Goal: Task Accomplishment & Management: Use online tool/utility

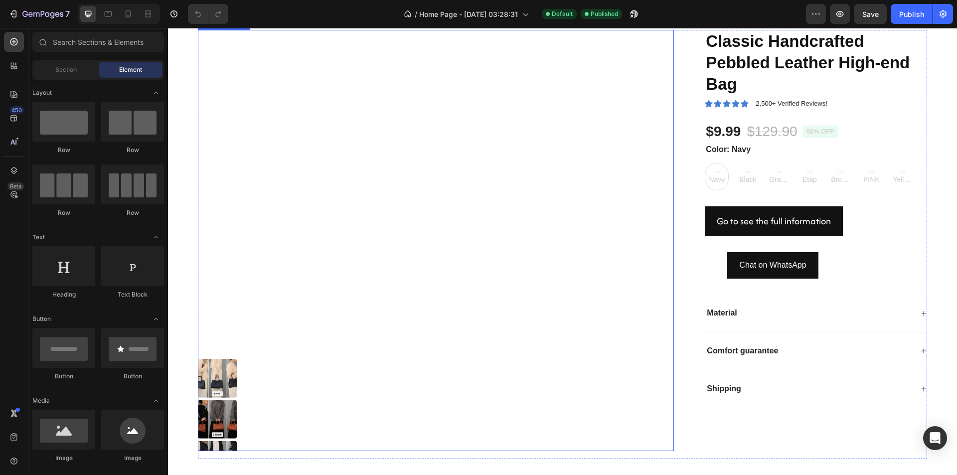
scroll to position [698, 0]
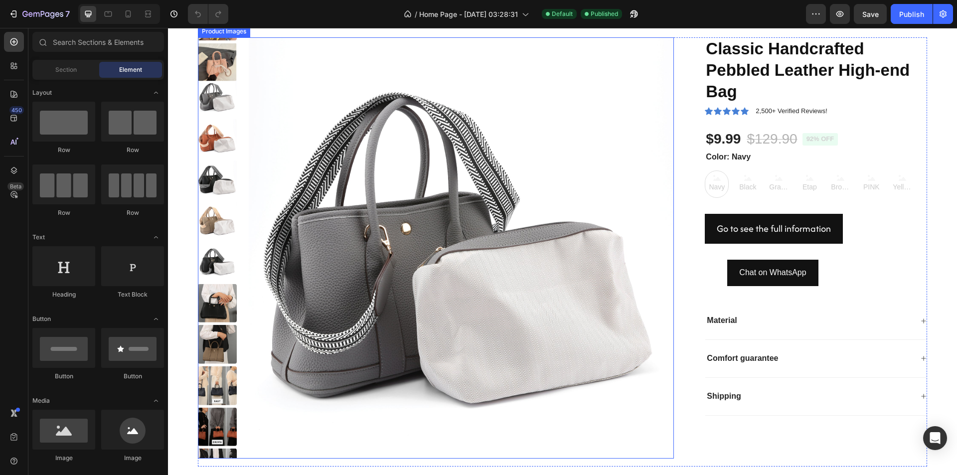
click at [517, 275] on img at bounding box center [462, 250] width 426 height 426
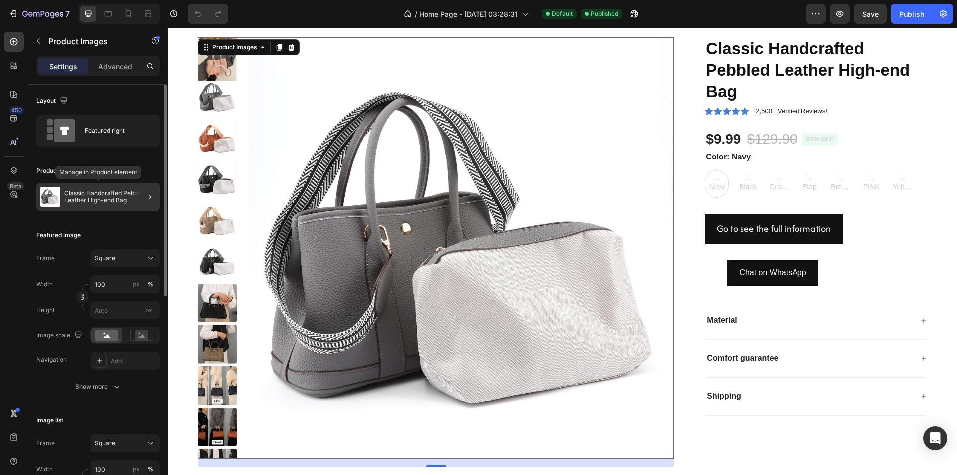
click at [66, 198] on p "Classic Handcrafted Pebbled Leather High-end Bag" at bounding box center [110, 197] width 92 height 14
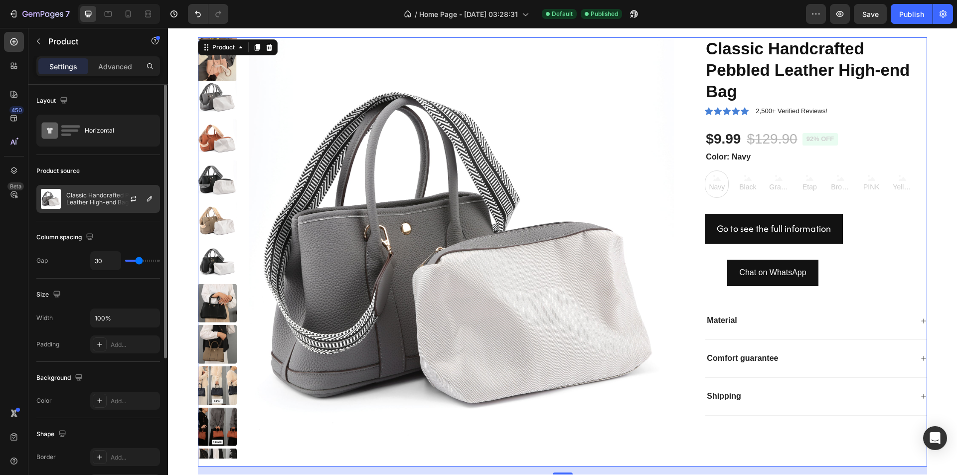
click at [97, 198] on p "Classic Handcrafted Pebbled Leather High-end Bag" at bounding box center [110, 199] width 89 height 14
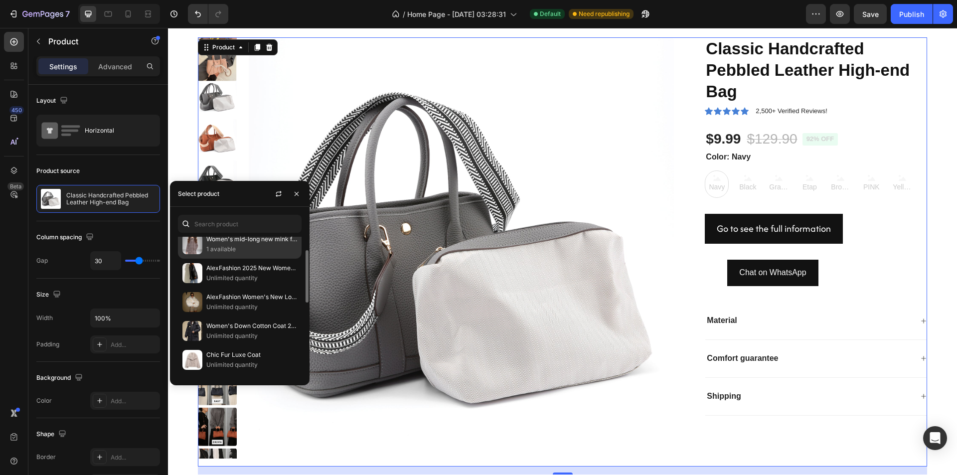
scroll to position [0, 0]
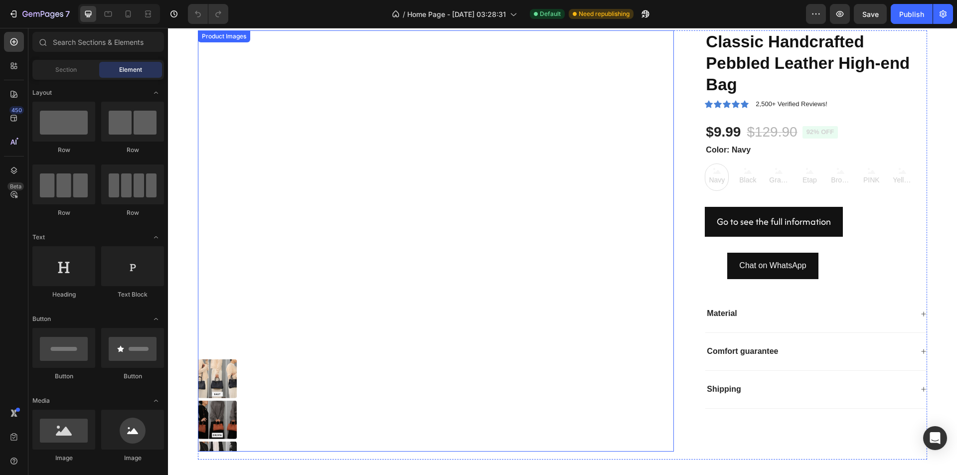
scroll to position [698, 0]
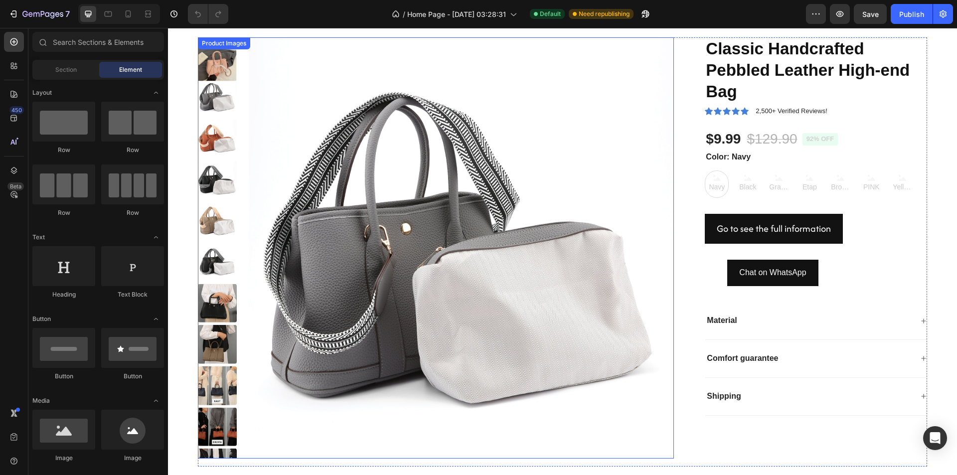
click at [447, 229] on img at bounding box center [462, 250] width 426 height 426
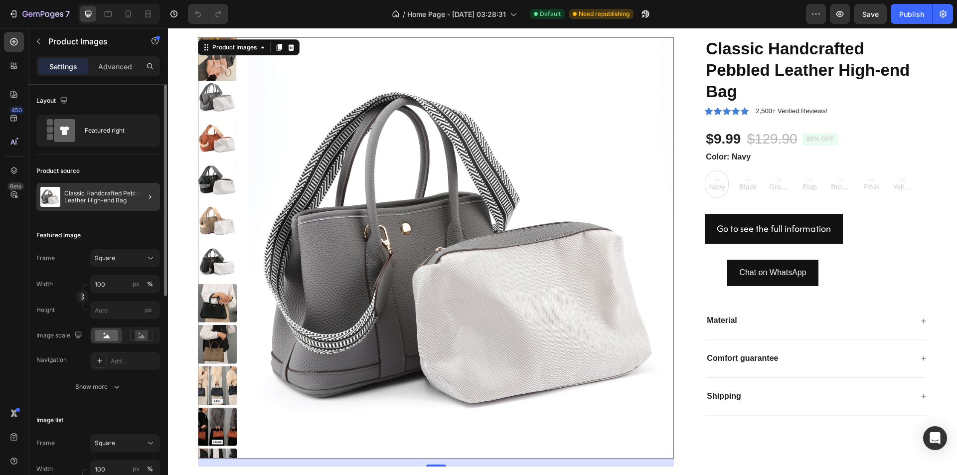
click at [135, 198] on div at bounding box center [146, 197] width 28 height 28
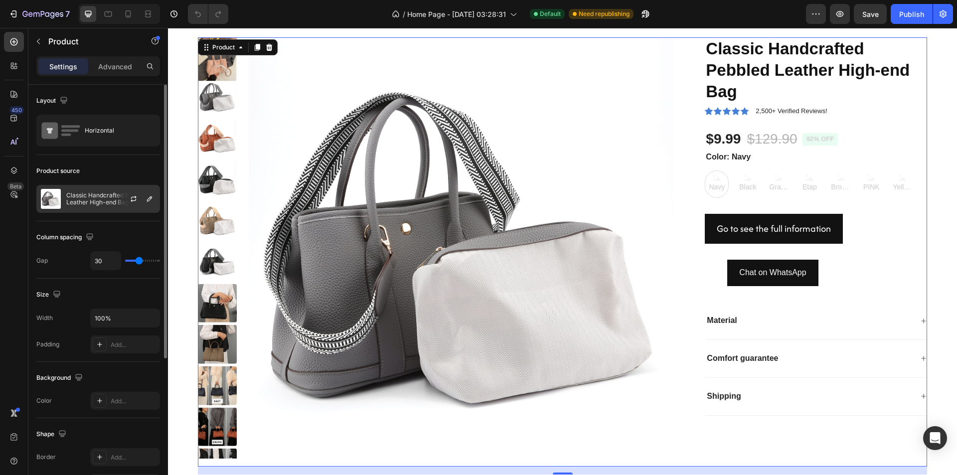
click at [112, 195] on p "Classic Handcrafted Pebbled Leather High-end Bag" at bounding box center [110, 199] width 89 height 14
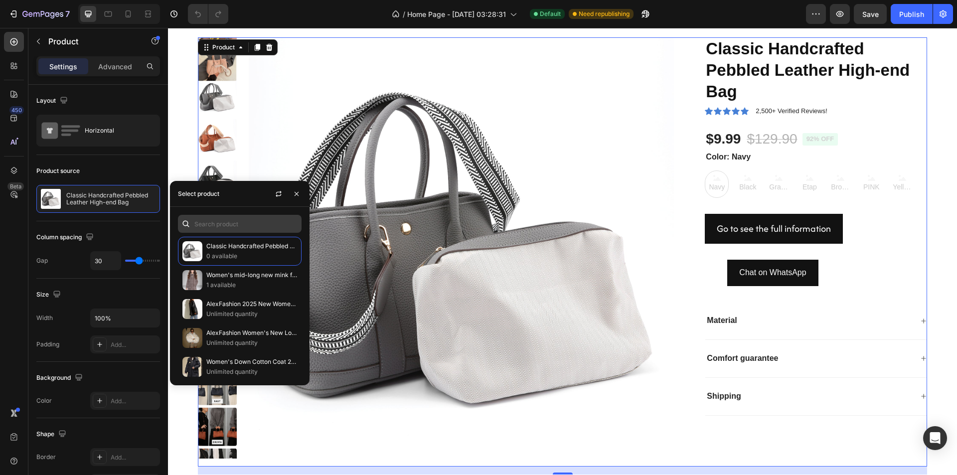
scroll to position [50, 0]
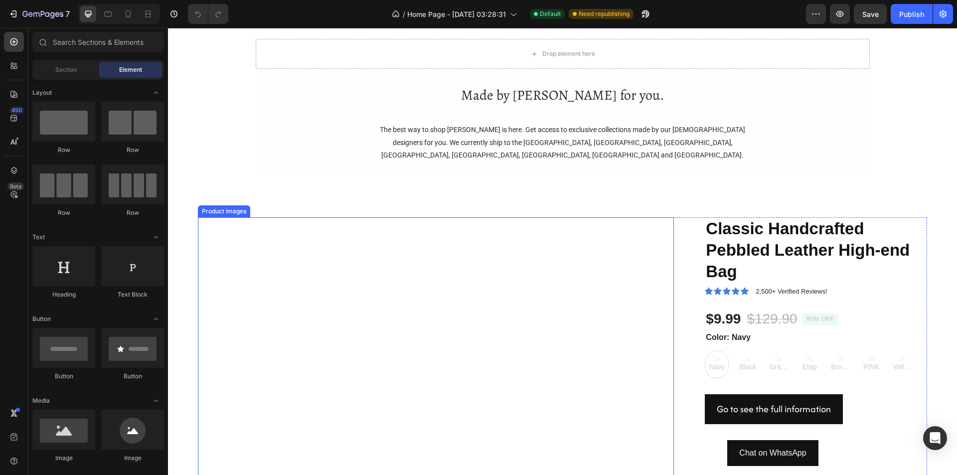
scroll to position [548, 0]
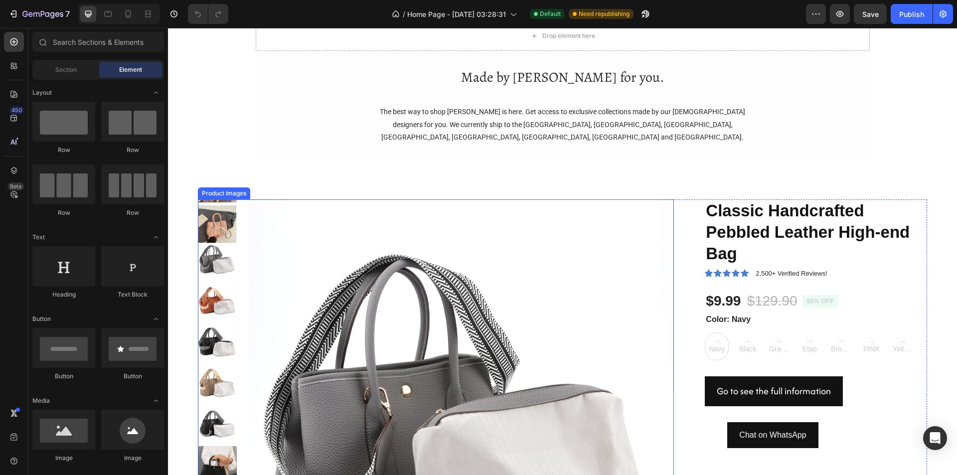
click at [398, 304] on img at bounding box center [462, 412] width 426 height 426
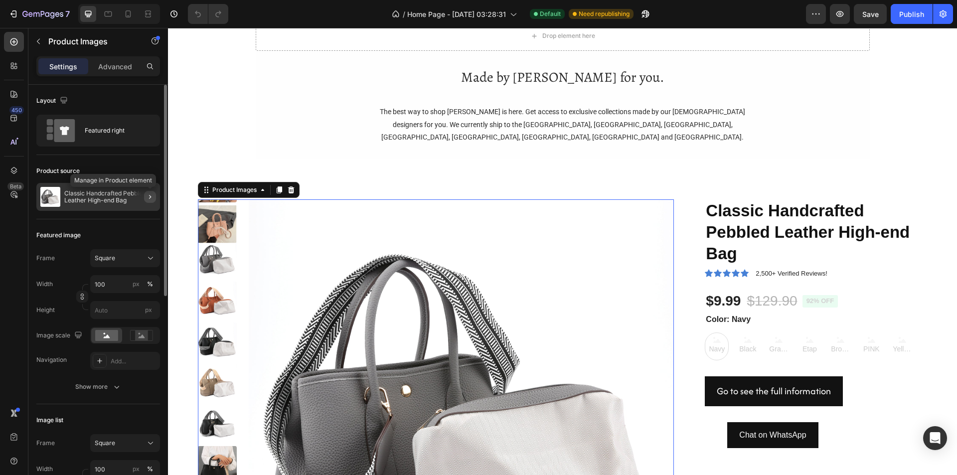
click at [147, 195] on icon "button" at bounding box center [150, 197] width 8 height 8
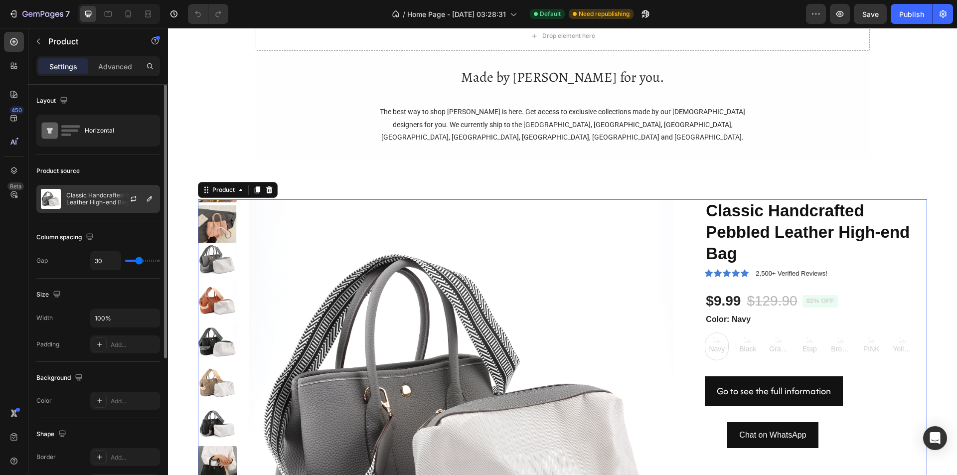
click at [109, 198] on p "Classic Handcrafted Pebbled Leather High-end Bag" at bounding box center [110, 199] width 89 height 14
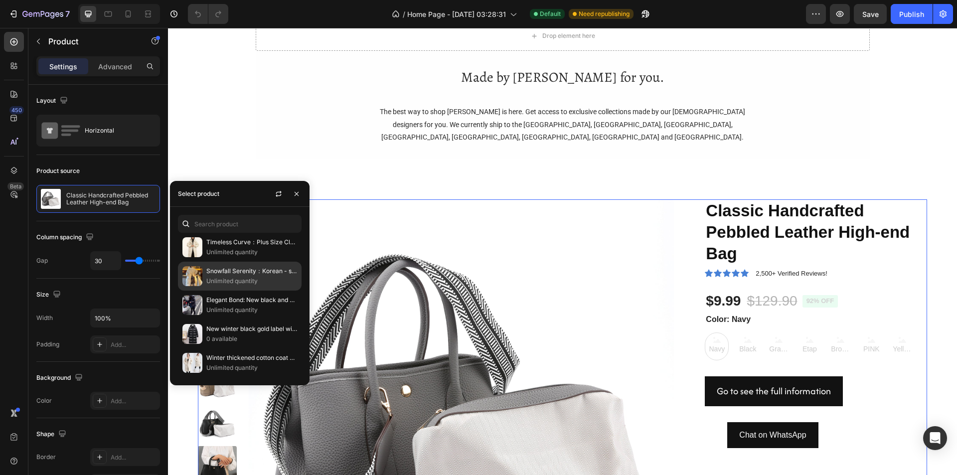
scroll to position [0, 0]
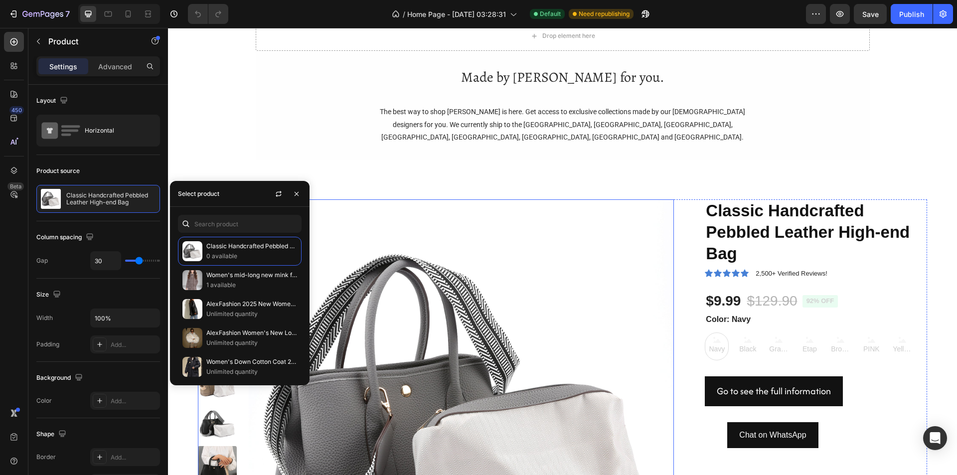
click at [365, 255] on img at bounding box center [462, 412] width 426 height 426
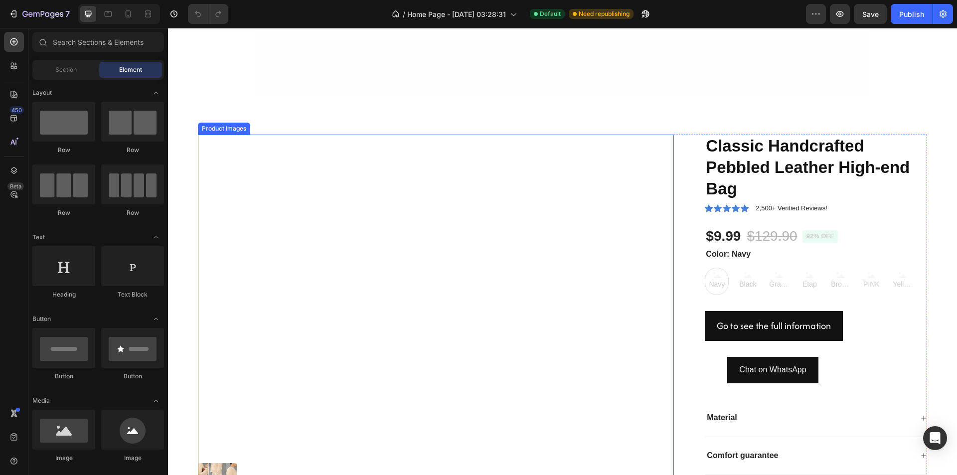
scroll to position [698, 0]
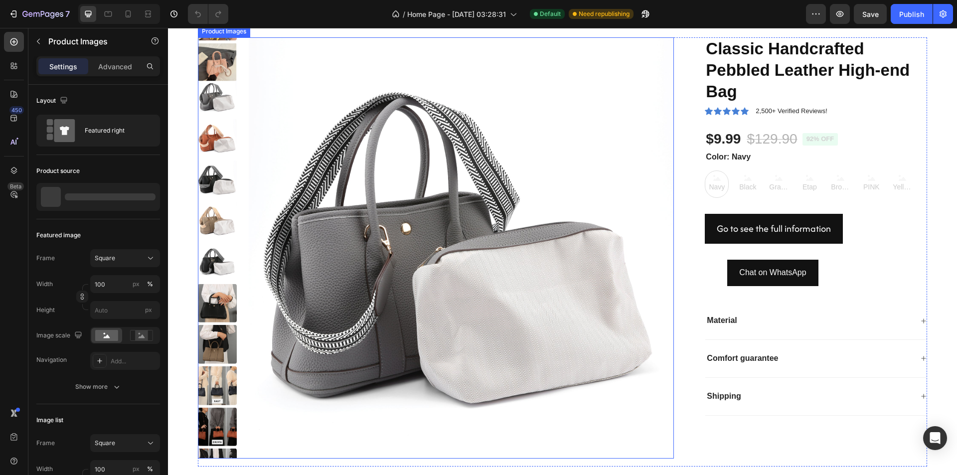
click at [378, 221] on img at bounding box center [462, 250] width 426 height 426
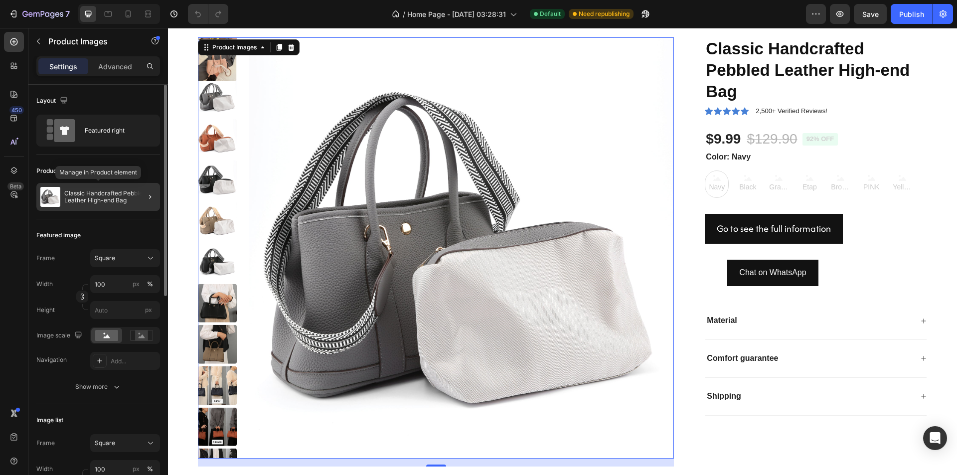
click at [114, 191] on p "Classic Handcrafted Pebbled Leather High-end Bag" at bounding box center [110, 197] width 92 height 14
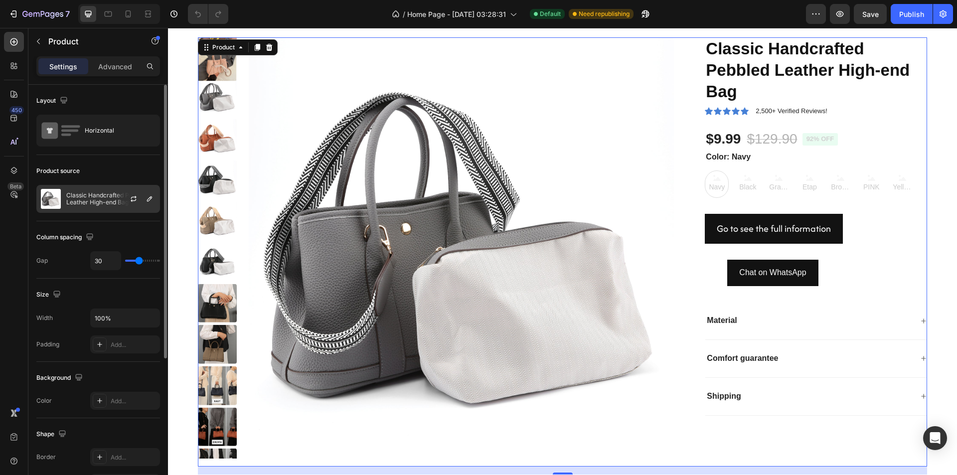
click at [98, 199] on p "Classic Handcrafted Pebbled Leather High-end Bag" at bounding box center [110, 199] width 89 height 14
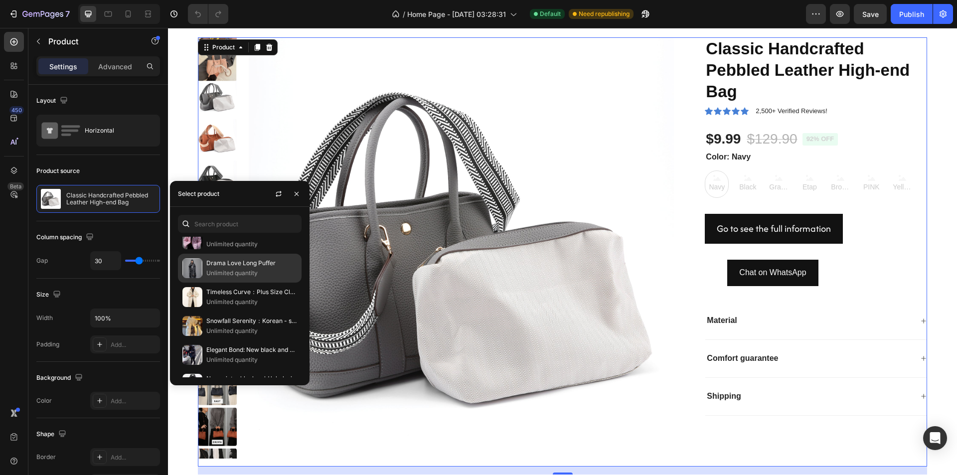
scroll to position [86, 0]
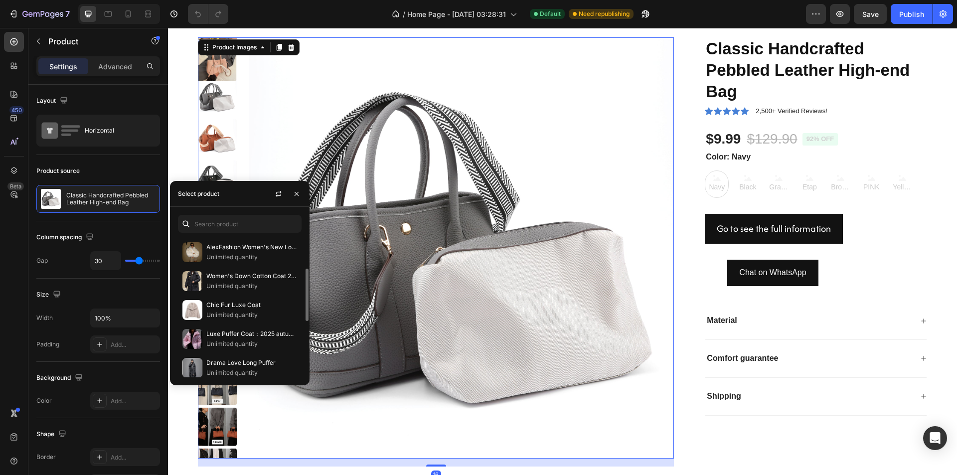
drag, startPoint x: 420, startPoint y: 290, endPoint x: 350, endPoint y: 305, distance: 71.4
click at [350, 305] on img at bounding box center [462, 250] width 426 height 426
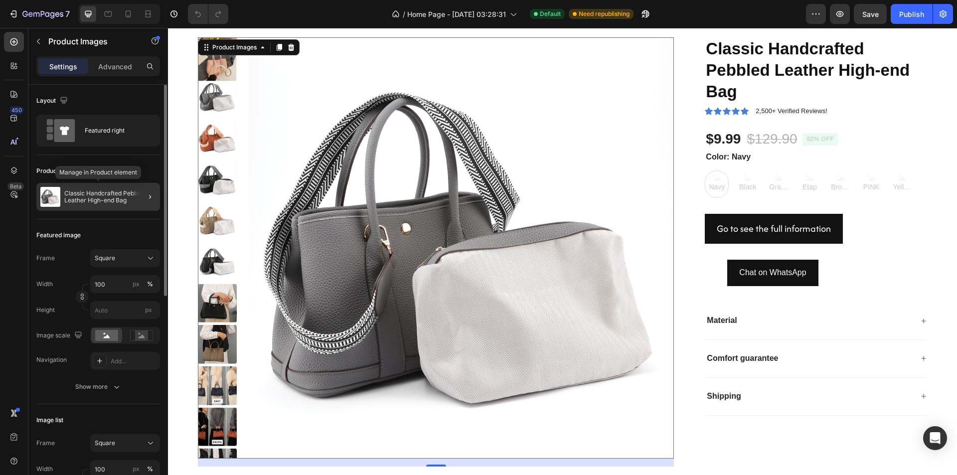
drag, startPoint x: 116, startPoint y: 198, endPoint x: 100, endPoint y: 189, distance: 18.1
click at [100, 189] on div "Classic Handcrafted Pebbled Leather High-end Bag" at bounding box center [98, 197] width 124 height 28
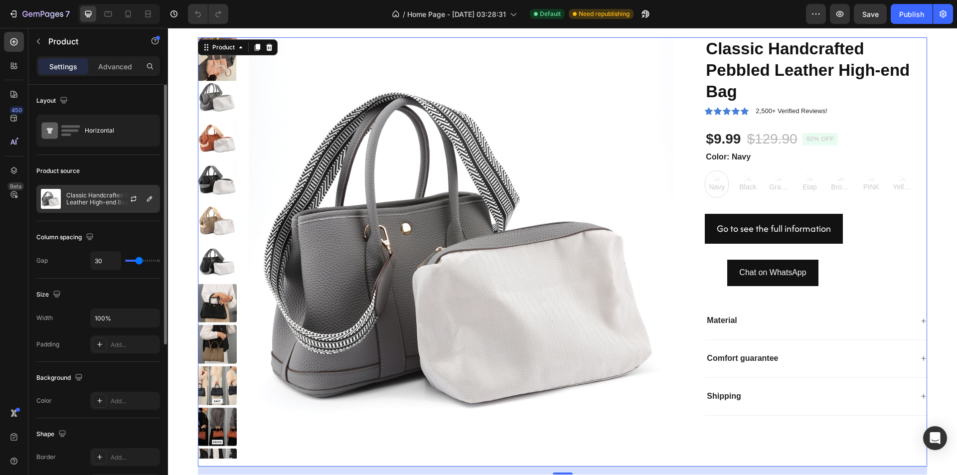
click at [104, 196] on p "Classic Handcrafted Pebbled Leather High-end Bag" at bounding box center [110, 199] width 89 height 14
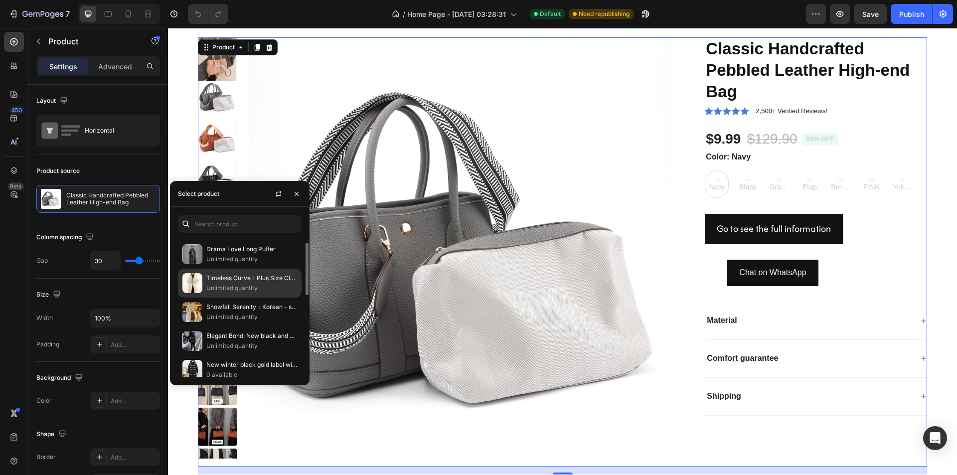
scroll to position [235, 0]
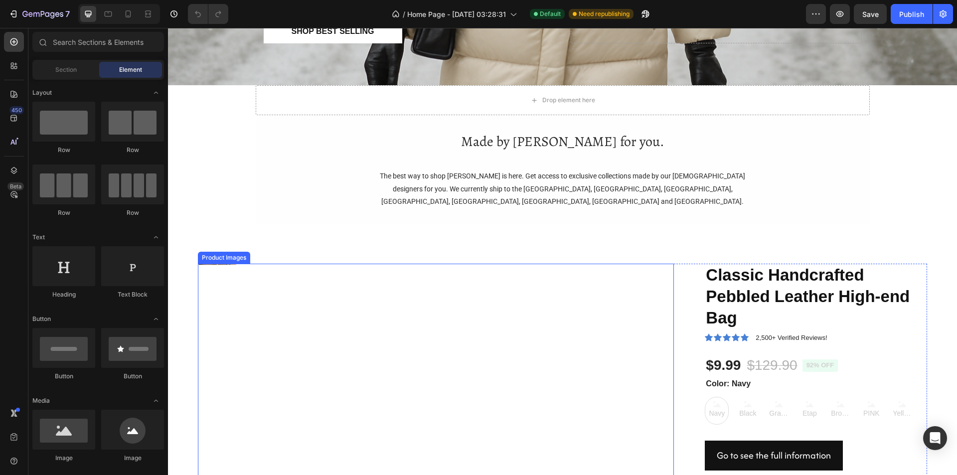
scroll to position [499, 0]
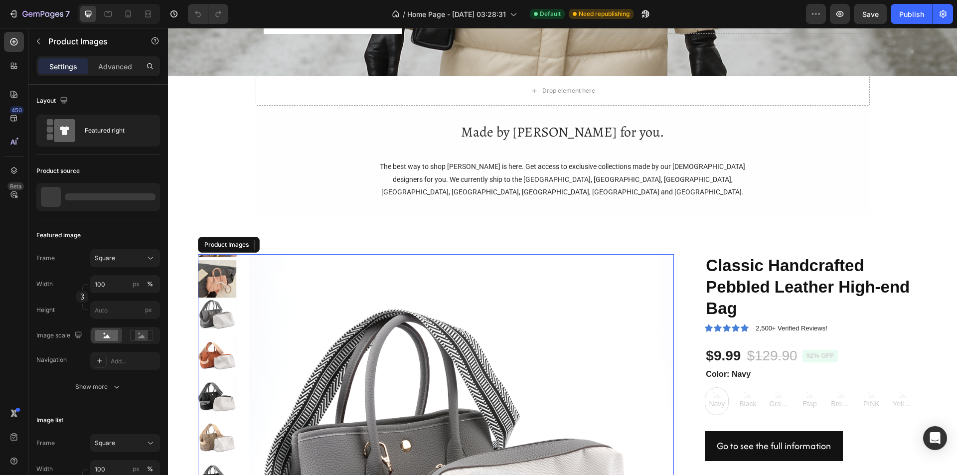
click at [359, 362] on img at bounding box center [462, 467] width 426 height 426
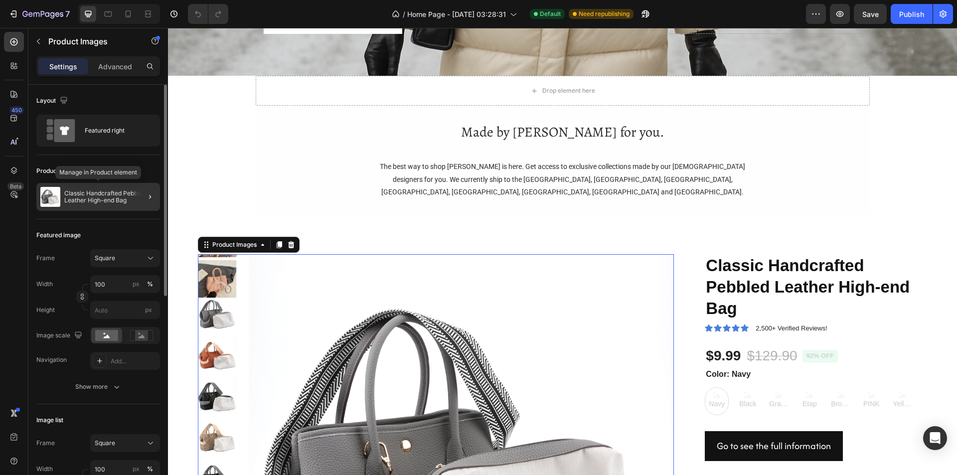
click at [115, 197] on p "Classic Handcrafted Pebbled Leather High-end Bag" at bounding box center [110, 197] width 92 height 14
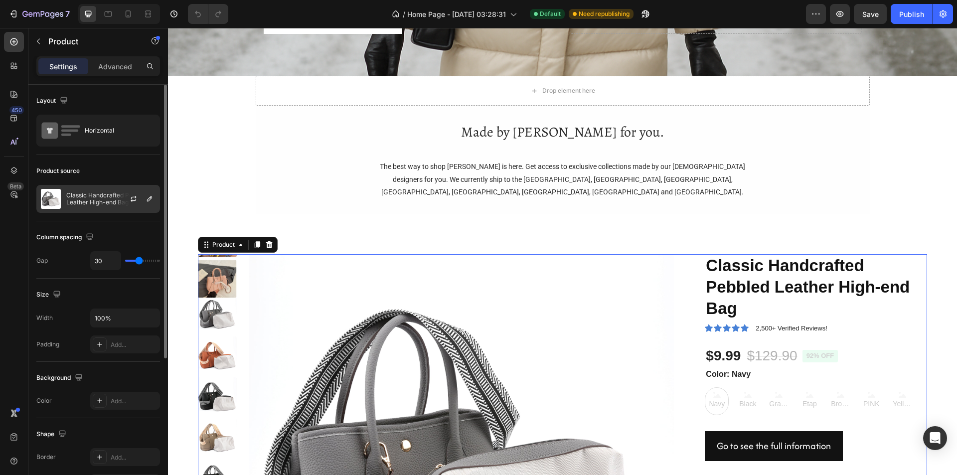
click at [115, 196] on p "Classic Handcrafted Pebbled Leather High-end Bag" at bounding box center [110, 199] width 89 height 14
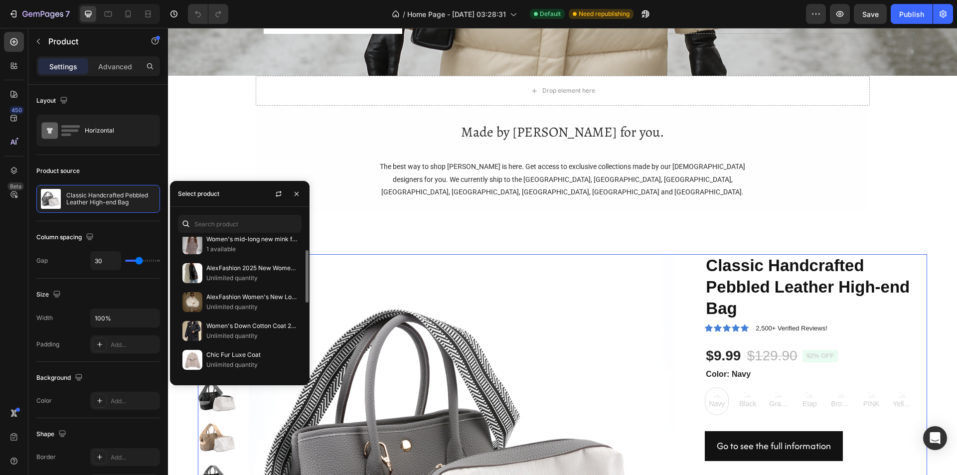
scroll to position [235, 0]
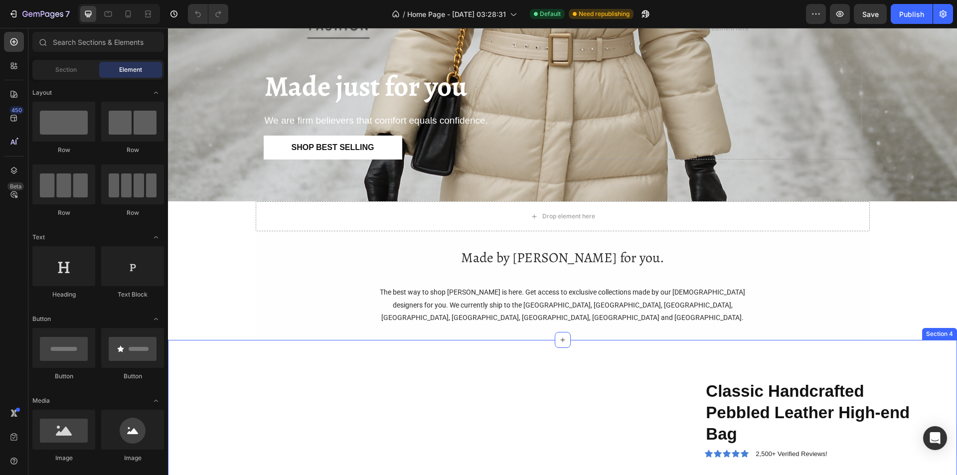
scroll to position [499, 0]
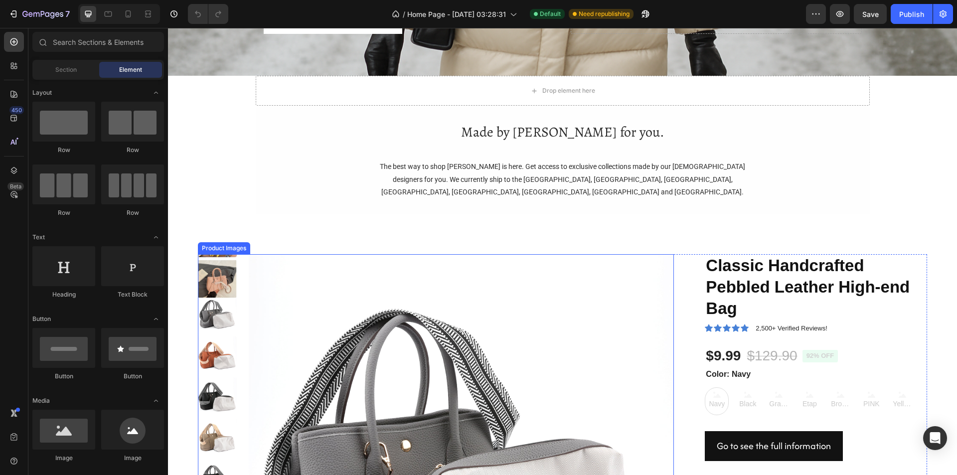
click at [465, 347] on img at bounding box center [462, 467] width 426 height 426
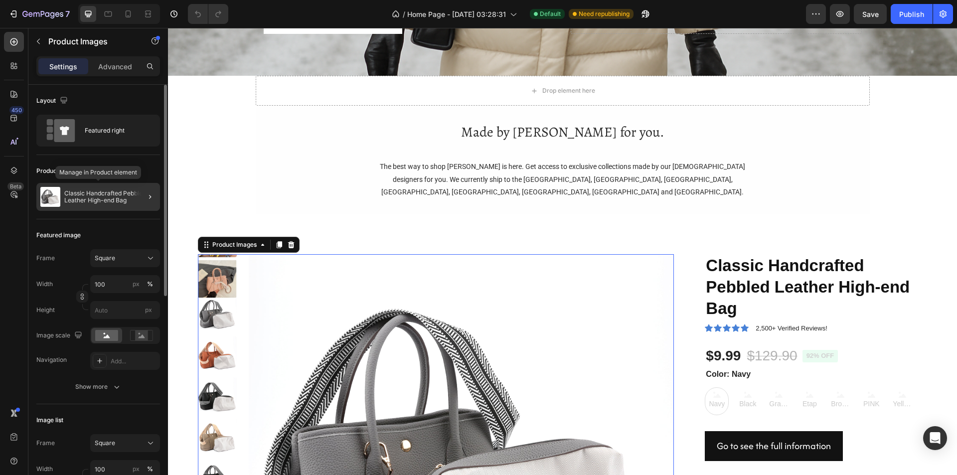
click at [108, 199] on p "Classic Handcrafted Pebbled Leather High-end Bag" at bounding box center [110, 197] width 92 height 14
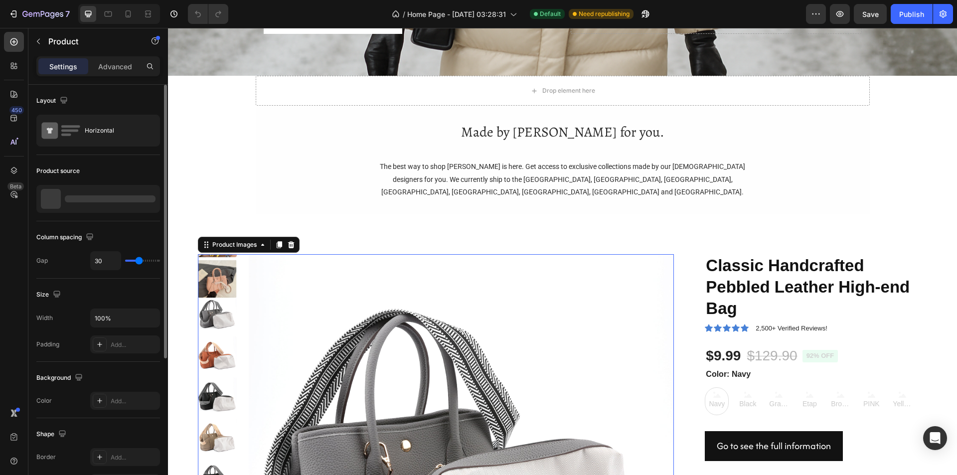
click at [108, 199] on div at bounding box center [110, 198] width 91 height 7
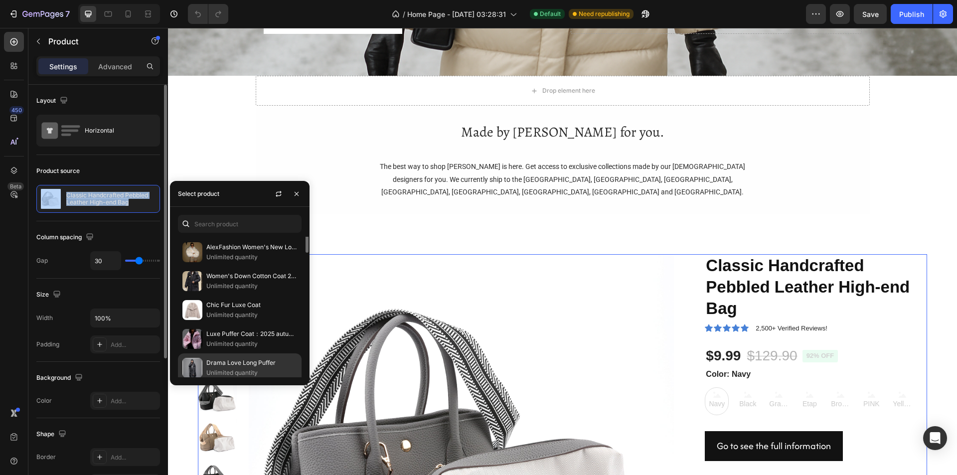
scroll to position [0, 0]
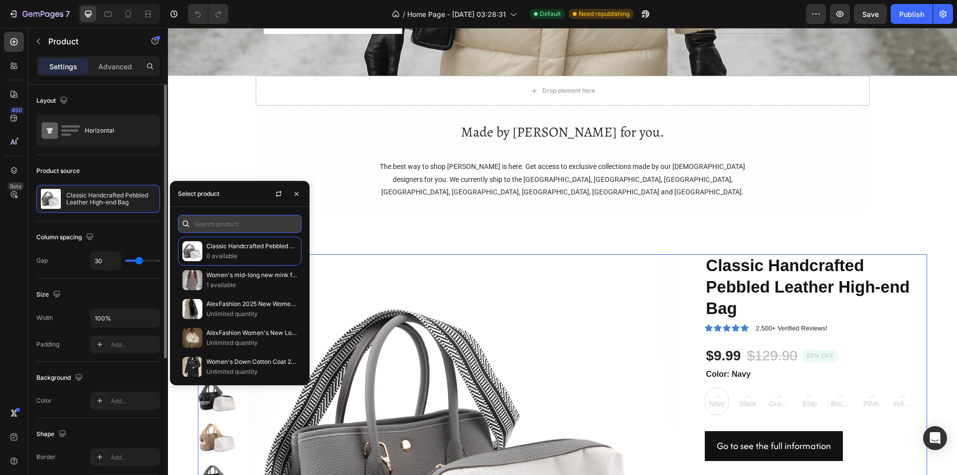
click at [231, 227] on input "text" at bounding box center [240, 224] width 124 height 18
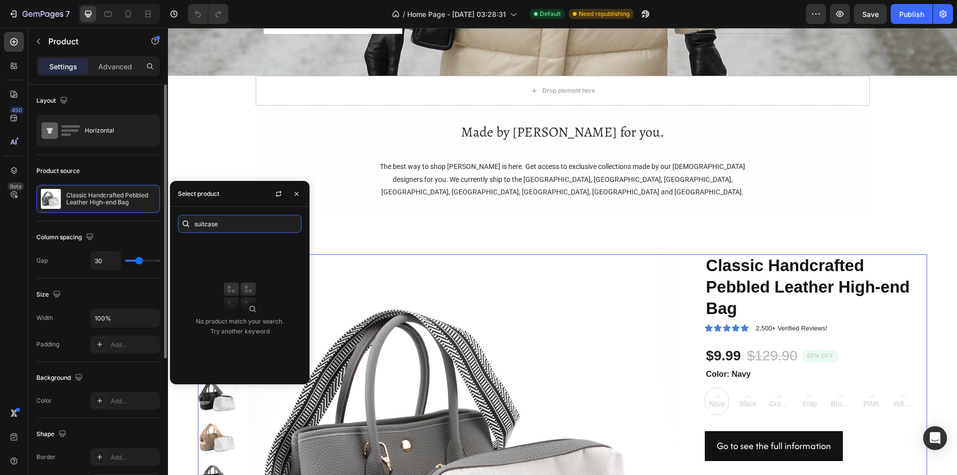
type input "suitcase"
click at [250, 309] on img at bounding box center [240, 297] width 40 height 40
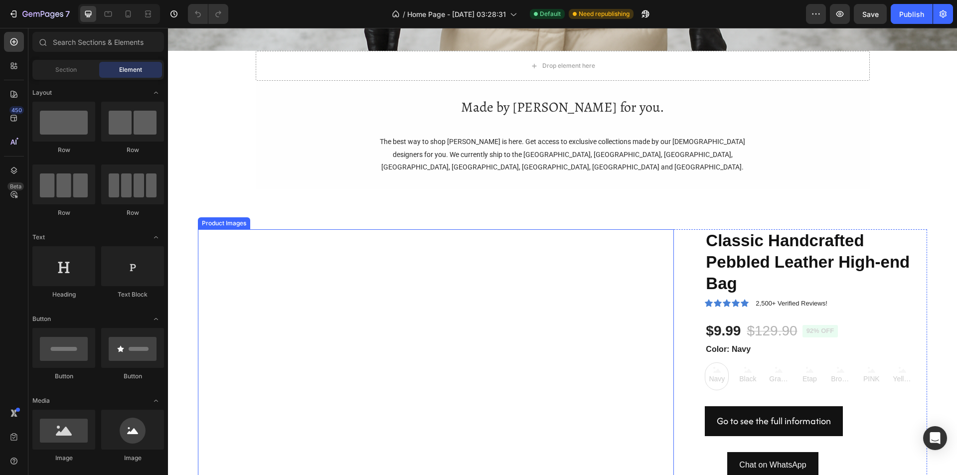
scroll to position [548, 0]
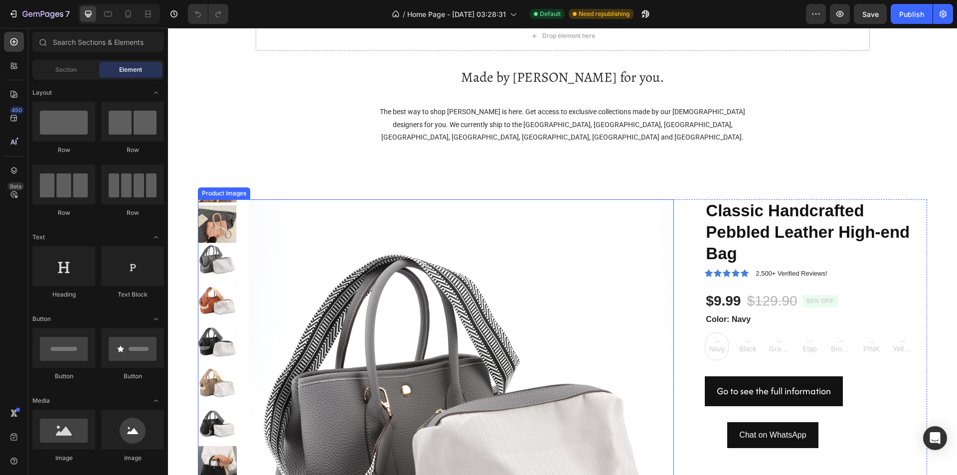
click at [381, 319] on img at bounding box center [462, 412] width 426 height 426
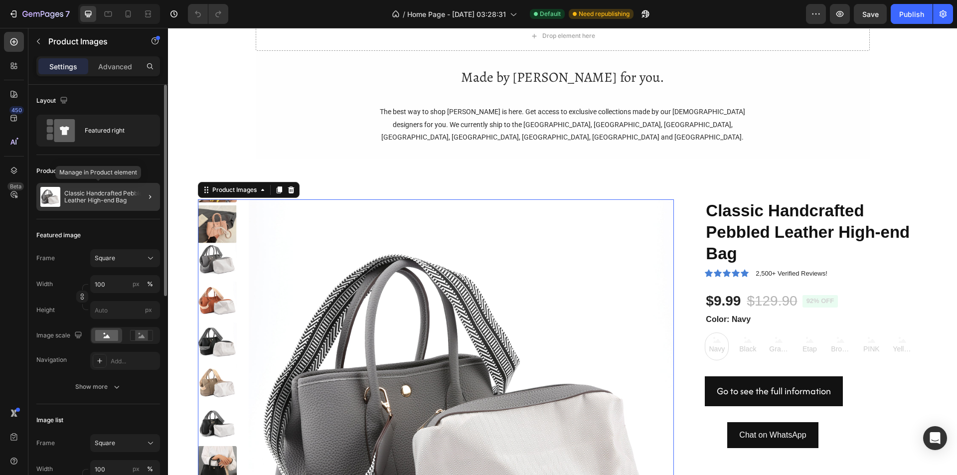
click at [123, 203] on p "Classic Handcrafted Pebbled Leather High-end Bag" at bounding box center [110, 197] width 92 height 14
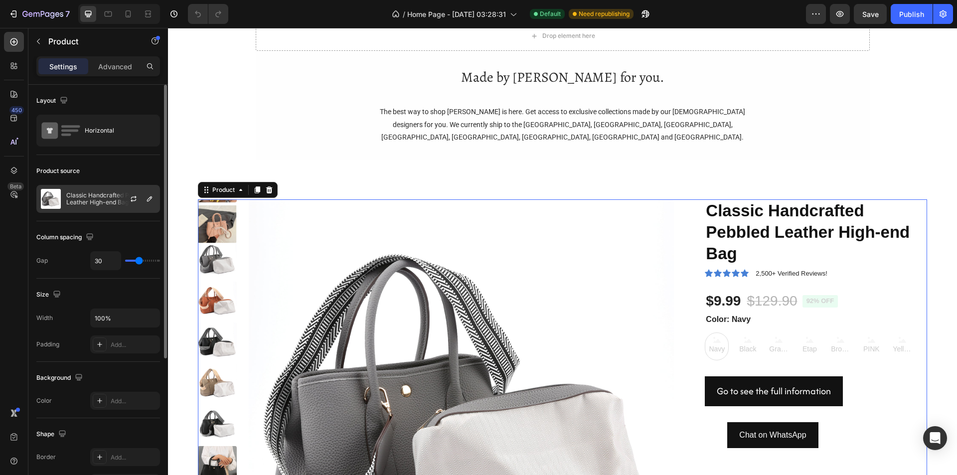
click at [105, 191] on div "Classic Handcrafted Pebbled Leather High-end Bag" at bounding box center [98, 199] width 124 height 28
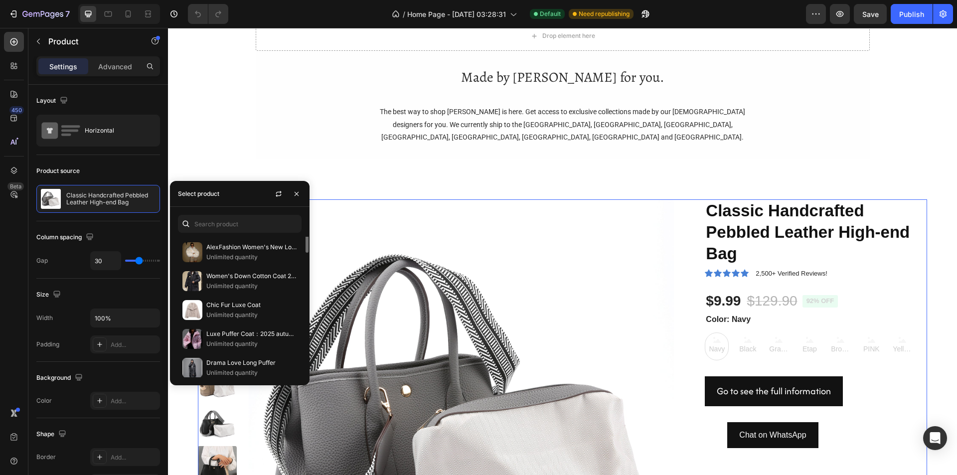
scroll to position [0, 0]
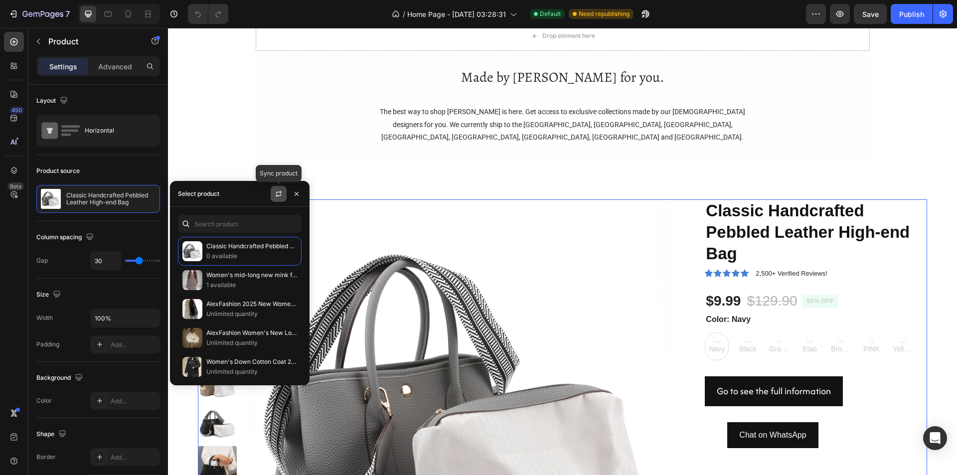
click at [272, 200] on button "button" at bounding box center [279, 194] width 16 height 16
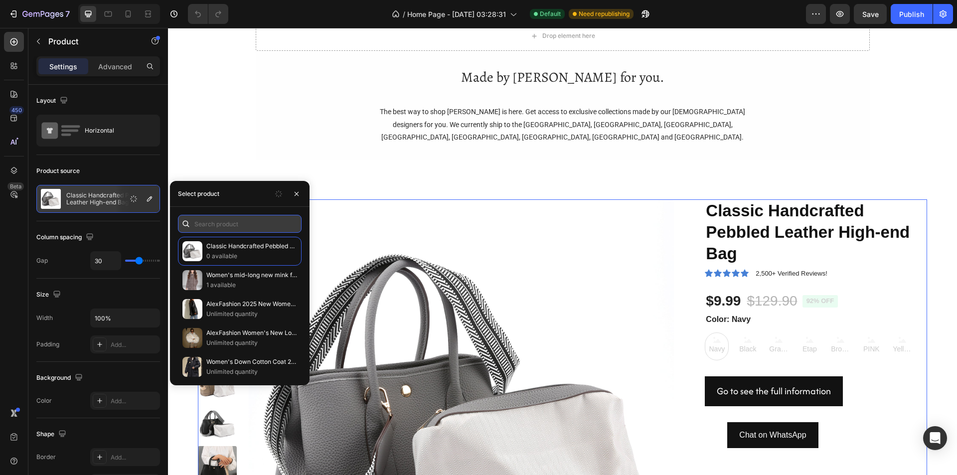
click at [246, 230] on input "text" at bounding box center [240, 224] width 124 height 18
click at [326, 223] on img at bounding box center [462, 412] width 426 height 426
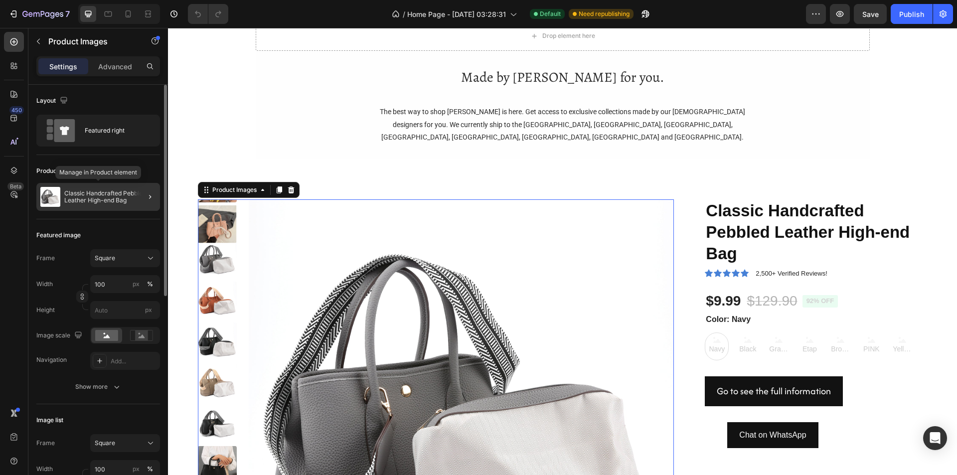
click at [113, 202] on p "Classic Handcrafted Pebbled Leather High-end Bag" at bounding box center [110, 197] width 92 height 14
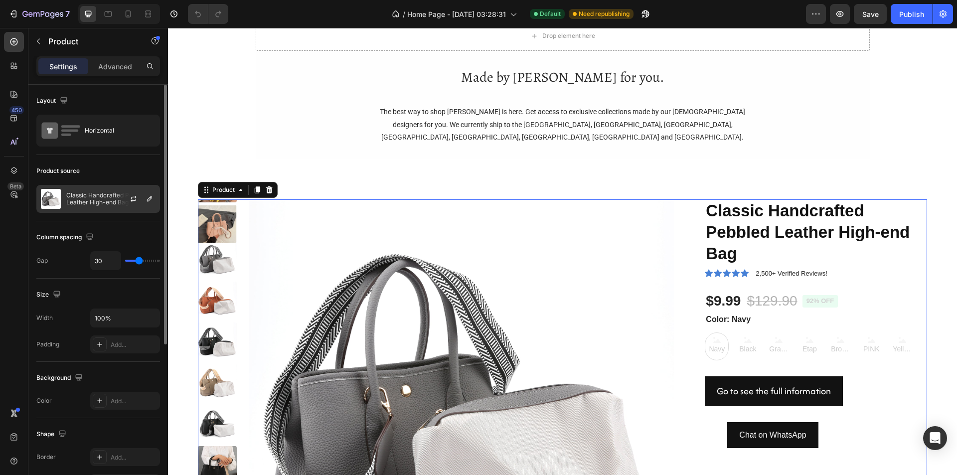
click at [119, 200] on div at bounding box center [138, 198] width 44 height 27
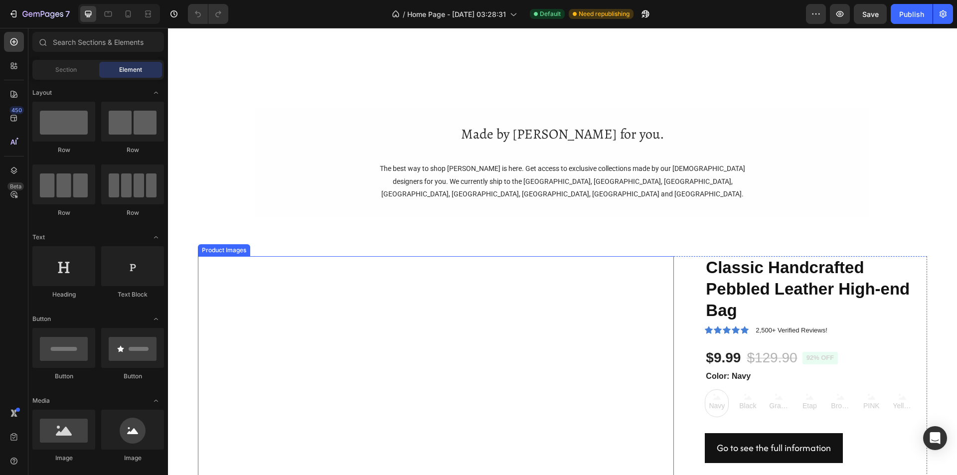
scroll to position [648, 0]
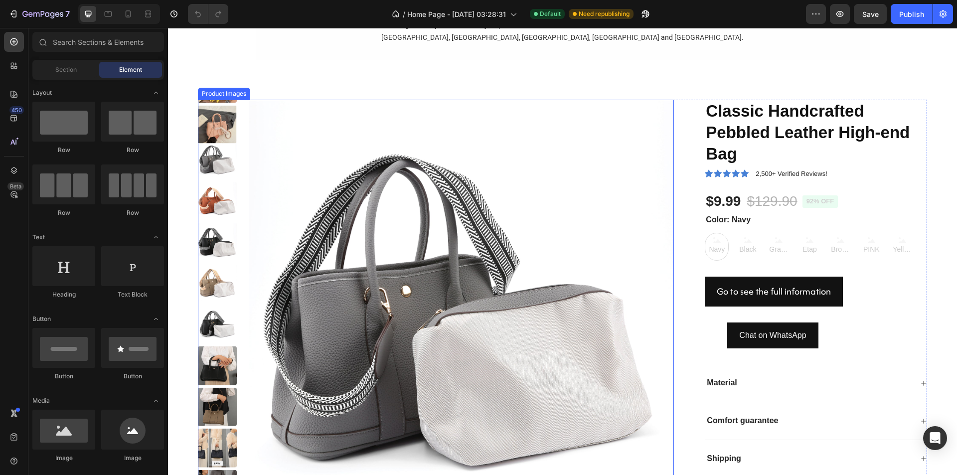
click at [264, 286] on img at bounding box center [462, 313] width 426 height 426
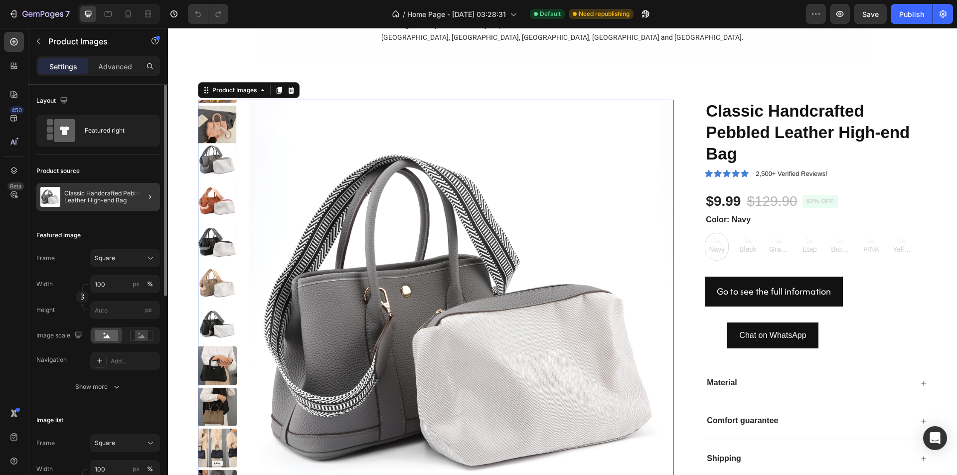
click at [97, 202] on p "Classic Handcrafted Pebbled Leather High-end Bag" at bounding box center [110, 197] width 92 height 14
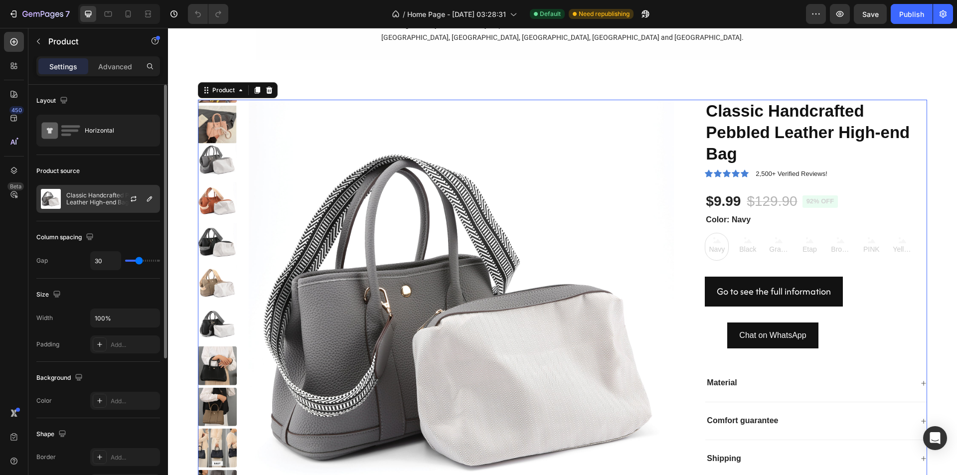
click at [110, 208] on div "Classic Handcrafted Pebbled Leather High-end Bag" at bounding box center [98, 199] width 124 height 28
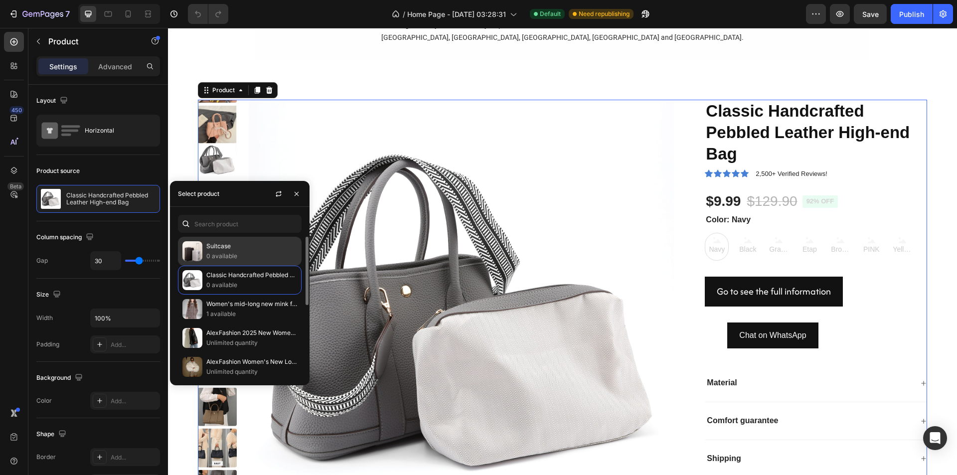
click at [230, 250] on p "Suitcase" at bounding box center [251, 246] width 91 height 10
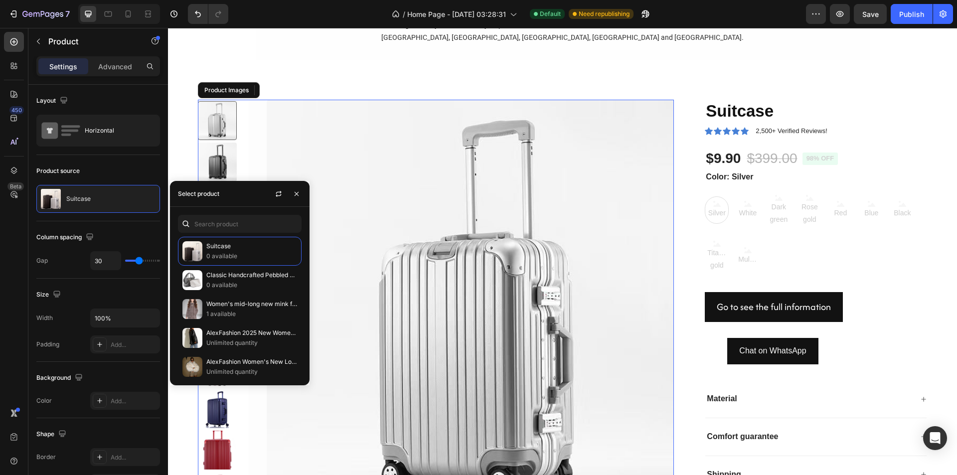
click at [356, 236] on img at bounding box center [480, 313] width 426 height 426
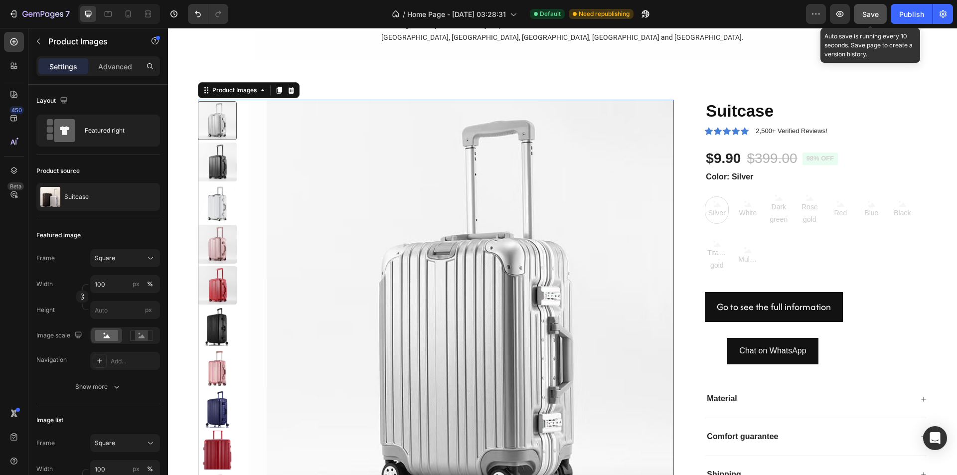
click at [864, 12] on span "Save" at bounding box center [871, 14] width 16 height 8
click at [210, 143] on img at bounding box center [217, 162] width 39 height 39
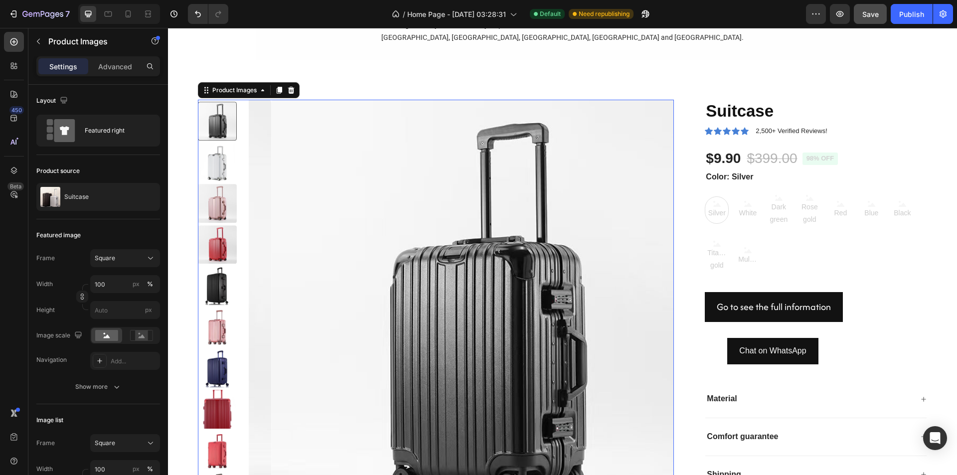
click at [226, 184] on img at bounding box center [217, 203] width 39 height 39
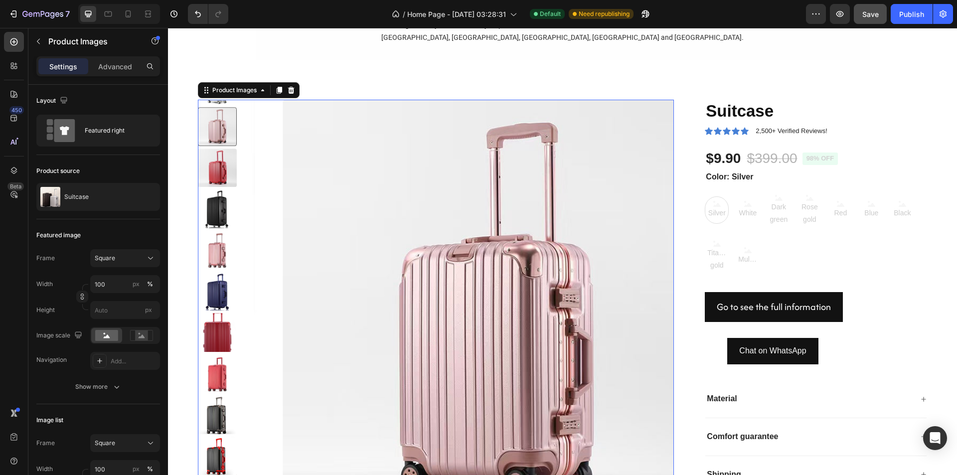
click at [233, 231] on img at bounding box center [217, 250] width 39 height 39
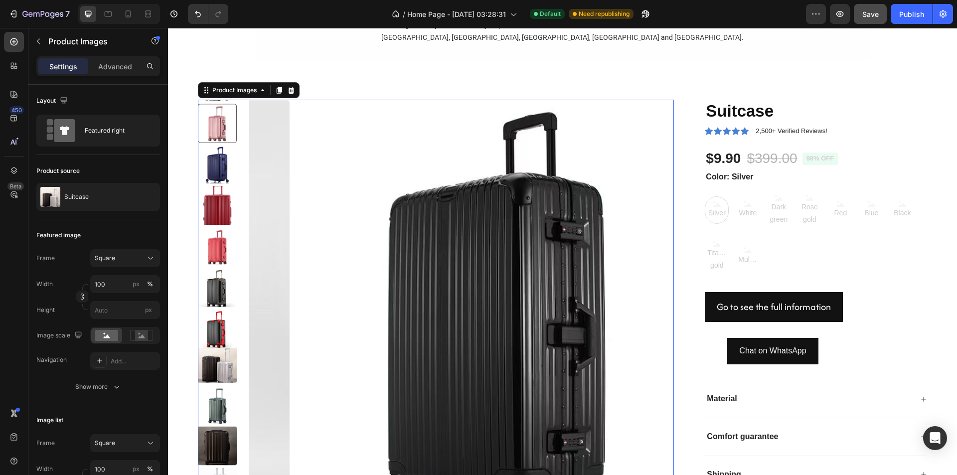
click at [214, 269] on img at bounding box center [217, 288] width 39 height 39
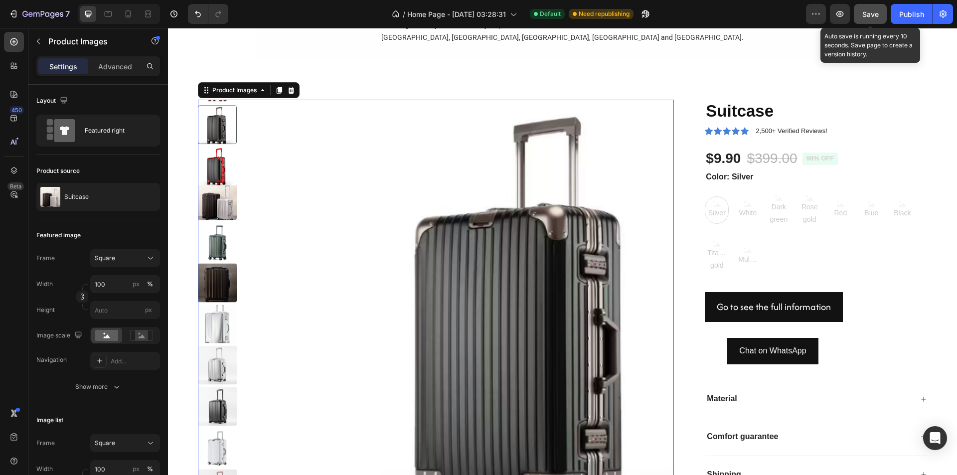
click at [867, 19] on button "Save" at bounding box center [870, 14] width 33 height 20
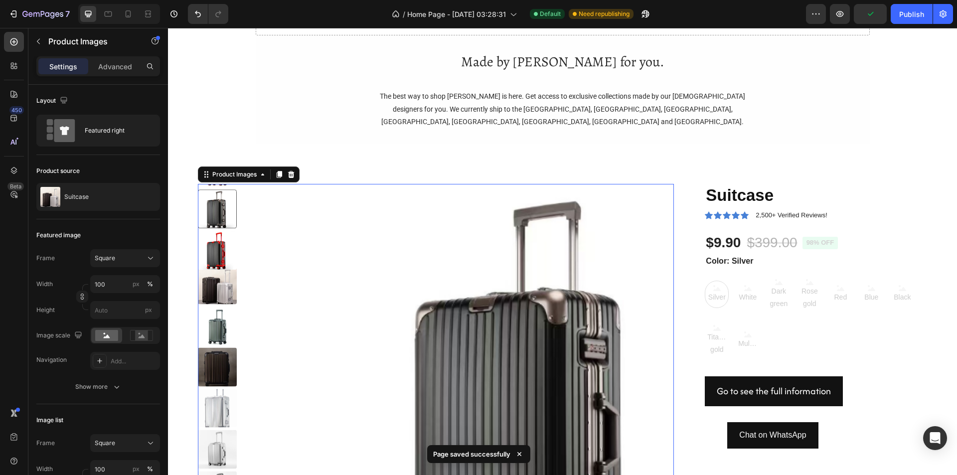
scroll to position [548, 0]
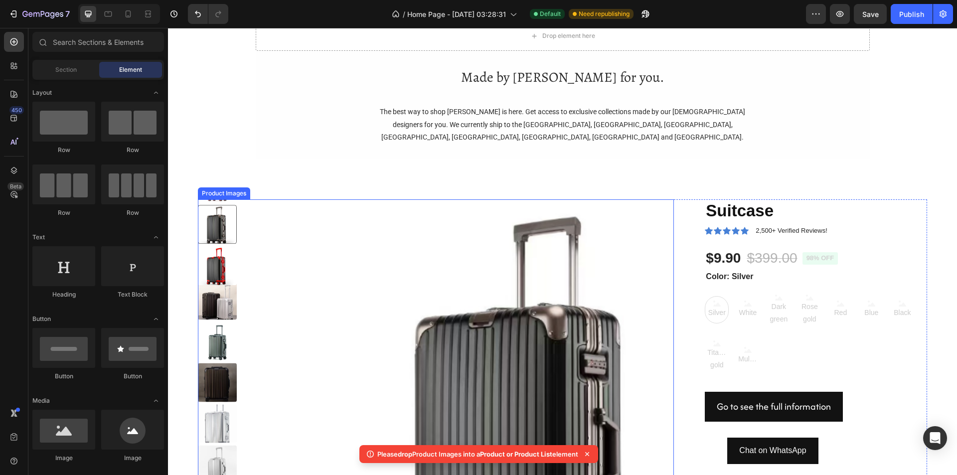
click at [230, 281] on img at bounding box center [217, 300] width 39 height 39
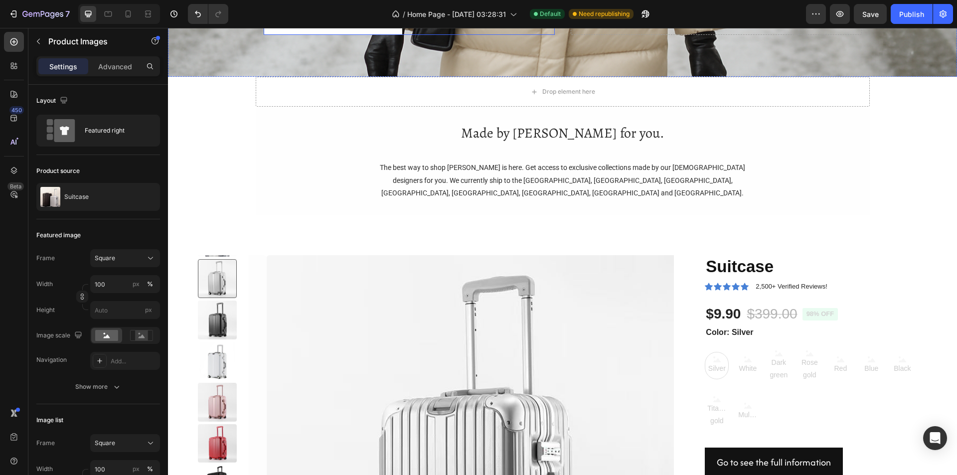
scroll to position [499, 0]
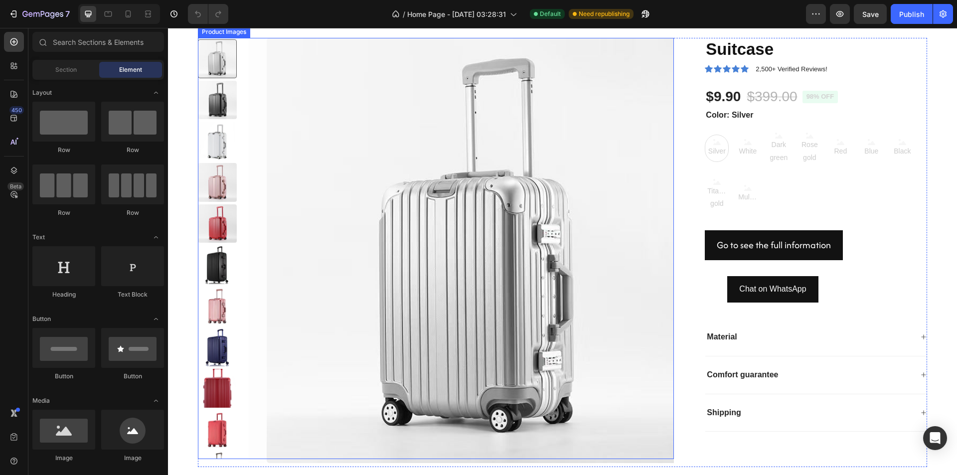
scroll to position [698, 0]
click at [308, 270] on img at bounding box center [480, 250] width 426 height 426
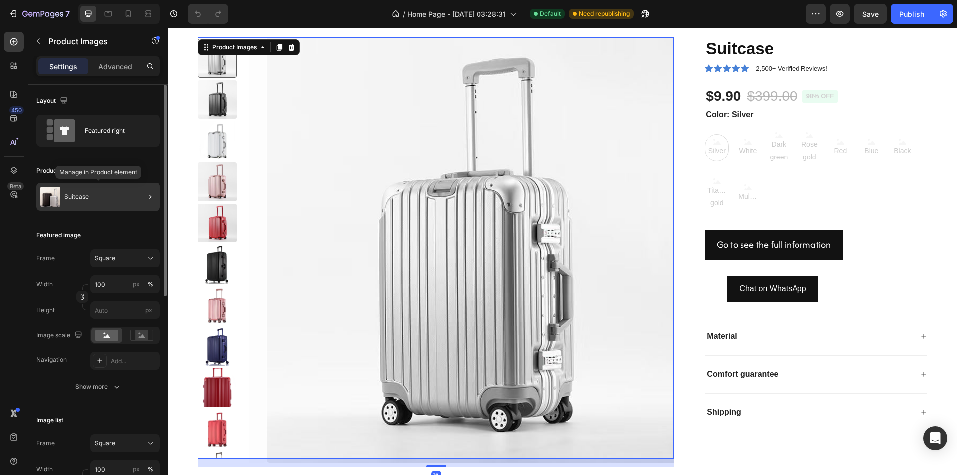
click at [110, 202] on div "Suitcase" at bounding box center [98, 197] width 124 height 28
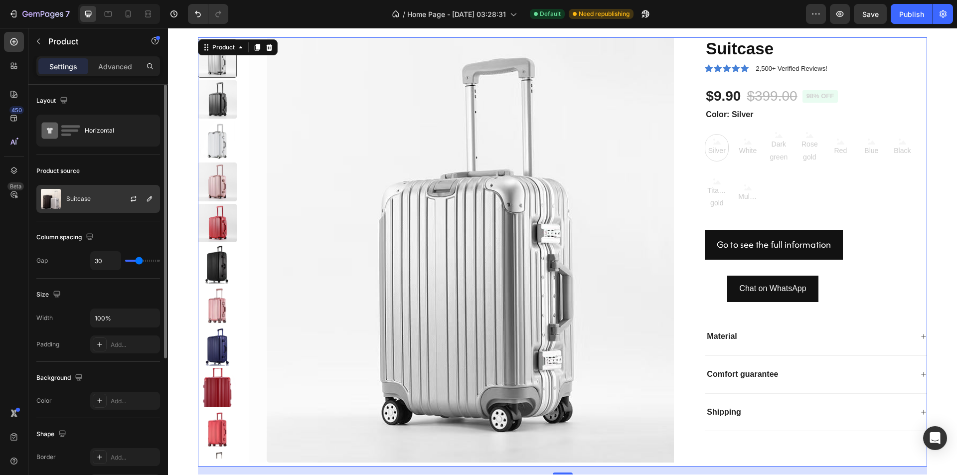
click at [109, 198] on div "Suitcase" at bounding box center [98, 199] width 124 height 28
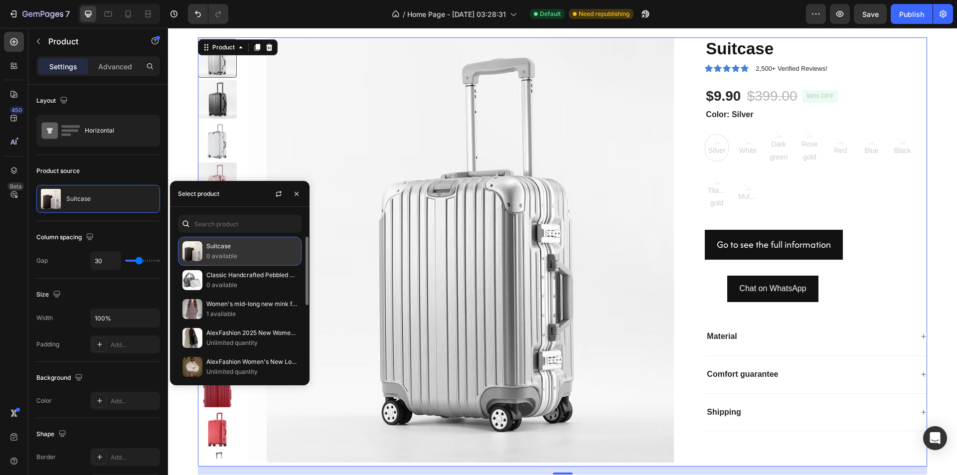
click at [243, 259] on p "0 available" at bounding box center [251, 256] width 91 height 10
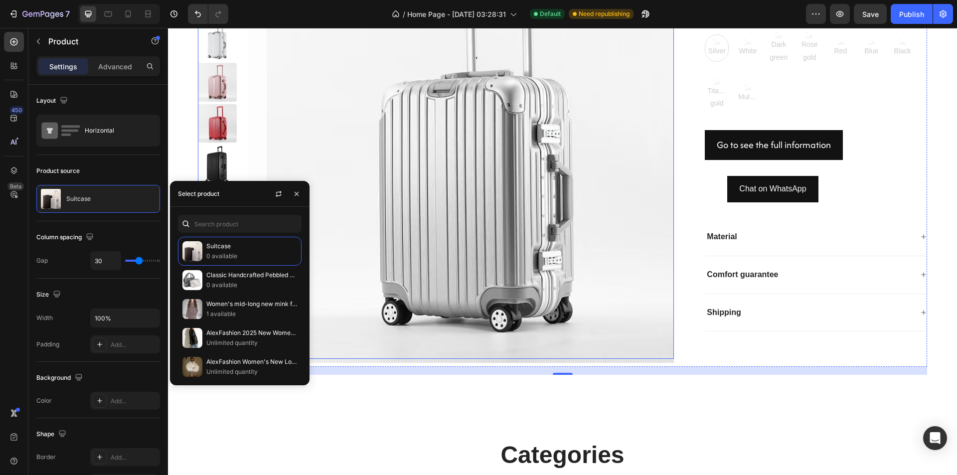
scroll to position [648, 0]
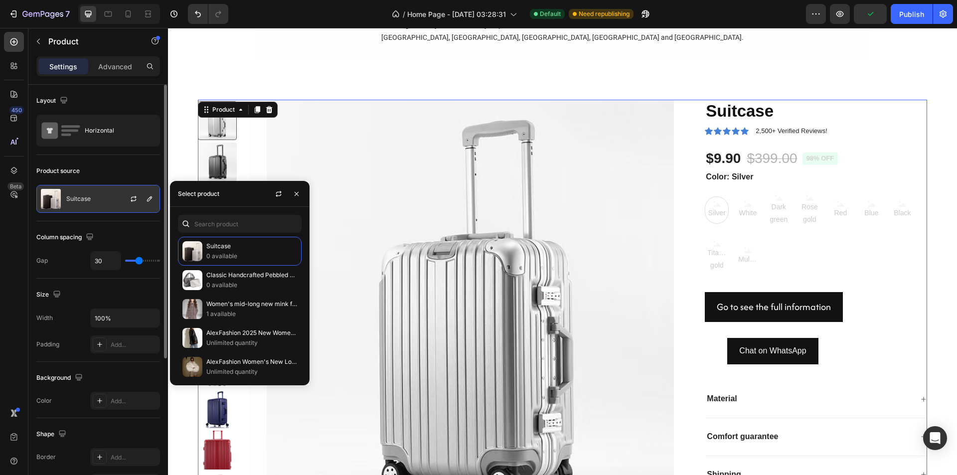
click at [89, 200] on p "Suitcase" at bounding box center [78, 198] width 24 height 7
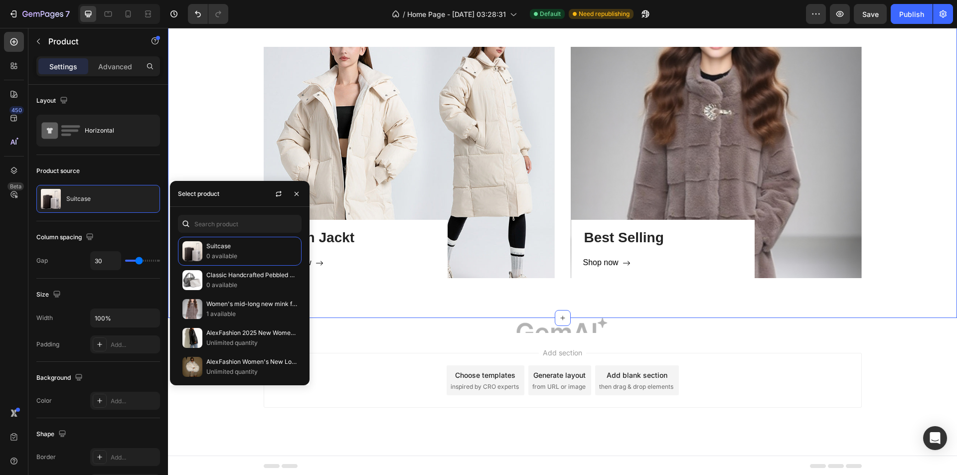
scroll to position [1272, 0]
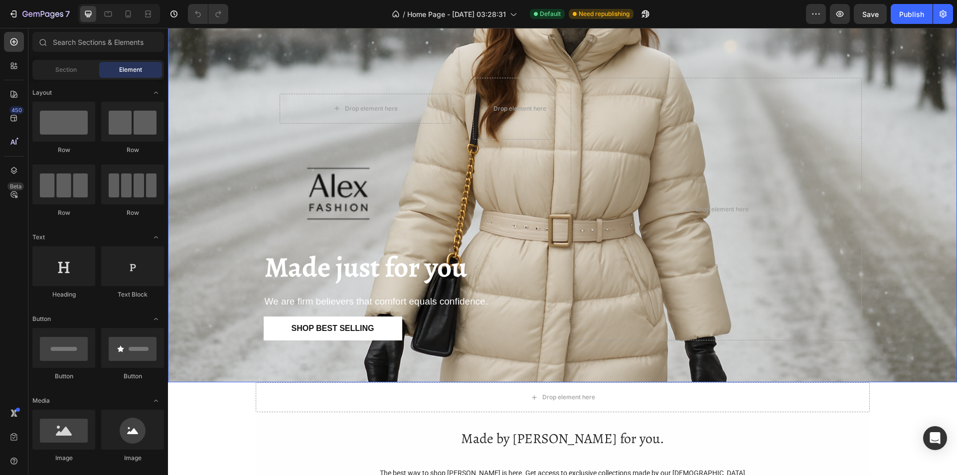
scroll to position [399, 0]
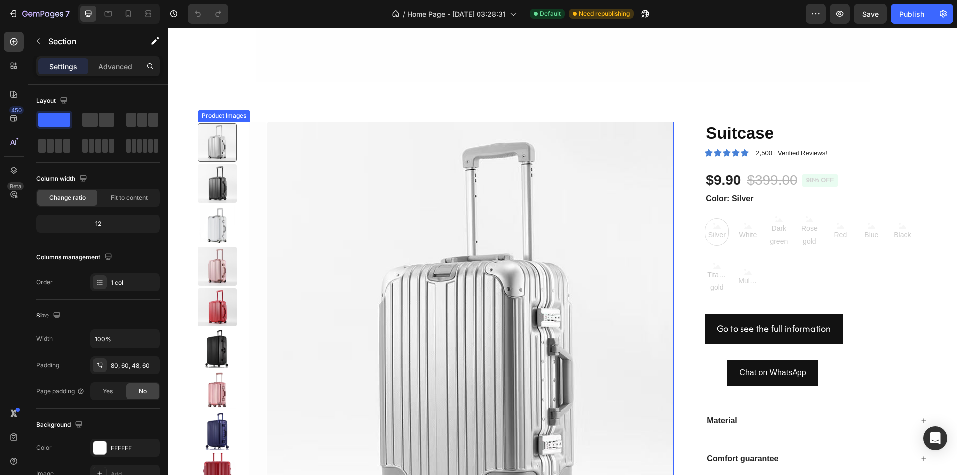
scroll to position [698, 0]
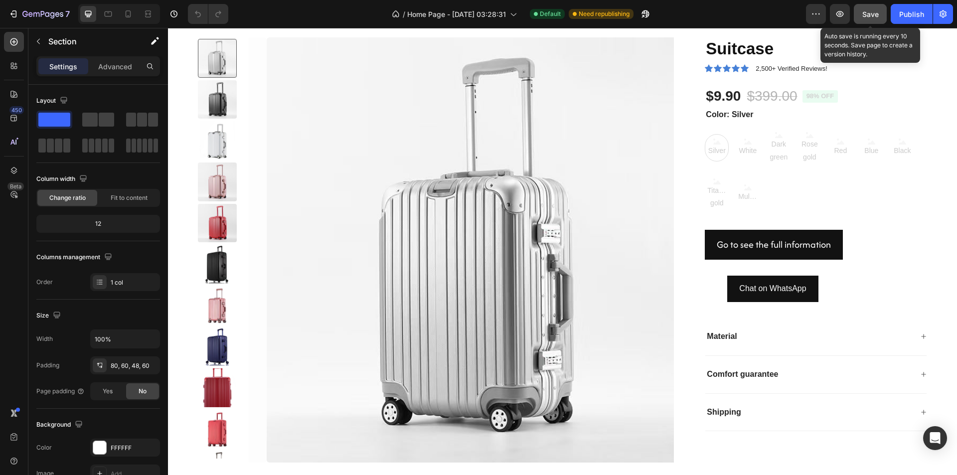
click at [873, 10] on span "Save" at bounding box center [871, 14] width 16 height 8
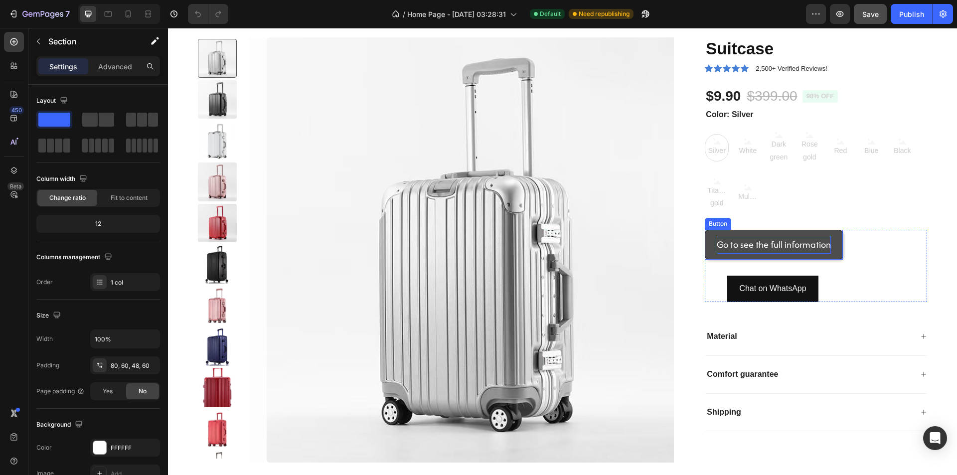
click at [817, 240] on p "Go to see the full information" at bounding box center [774, 245] width 114 height 18
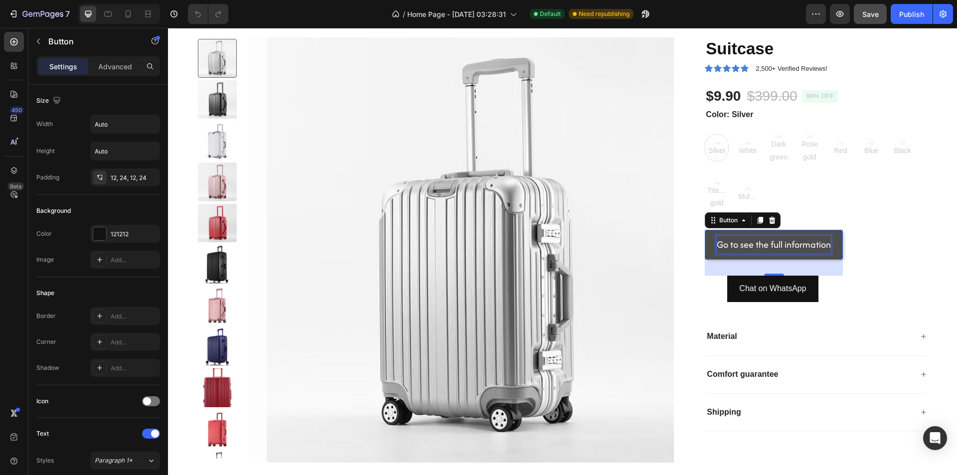
click at [776, 242] on p "Go to see the full information" at bounding box center [774, 245] width 114 height 18
click at [737, 243] on p "Go to see the full information" at bounding box center [774, 245] width 114 height 18
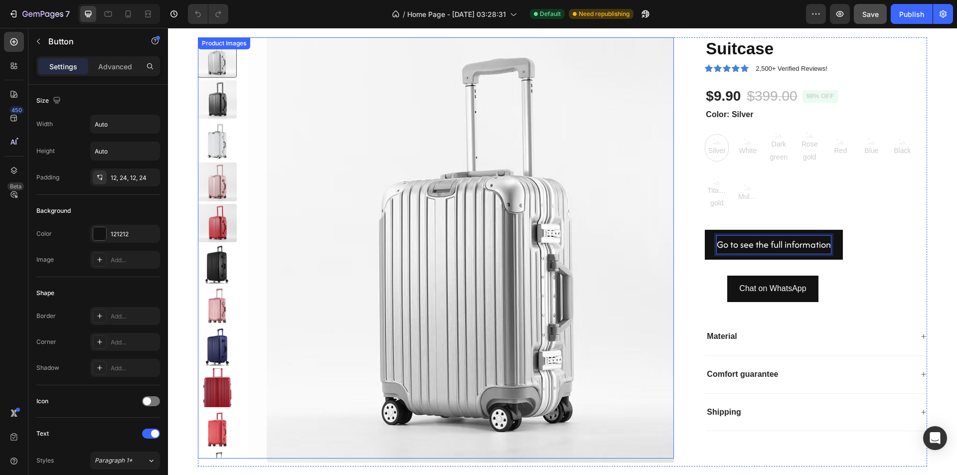
click at [597, 220] on img at bounding box center [480, 250] width 426 height 426
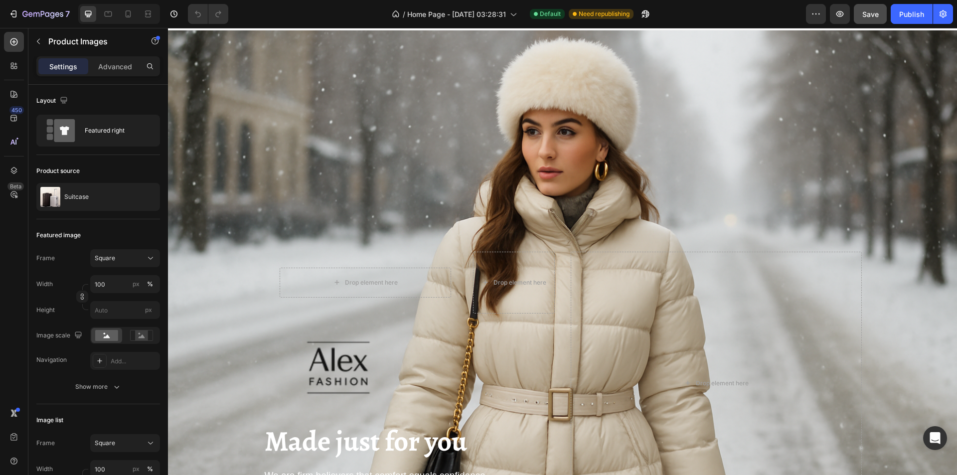
scroll to position [0, 0]
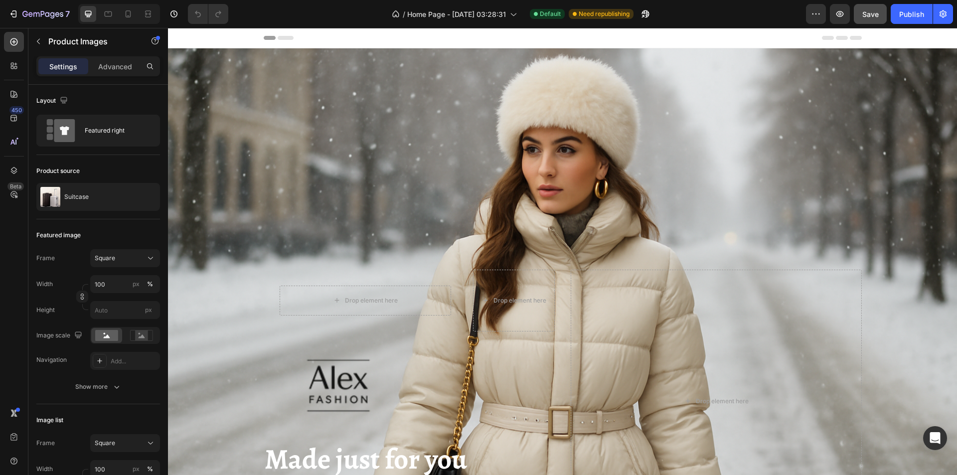
click at [554, 33] on div "Header" at bounding box center [563, 38] width 598 height 20
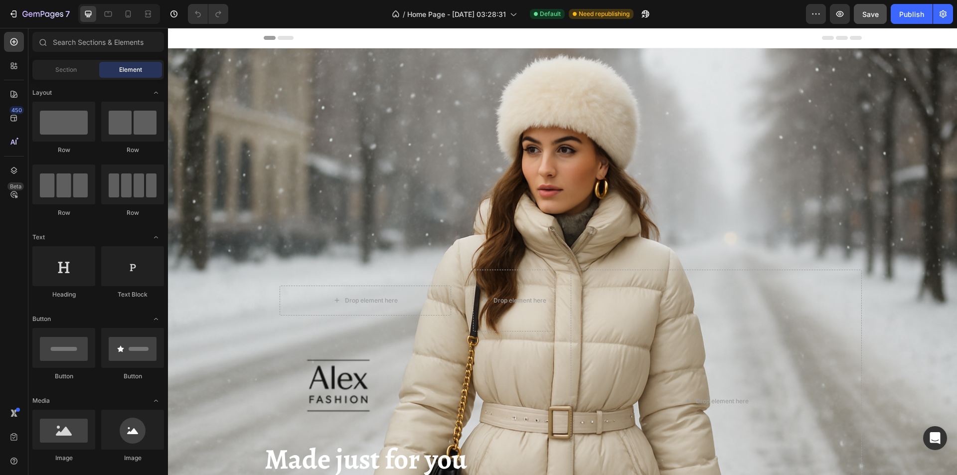
click at [552, 33] on div "Header" at bounding box center [563, 38] width 598 height 20
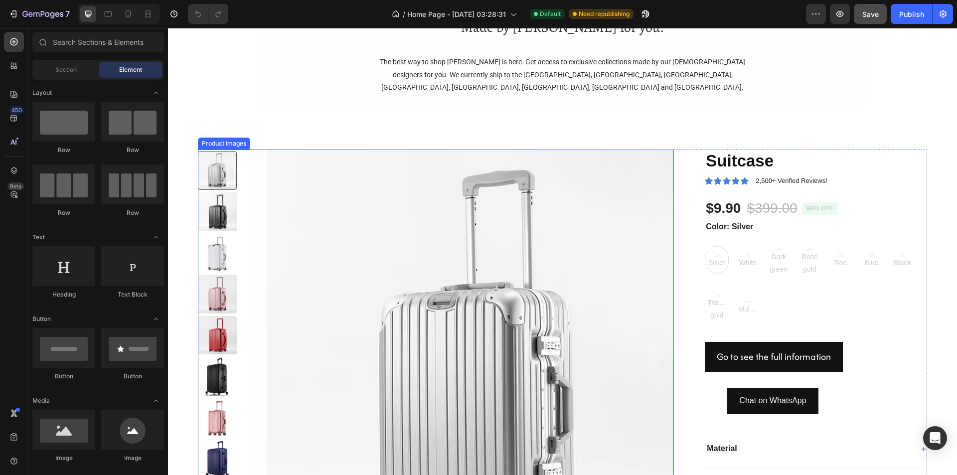
scroll to position [748, 0]
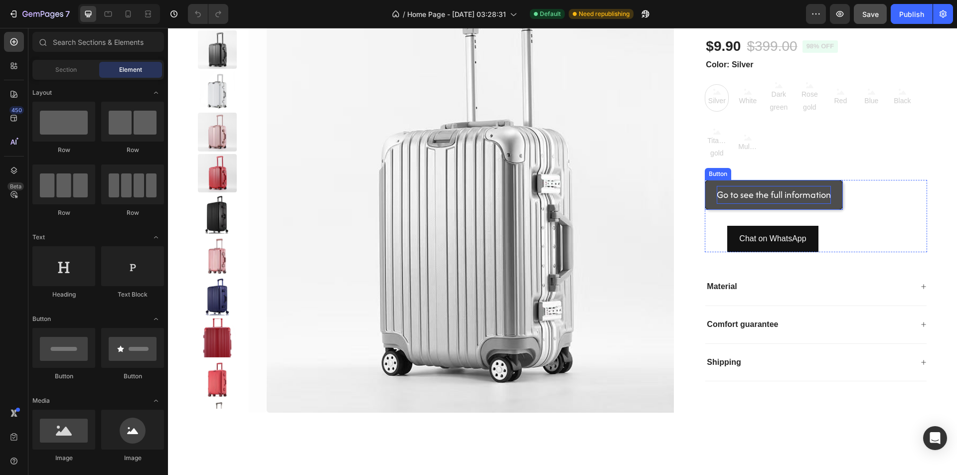
click at [729, 193] on p "Go to see the full information" at bounding box center [774, 195] width 114 height 18
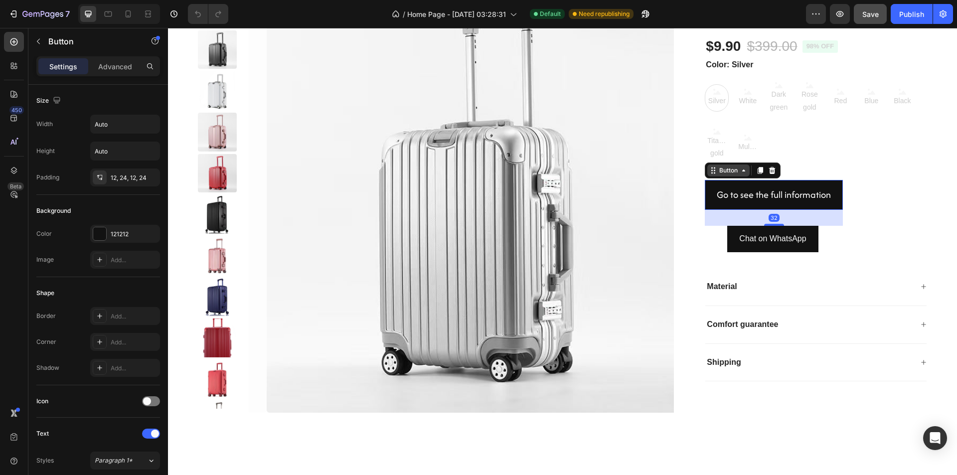
click at [726, 171] on div "Button" at bounding box center [729, 170] width 22 height 9
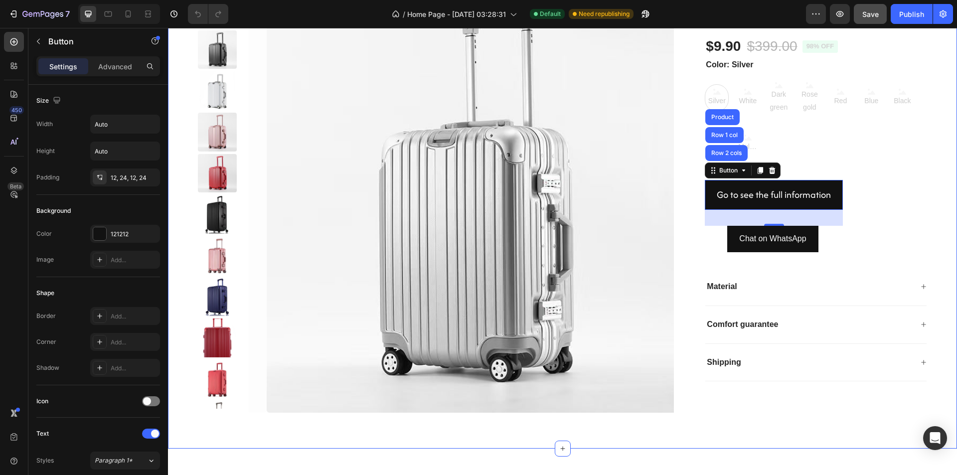
click at [712, 426] on div "Product Images Suitcase Product Title Icon Icon Icon Icon Icon Icon List 2,500+…" at bounding box center [562, 198] width 789 height 501
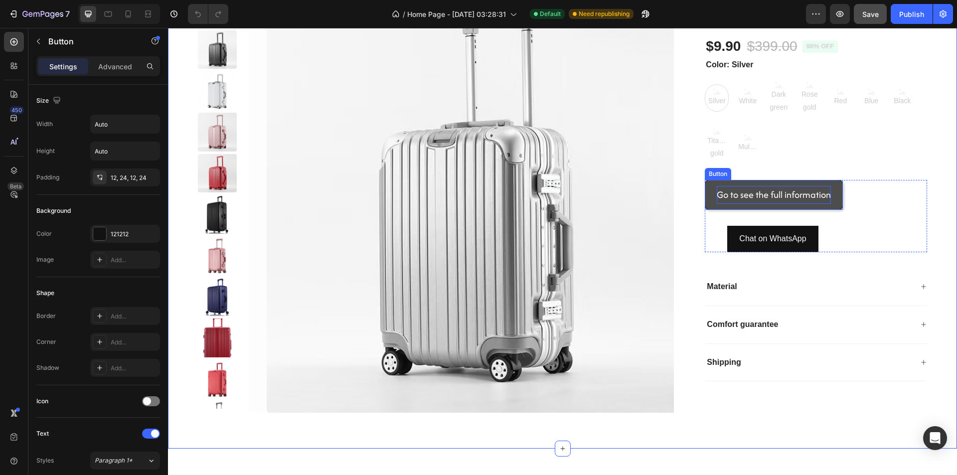
click at [812, 200] on p "Go to see the full information" at bounding box center [774, 195] width 114 height 18
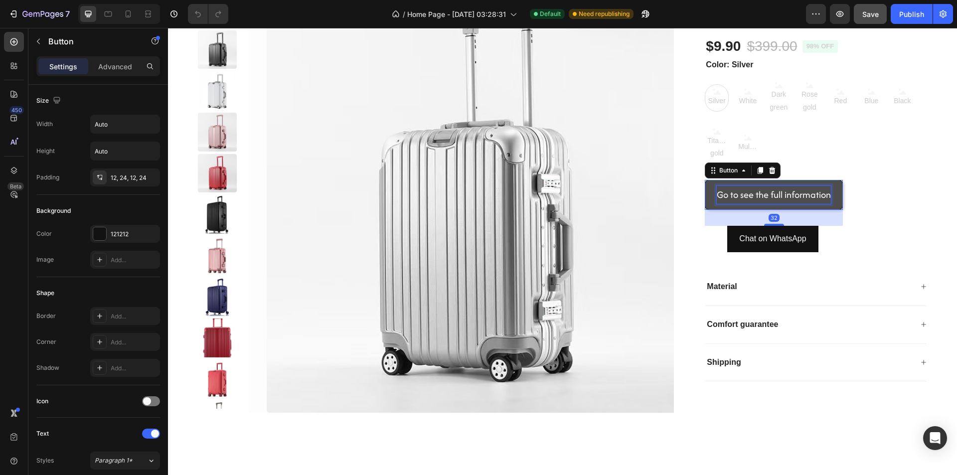
click at [814, 193] on p "Go to see the full information" at bounding box center [774, 195] width 114 height 18
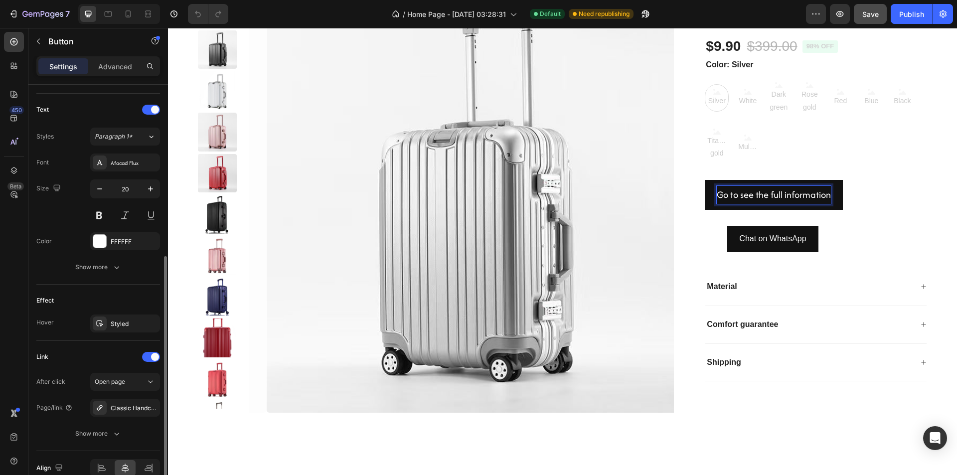
scroll to position [374, 0]
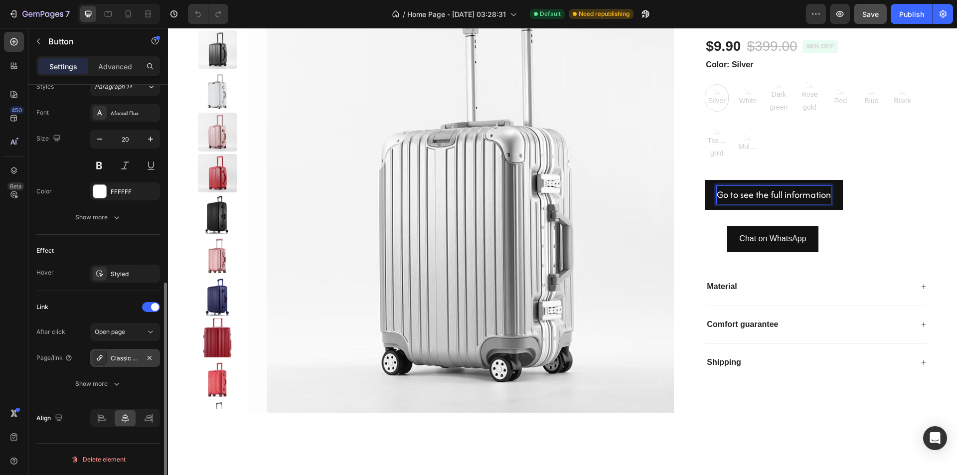
click at [132, 358] on div "Classic Handcrafted Pebbled Leather High-end Bag" at bounding box center [125, 358] width 29 height 9
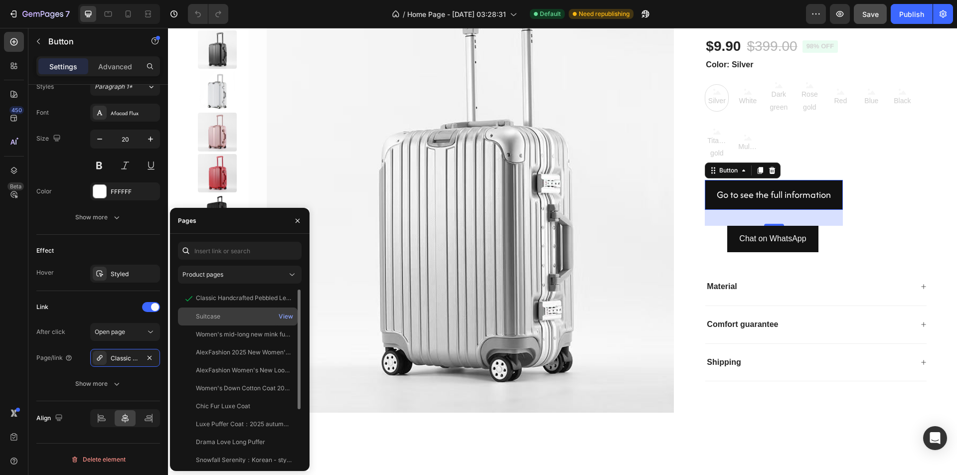
click at [215, 315] on div "Suitcase" at bounding box center [208, 316] width 24 height 9
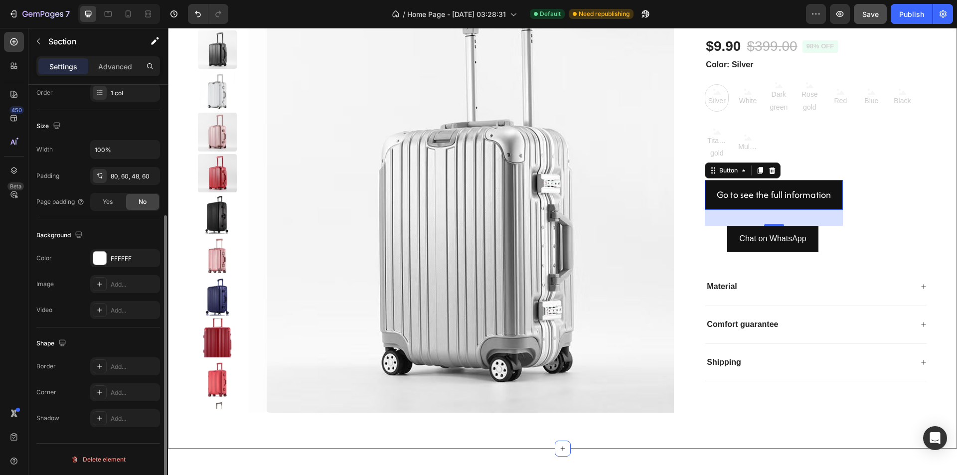
click at [373, 420] on div "Product Images Suitcase Product Title Icon Icon Icon Icon Icon Icon List 2,500+…" at bounding box center [562, 206] width 729 height 437
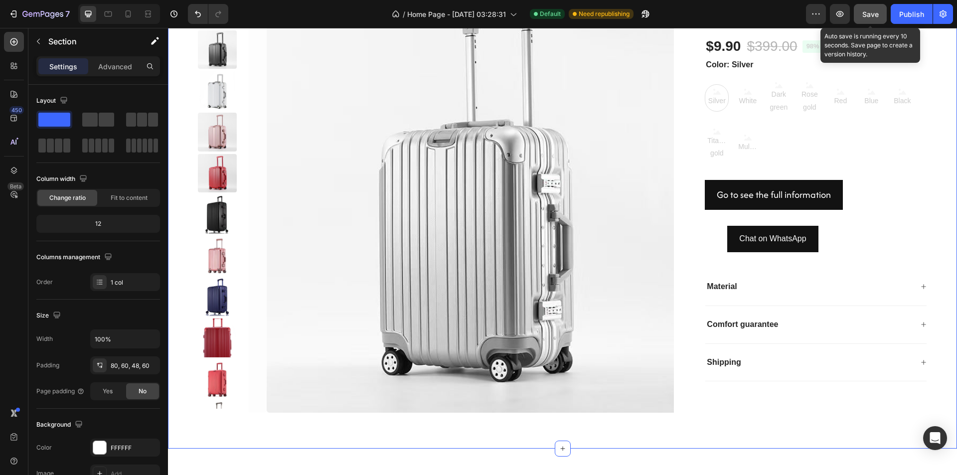
click at [872, 10] on span "Save" at bounding box center [871, 14] width 16 height 8
click at [874, 4] on button "Save" at bounding box center [870, 14] width 33 height 20
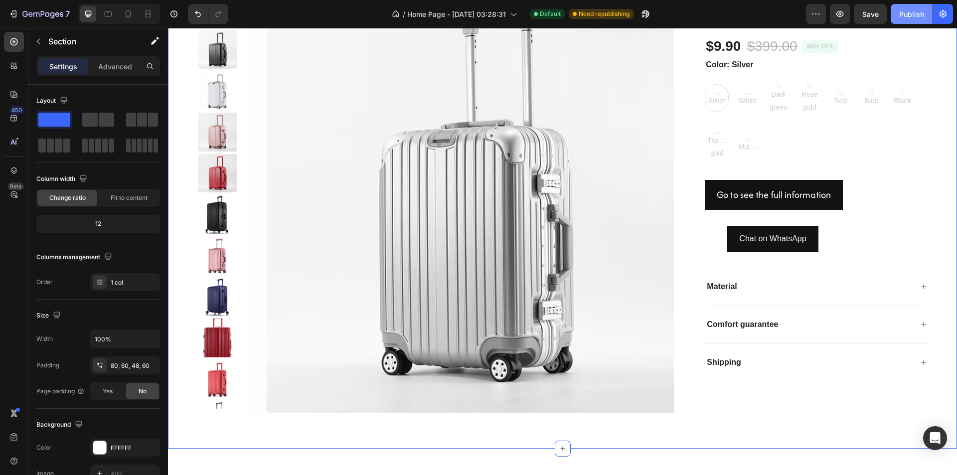
click at [904, 10] on div "Publish" at bounding box center [912, 14] width 25 height 10
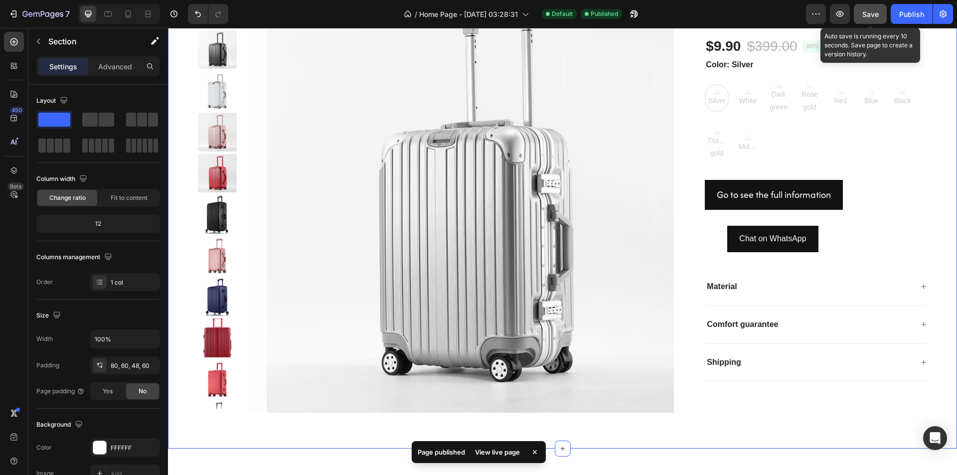
click at [872, 7] on button "Save" at bounding box center [870, 14] width 33 height 20
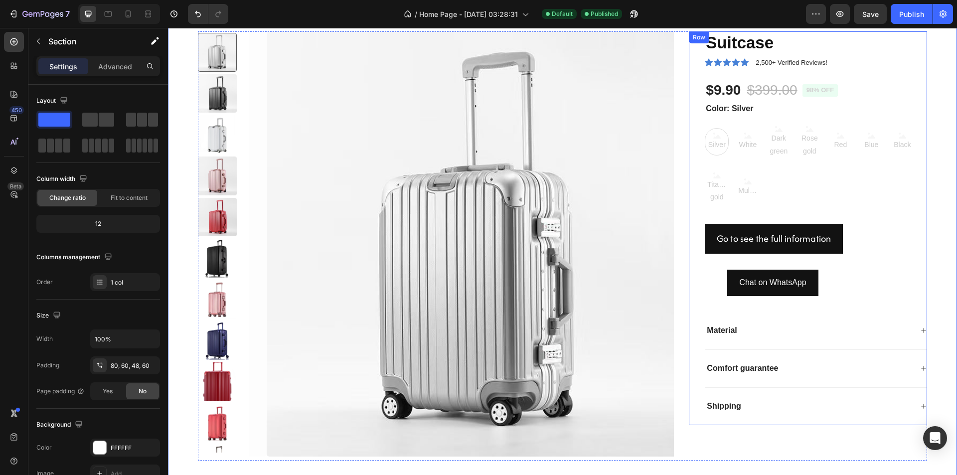
scroll to position [698, 0]
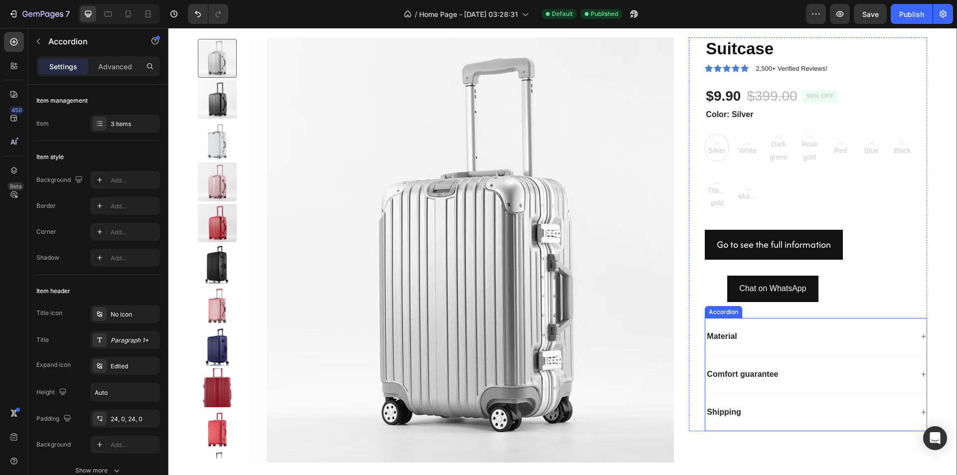
click at [858, 337] on div "Material" at bounding box center [809, 336] width 207 height 13
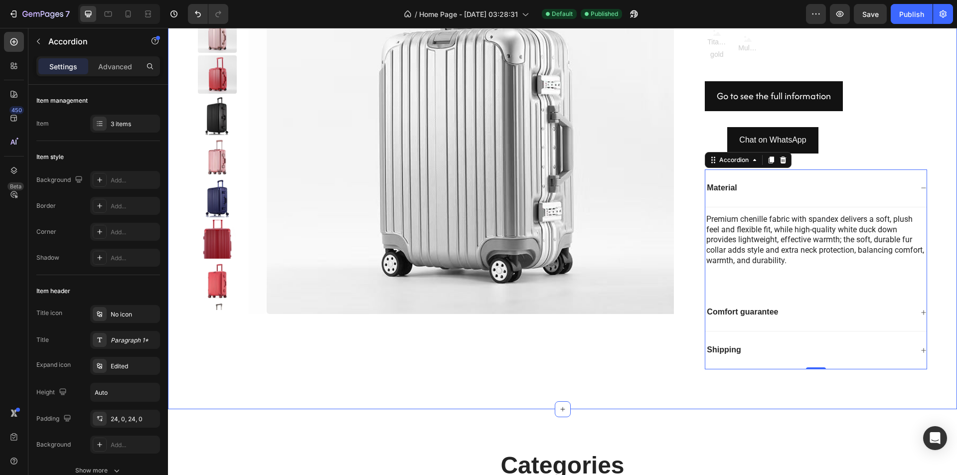
scroll to position [848, 0]
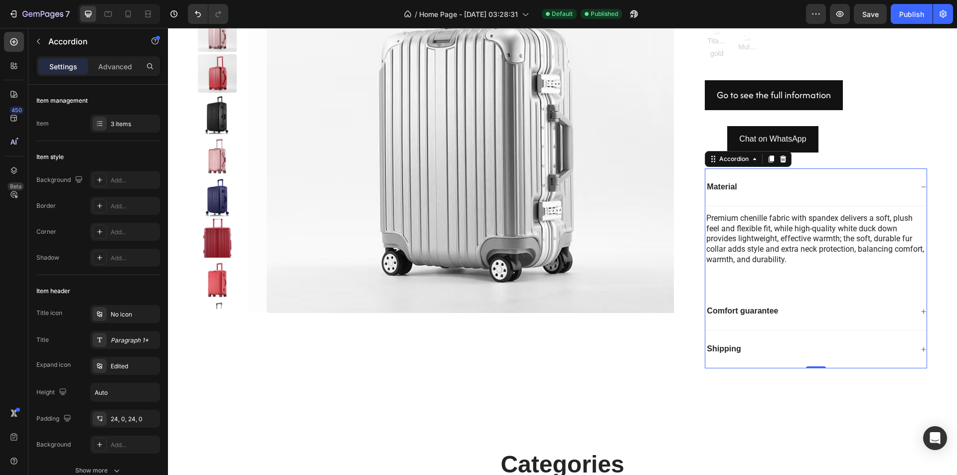
click at [784, 316] on div "Comfort guarantee" at bounding box center [809, 311] width 207 height 13
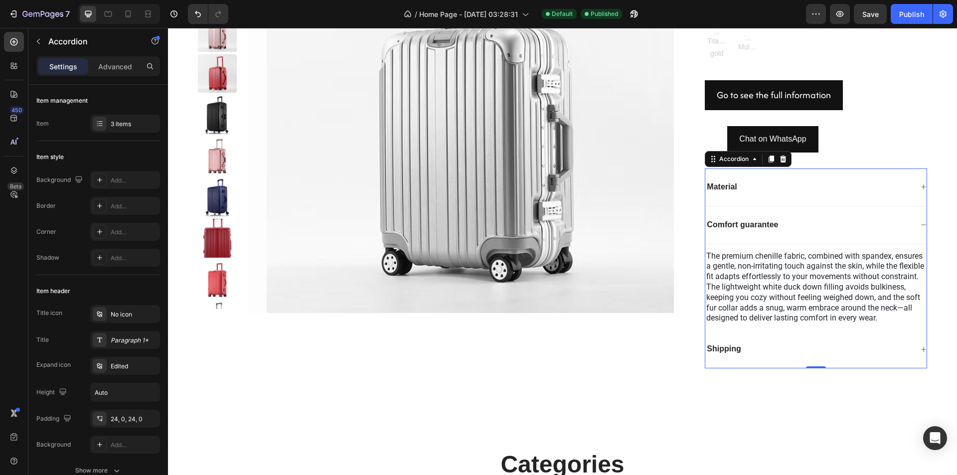
click at [787, 356] on div "Shipping" at bounding box center [809, 349] width 207 height 13
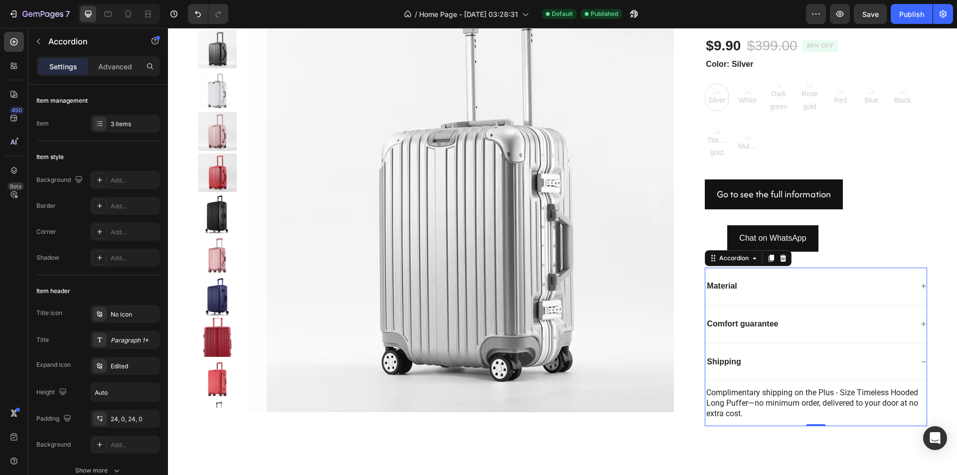
scroll to position [748, 0]
click at [765, 295] on div "Material" at bounding box center [816, 287] width 221 height 38
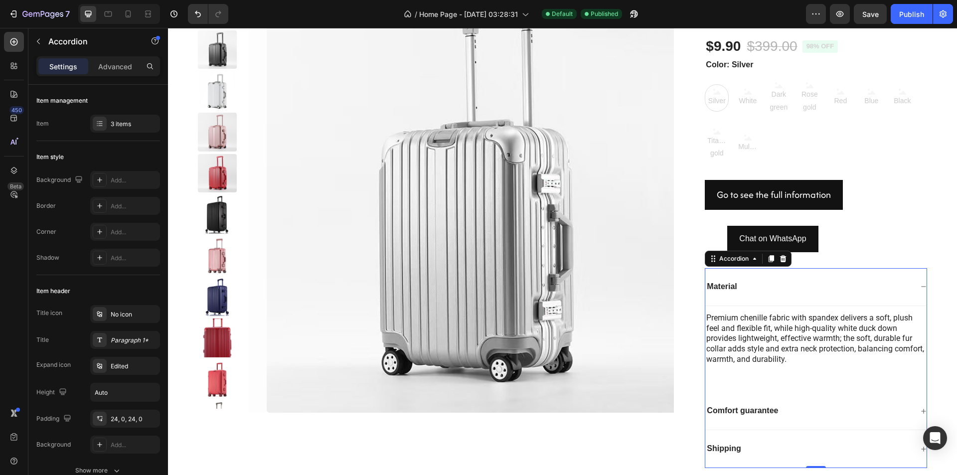
click at [791, 413] on div "Comfort guarantee" at bounding box center [809, 410] width 207 height 13
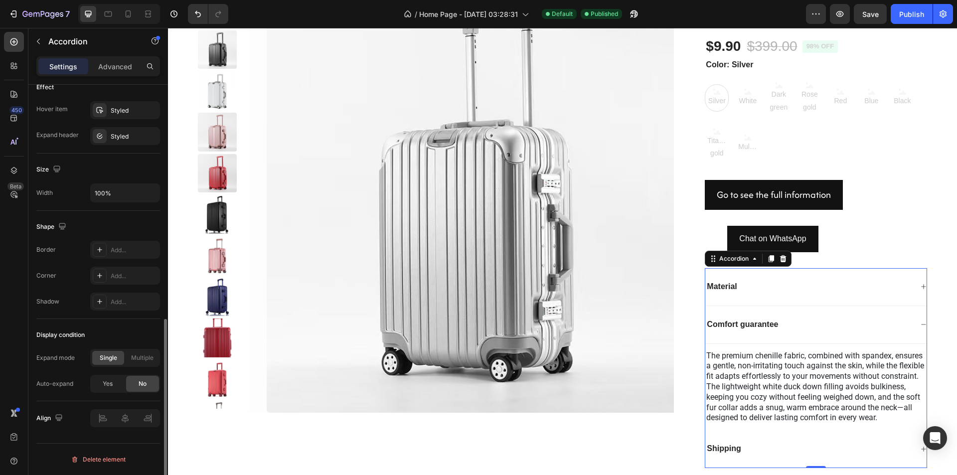
scroll to position [381, 0]
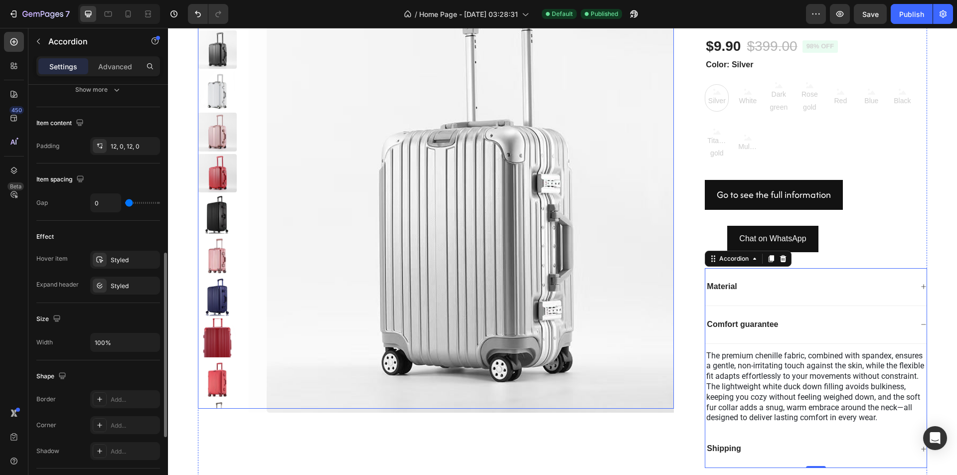
click at [309, 259] on img at bounding box center [480, 201] width 426 height 426
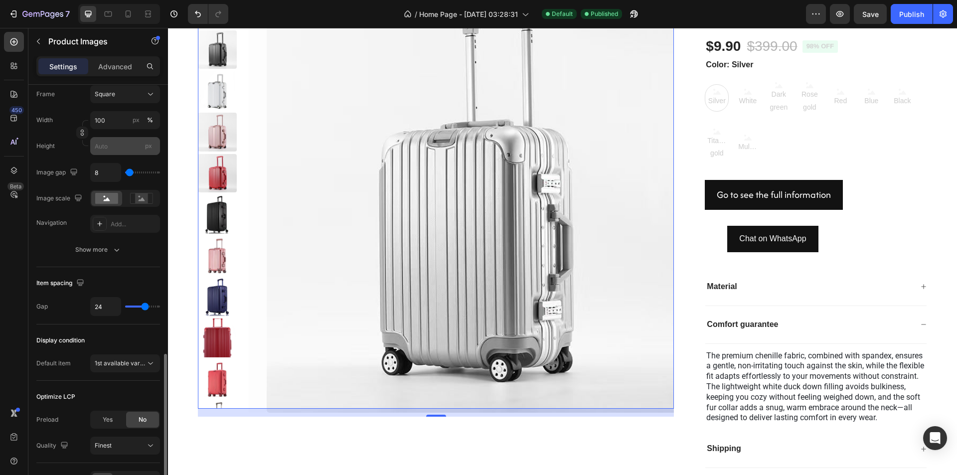
scroll to position [411, 0]
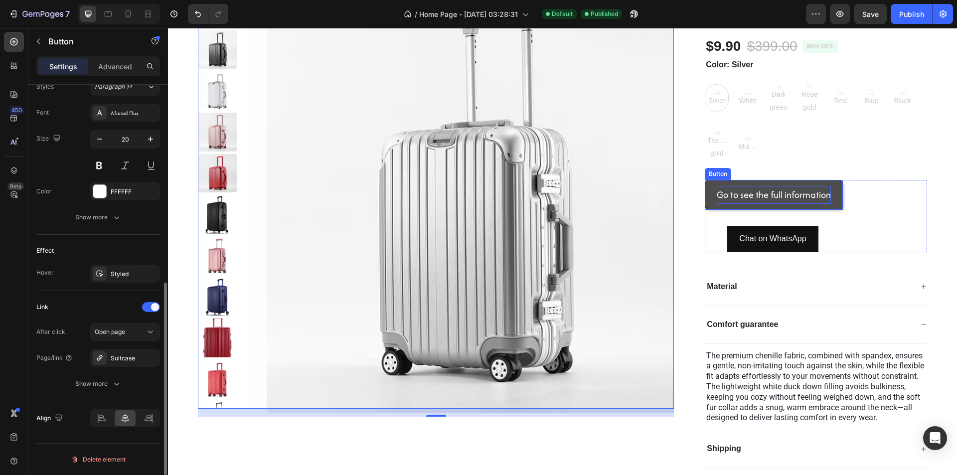
click at [763, 199] on p "Go to see the full information" at bounding box center [774, 195] width 114 height 18
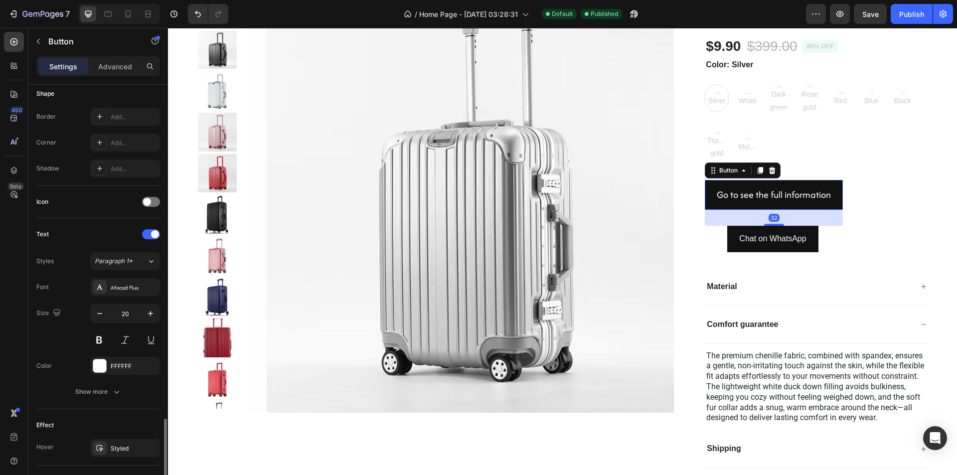
scroll to position [374, 0]
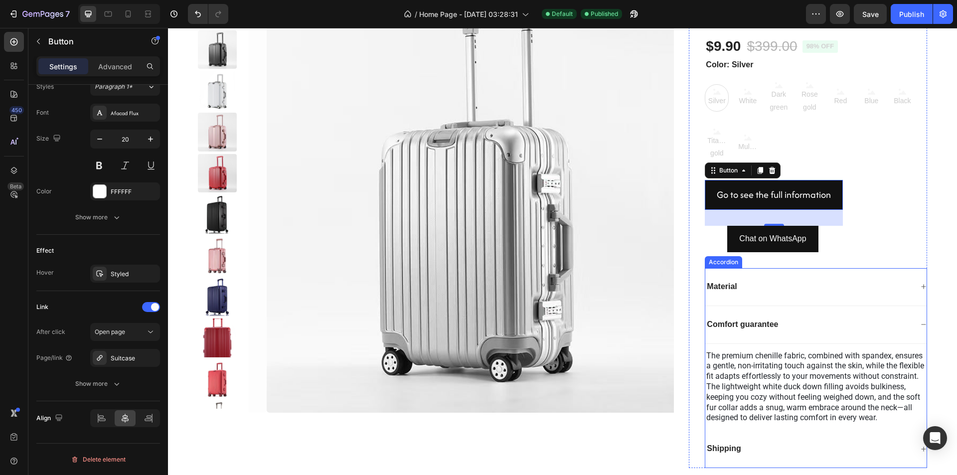
click at [780, 286] on div "Material" at bounding box center [809, 286] width 207 height 13
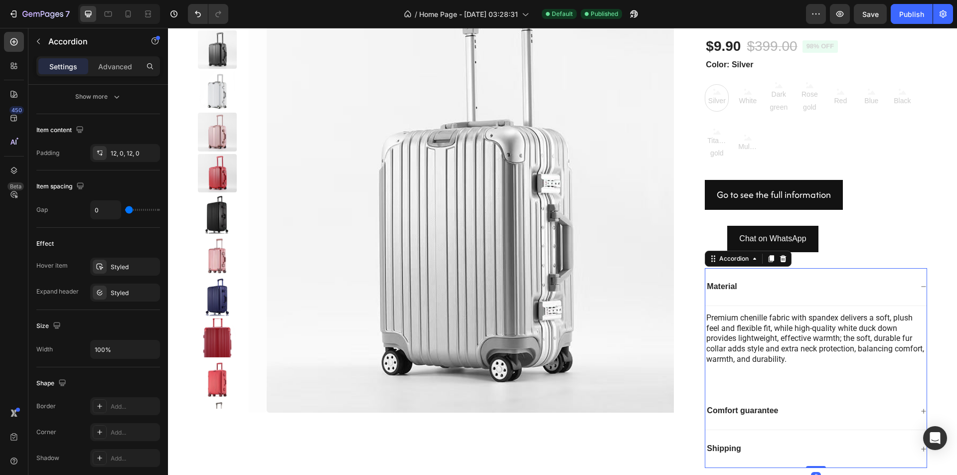
scroll to position [0, 0]
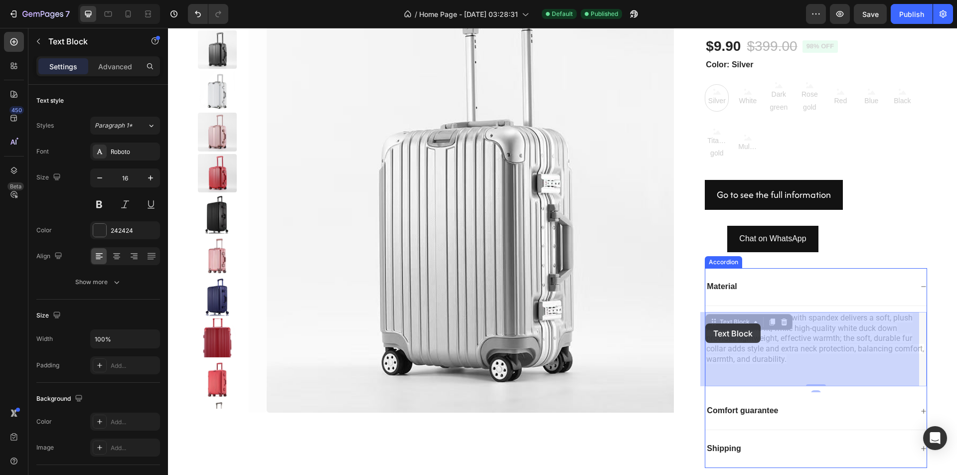
drag, startPoint x: 809, startPoint y: 360, endPoint x: 732, endPoint y: 335, distance: 80.7
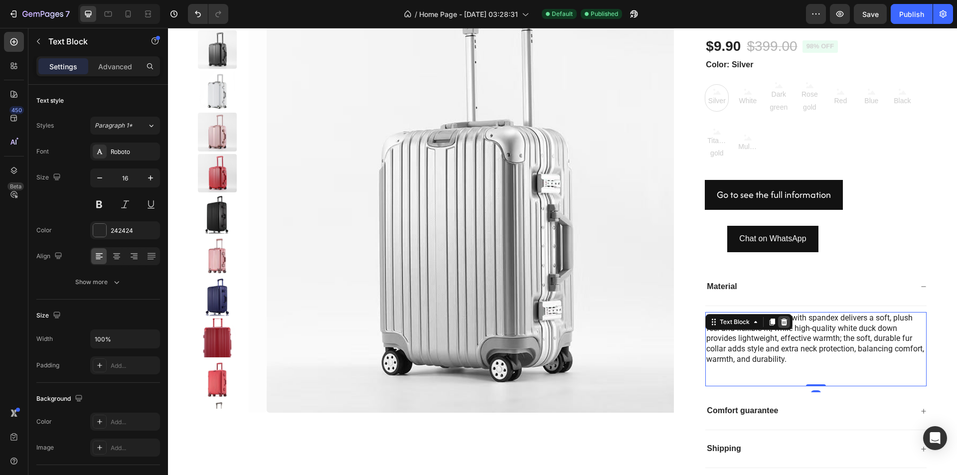
click at [783, 325] on div at bounding box center [784, 322] width 12 height 12
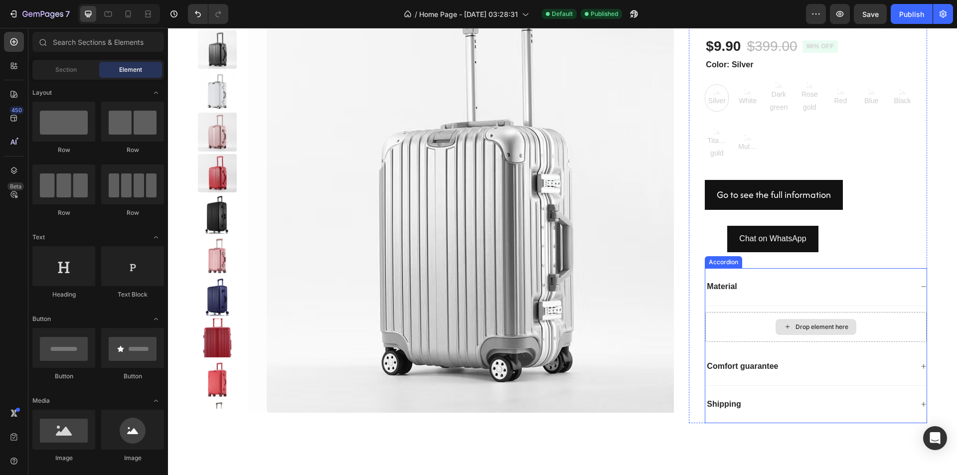
click at [796, 325] on div "Drop element here" at bounding box center [822, 327] width 53 height 8
click at [784, 325] on icon at bounding box center [788, 327] width 8 height 8
click at [730, 316] on div "Drop element here" at bounding box center [816, 327] width 221 height 30
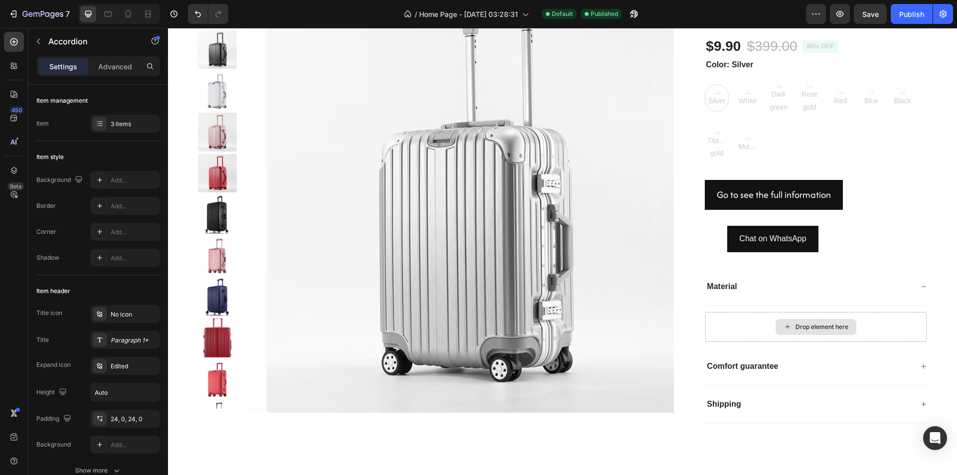
click at [777, 324] on div "Drop element here" at bounding box center [816, 327] width 81 height 16
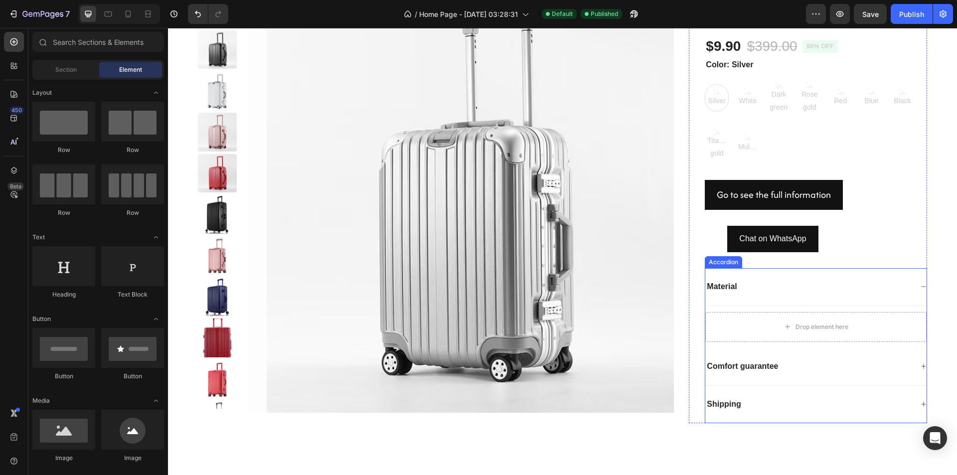
click at [753, 301] on div "Material" at bounding box center [816, 287] width 221 height 38
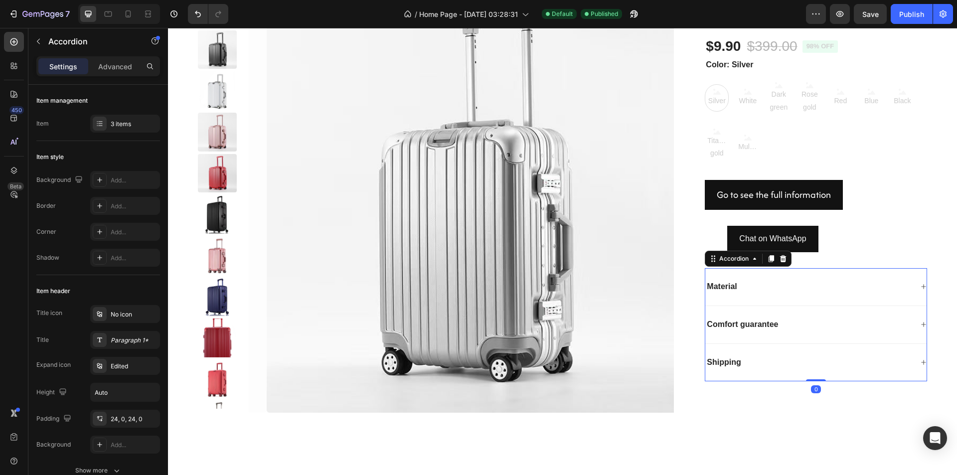
click at [777, 296] on div "Material" at bounding box center [816, 287] width 221 height 38
click at [803, 307] on div "Drop element here" at bounding box center [816, 327] width 221 height 42
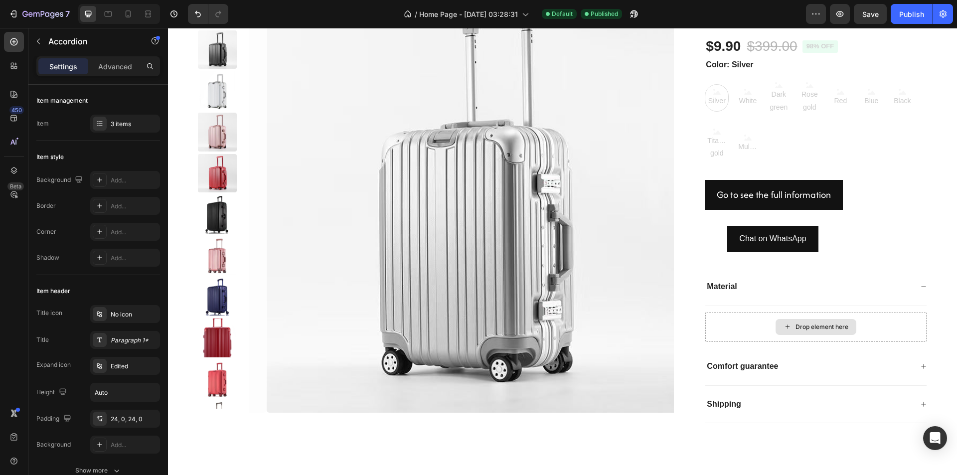
click at [796, 320] on div "Drop element here" at bounding box center [816, 327] width 81 height 16
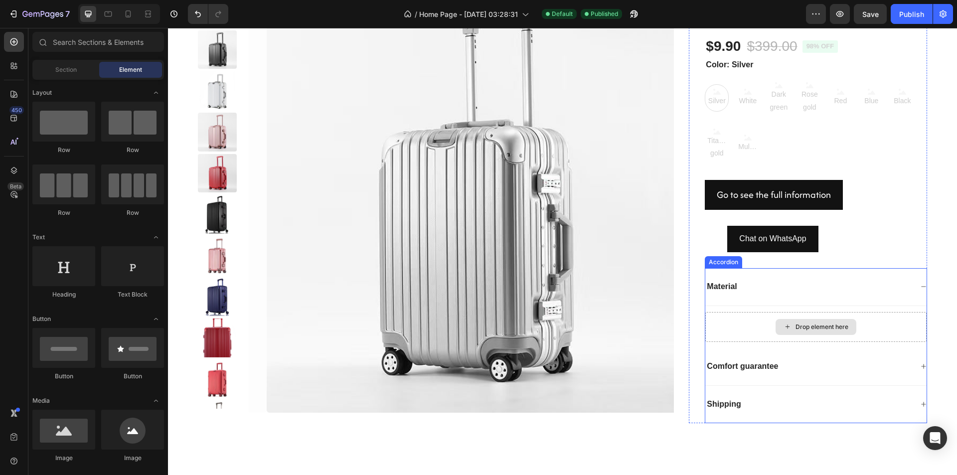
click at [801, 324] on div "Drop element here" at bounding box center [822, 327] width 53 height 8
click at [765, 325] on div "Drop element here" at bounding box center [816, 327] width 221 height 30
click at [776, 324] on div "Drop element here" at bounding box center [816, 327] width 81 height 16
click at [785, 326] on icon at bounding box center [788, 327] width 8 height 8
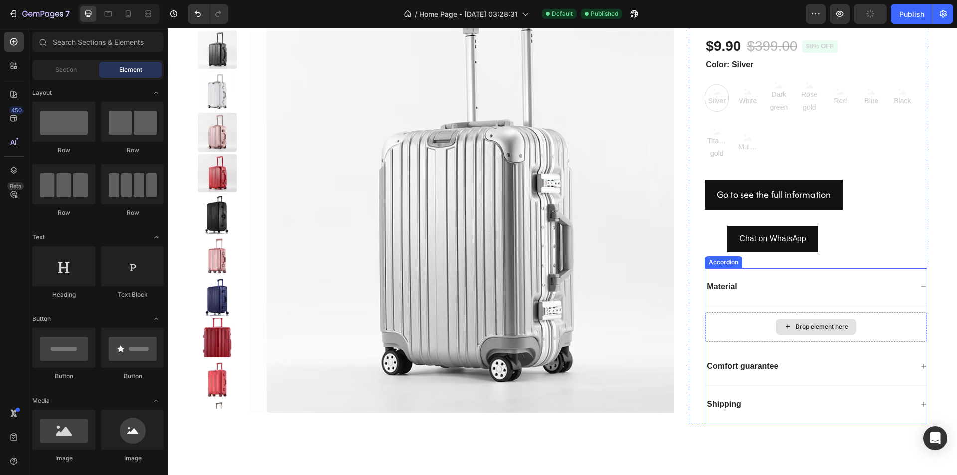
click at [785, 326] on icon at bounding box center [788, 327] width 8 height 8
click at [784, 325] on icon at bounding box center [788, 327] width 8 height 8
click at [783, 332] on div "Drop element here" at bounding box center [816, 327] width 81 height 16
click at [784, 324] on icon at bounding box center [788, 327] width 8 height 8
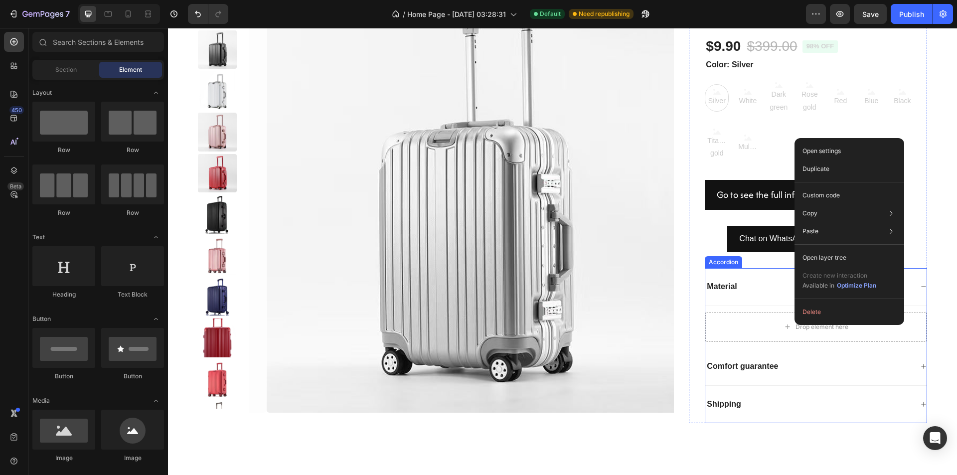
click at [739, 294] on div "Material" at bounding box center [816, 287] width 221 height 38
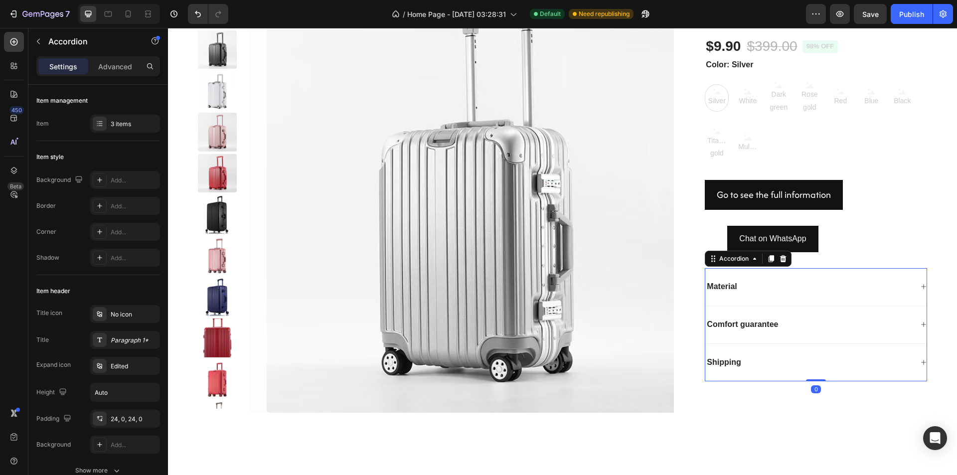
click at [793, 295] on div "Material" at bounding box center [816, 287] width 221 height 38
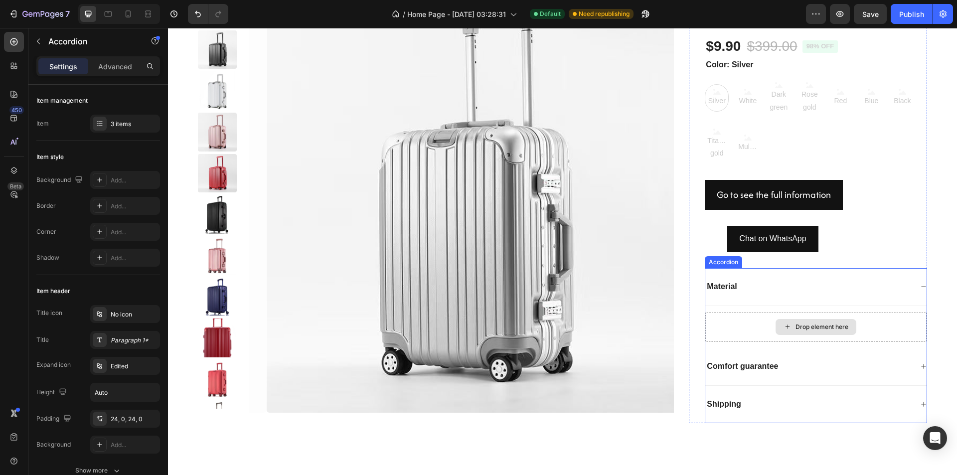
click at [802, 329] on div "Drop element here" at bounding box center [822, 327] width 53 height 8
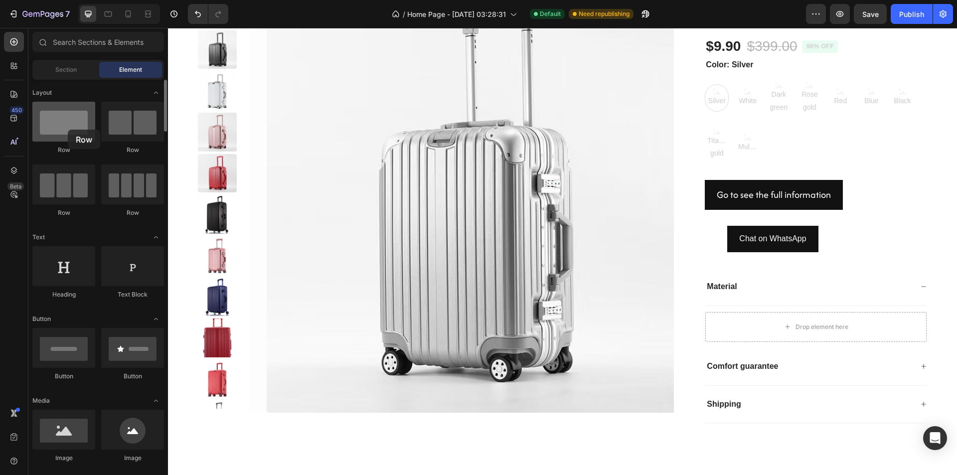
click at [68, 130] on div at bounding box center [63, 122] width 63 height 40
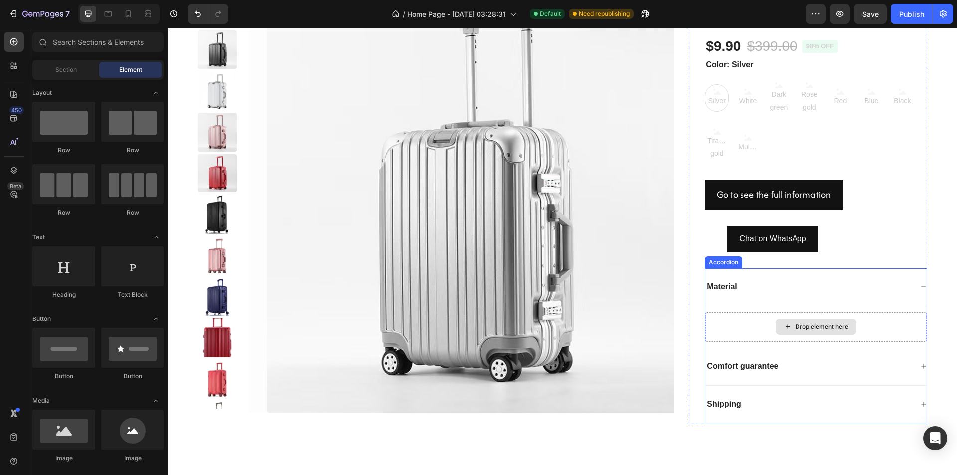
click at [776, 329] on div "Drop element here" at bounding box center [816, 327] width 81 height 16
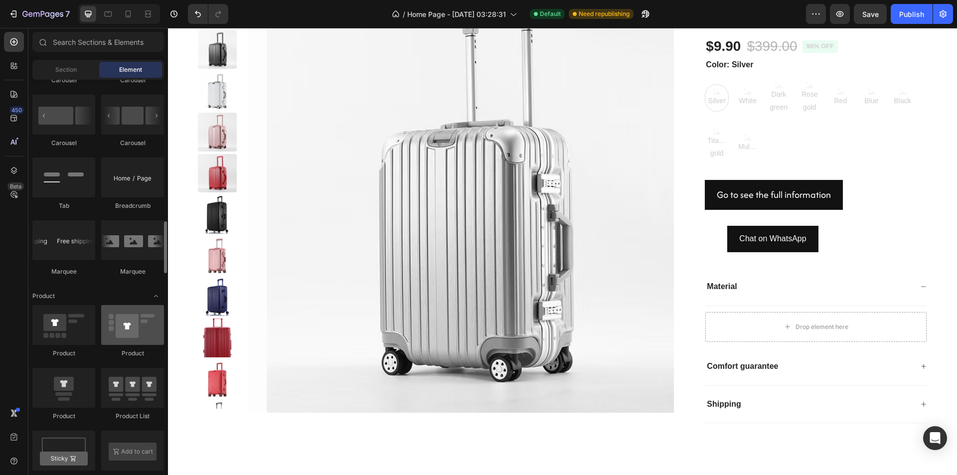
scroll to position [817, 0]
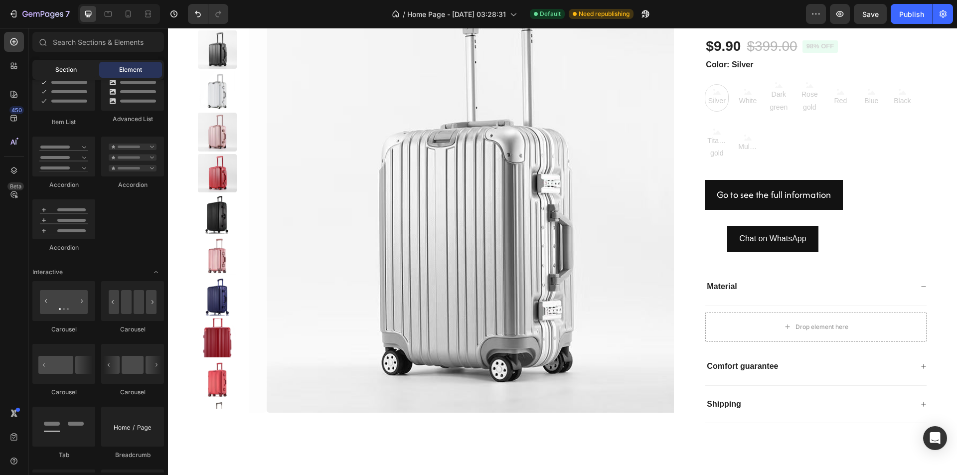
click at [60, 64] on div "Section" at bounding box center [65, 70] width 63 height 16
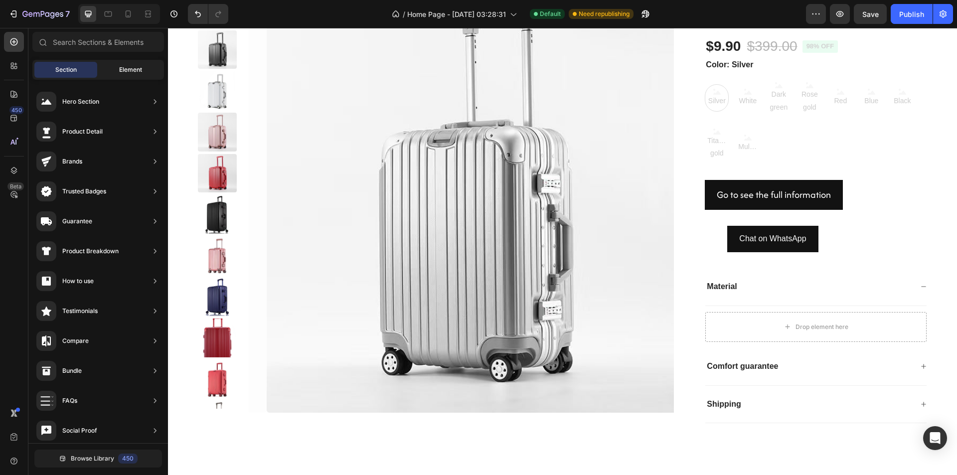
click at [117, 66] on div "Element" at bounding box center [130, 70] width 63 height 16
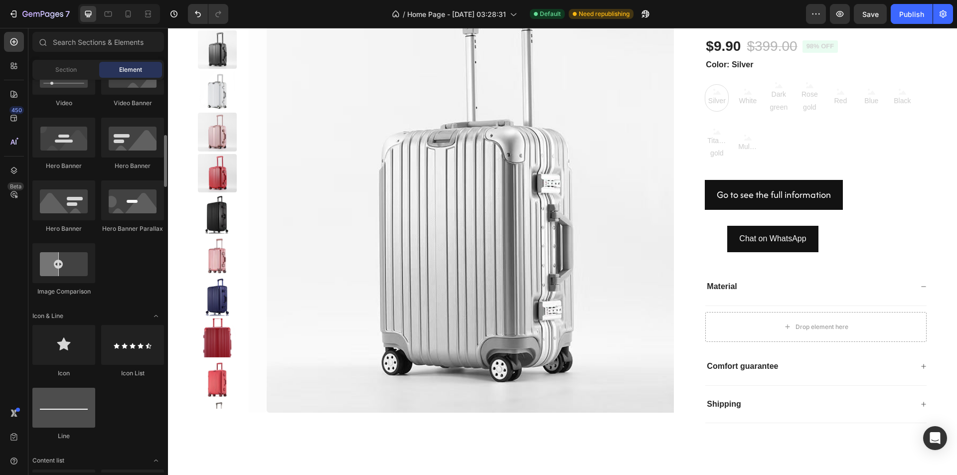
scroll to position [318, 0]
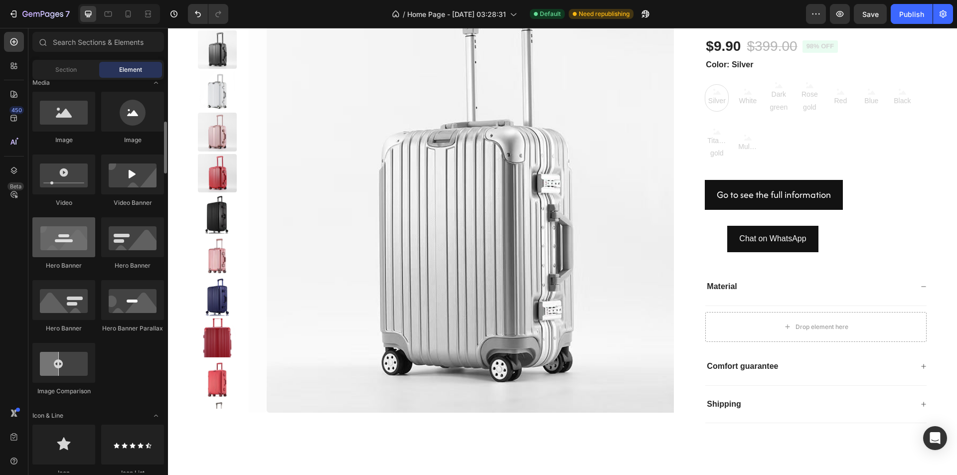
click at [74, 245] on div at bounding box center [63, 237] width 63 height 40
click at [117, 241] on div at bounding box center [132, 237] width 63 height 40
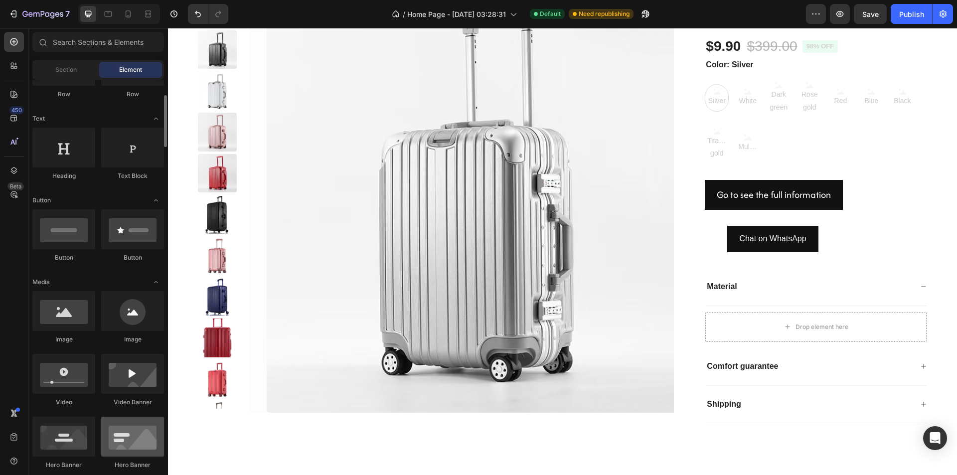
scroll to position [0, 0]
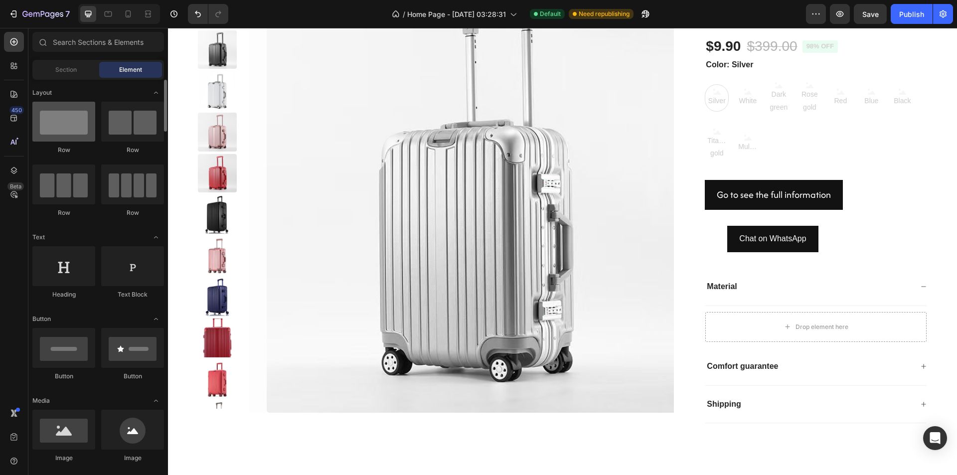
click at [62, 134] on div at bounding box center [63, 122] width 63 height 40
click at [62, 122] on div at bounding box center [63, 122] width 63 height 40
drag, startPoint x: 230, startPoint y: 150, endPoint x: 778, endPoint y: 337, distance: 579.0
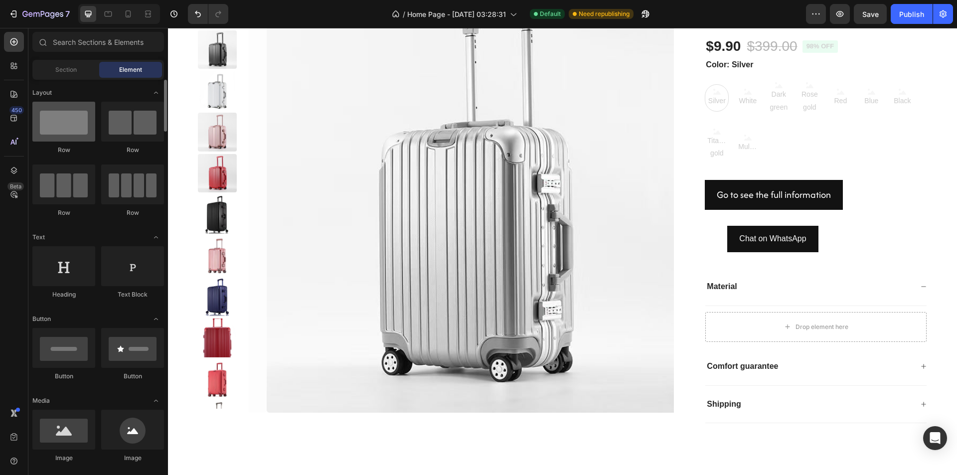
click at [778, 337] on div "Drop element here" at bounding box center [816, 327] width 221 height 30
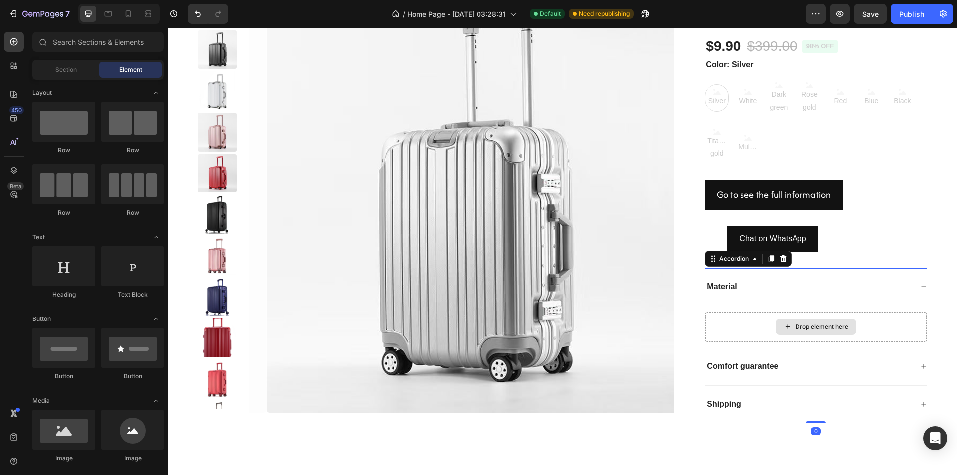
click at [796, 325] on div "Drop element here" at bounding box center [822, 327] width 53 height 8
click at [784, 326] on icon at bounding box center [788, 327] width 8 height 8
click at [867, 289] on div "Material" at bounding box center [809, 286] width 207 height 13
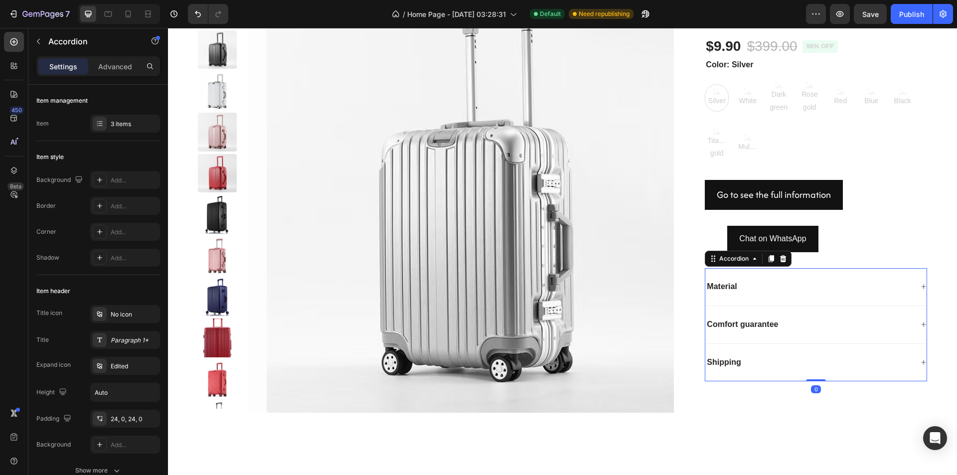
click at [808, 308] on div "Comfort guarantee" at bounding box center [816, 325] width 221 height 38
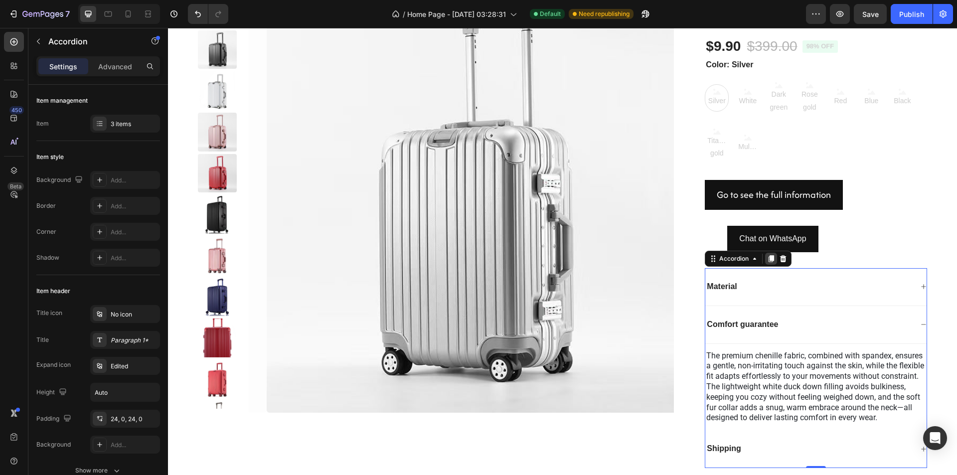
click at [769, 260] on icon at bounding box center [771, 258] width 5 height 7
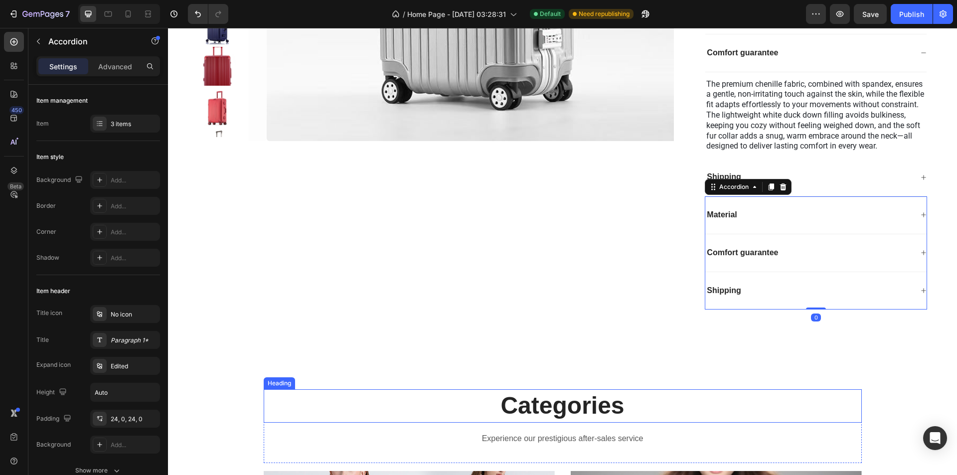
scroll to position [1014, 0]
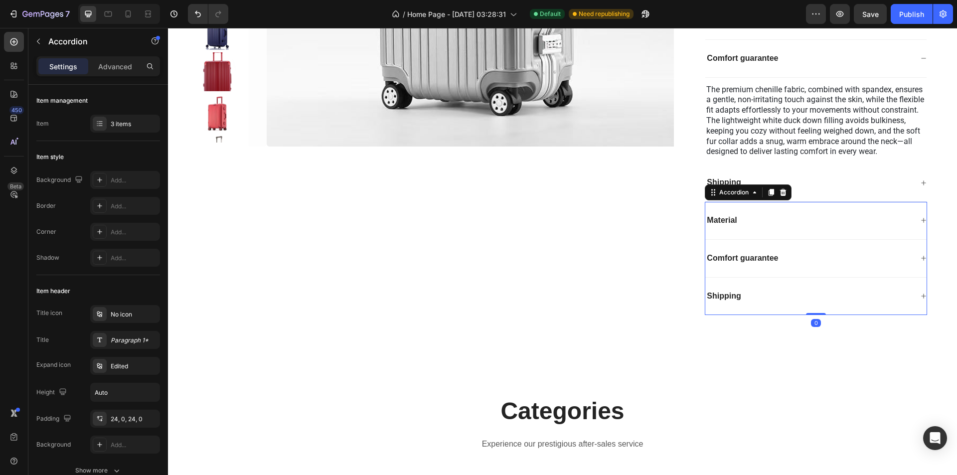
click at [749, 227] on div "Material" at bounding box center [809, 220] width 207 height 13
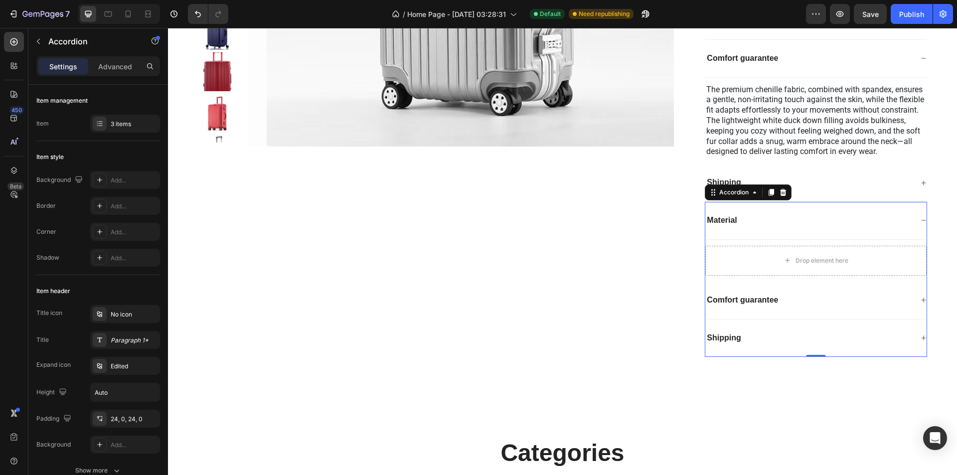
click at [773, 299] on div "Comfort guarantee" at bounding box center [816, 301] width 221 height 38
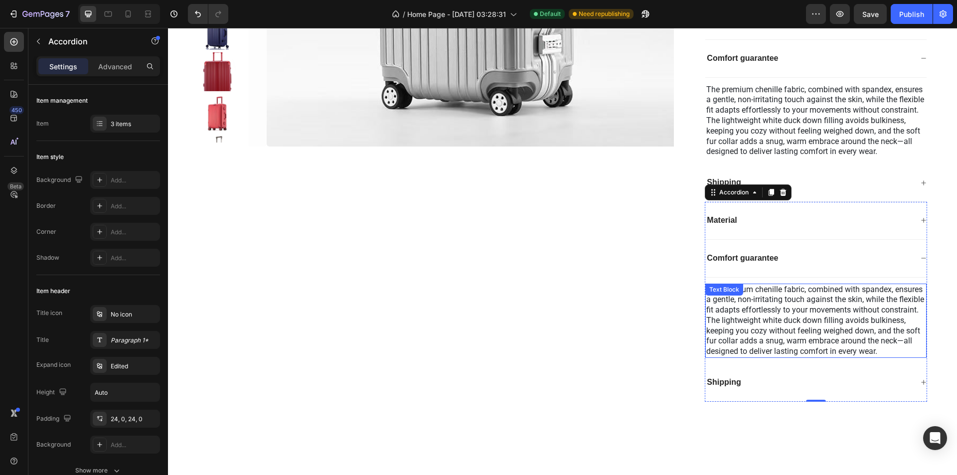
click at [781, 353] on span "The premium chenille fabric, combined with spandex, ensures a gentle, non-irrit…" at bounding box center [816, 321] width 218 height 72
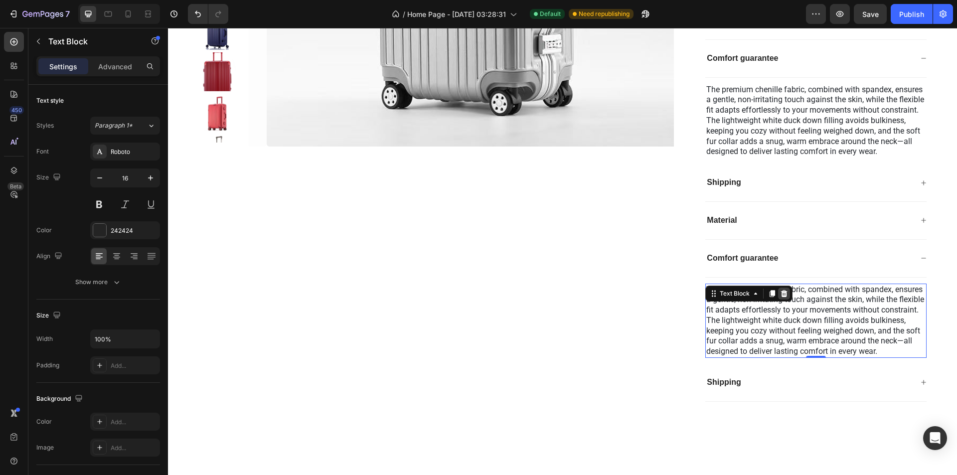
click at [780, 298] on icon at bounding box center [784, 294] width 8 height 8
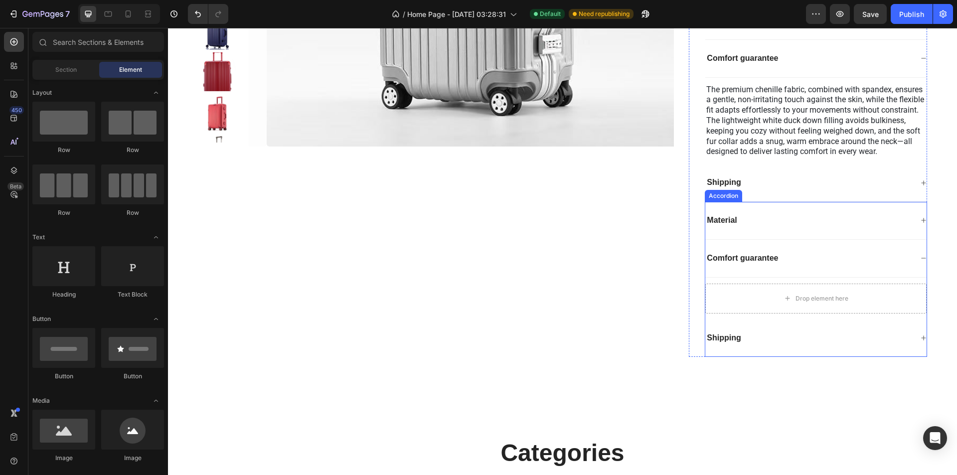
click at [752, 345] on div "Shipping" at bounding box center [809, 338] width 207 height 13
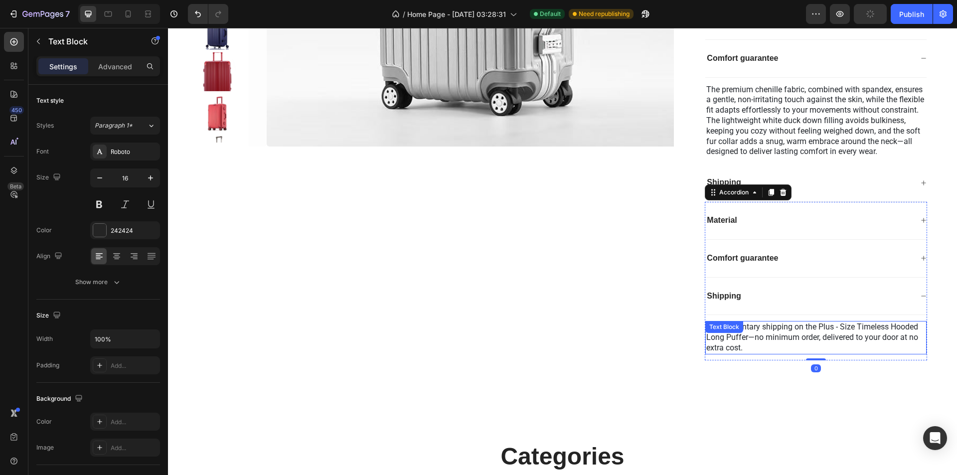
click at [795, 342] on span "Complimentary shipping on the Plus - Size Timeless Hooded Long Puffer—no minimu…" at bounding box center [813, 337] width 212 height 30
click at [778, 337] on div at bounding box center [784, 331] width 12 height 12
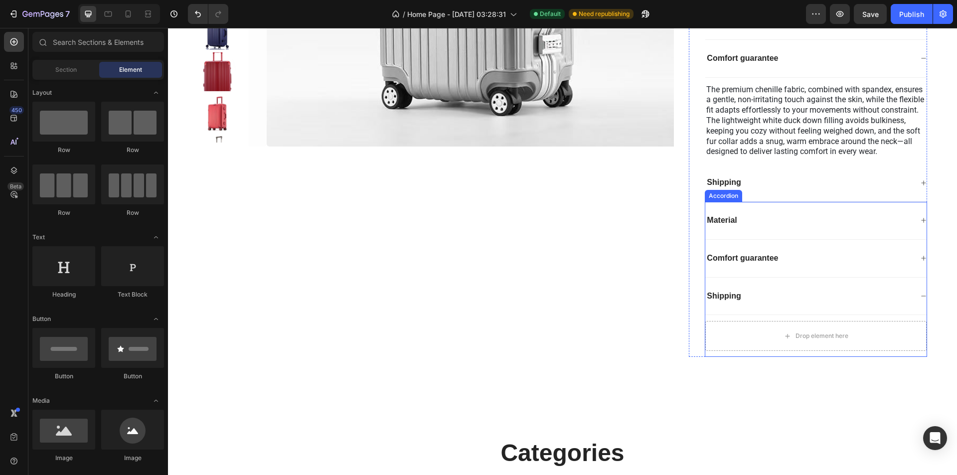
click at [761, 227] on div "Material" at bounding box center [809, 220] width 207 height 13
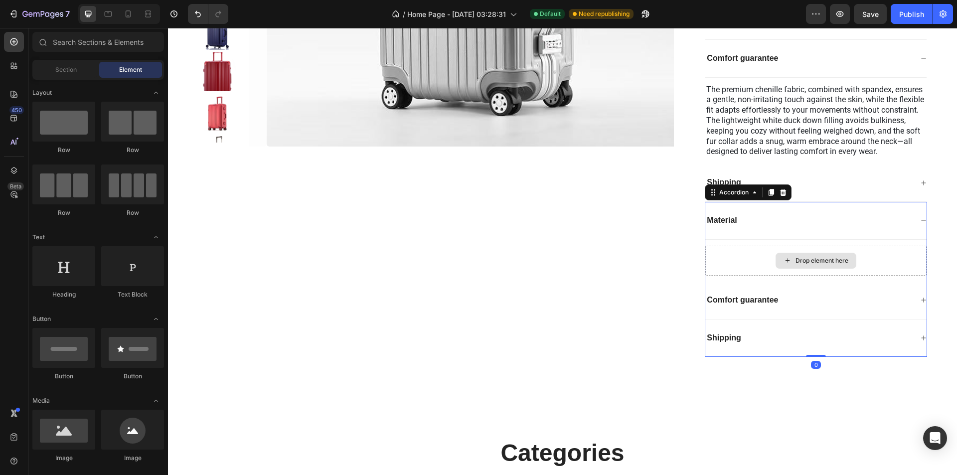
click at [784, 265] on icon at bounding box center [788, 260] width 8 height 8
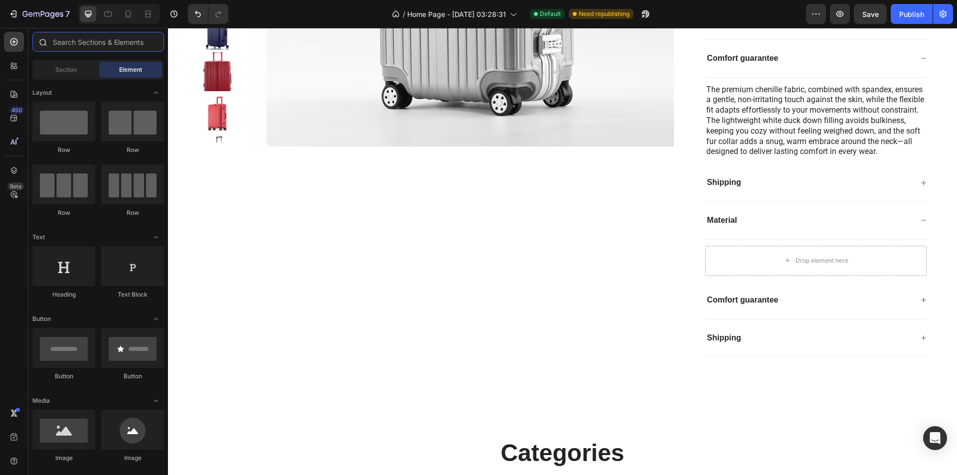
click at [64, 48] on input "text" at bounding box center [98, 42] width 132 height 20
paste input "Crafted from premium, durable materials, our suitcases are built to withstand t…"
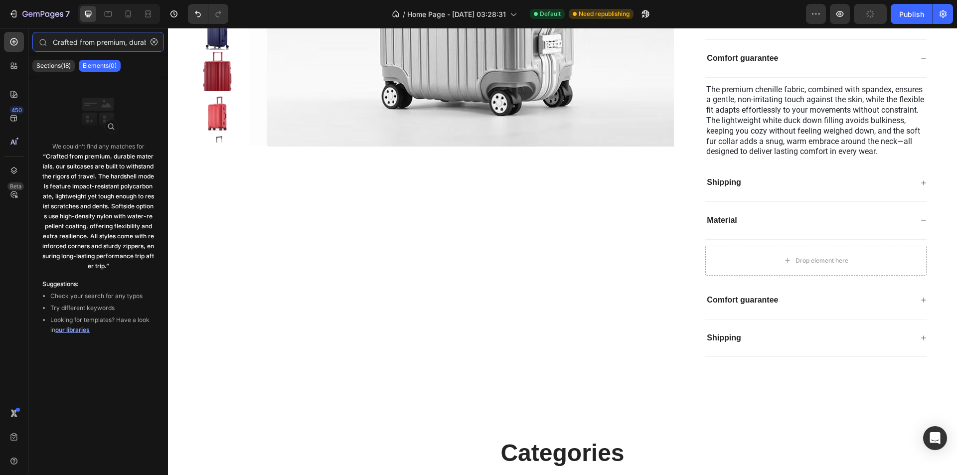
scroll to position [0, 1341]
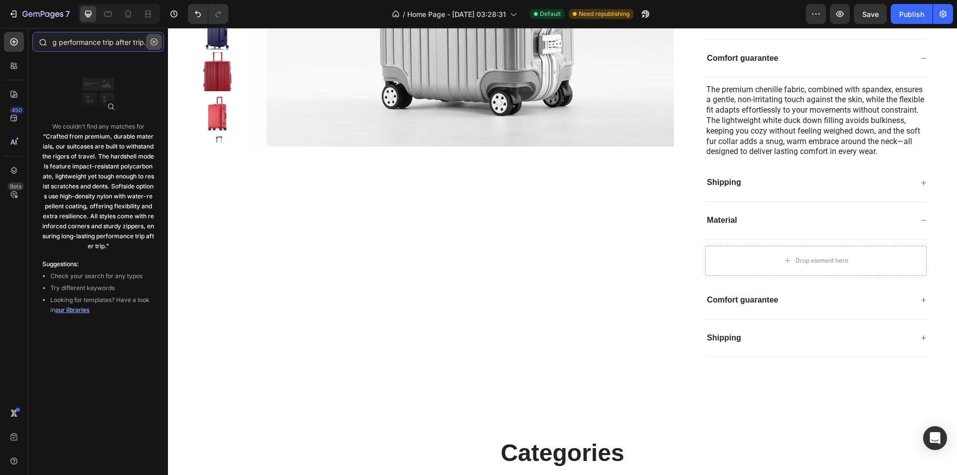
type input "Crafted from premium, durable materials, our suitcases are built to withstand t…"
click at [151, 42] on icon "button" at bounding box center [154, 41] width 7 height 7
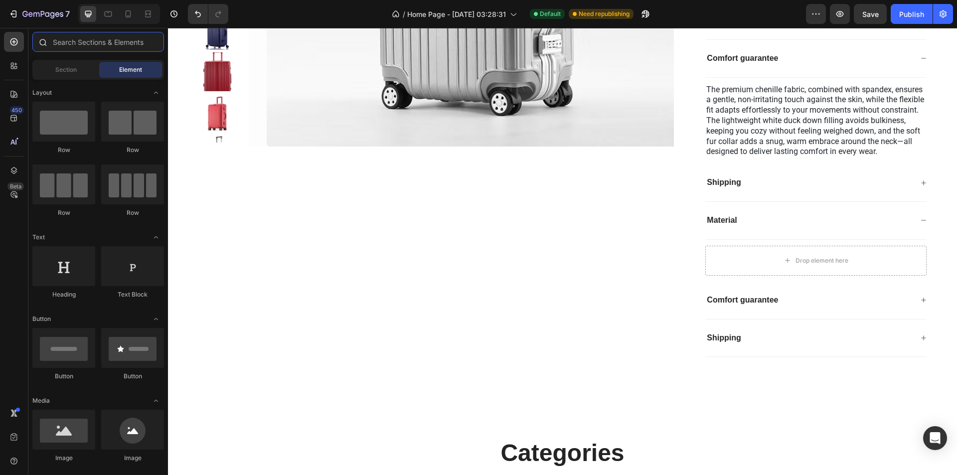
click at [140, 41] on input "text" at bounding box center [98, 42] width 132 height 20
click at [757, 219] on div "Material" at bounding box center [816, 221] width 221 height 38
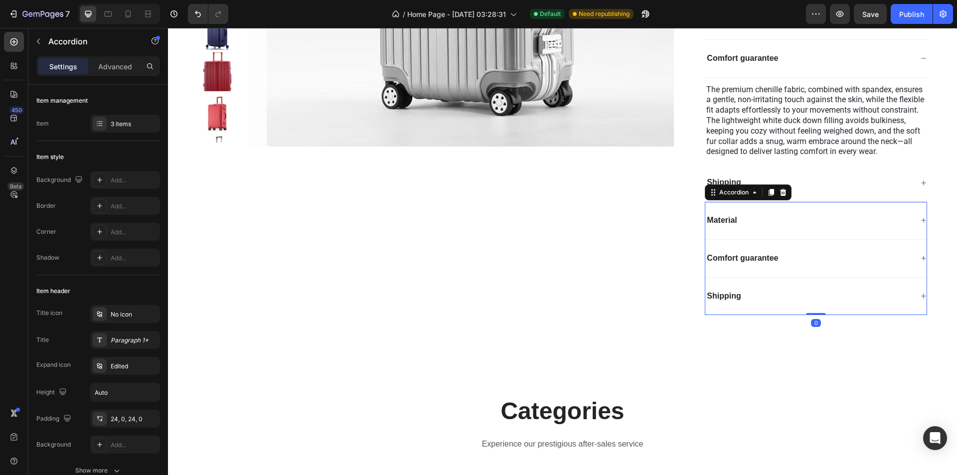
click at [764, 227] on div "Material" at bounding box center [809, 220] width 207 height 13
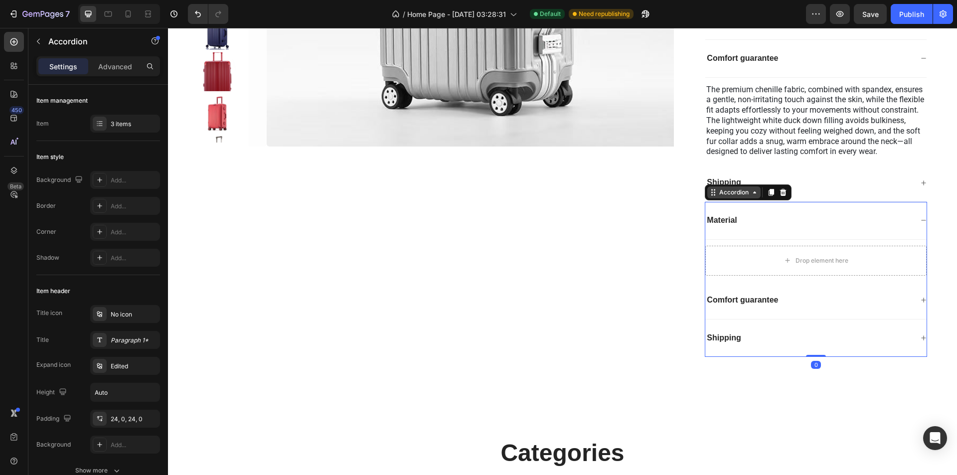
click at [718, 197] on div "Accordion" at bounding box center [734, 192] width 33 height 9
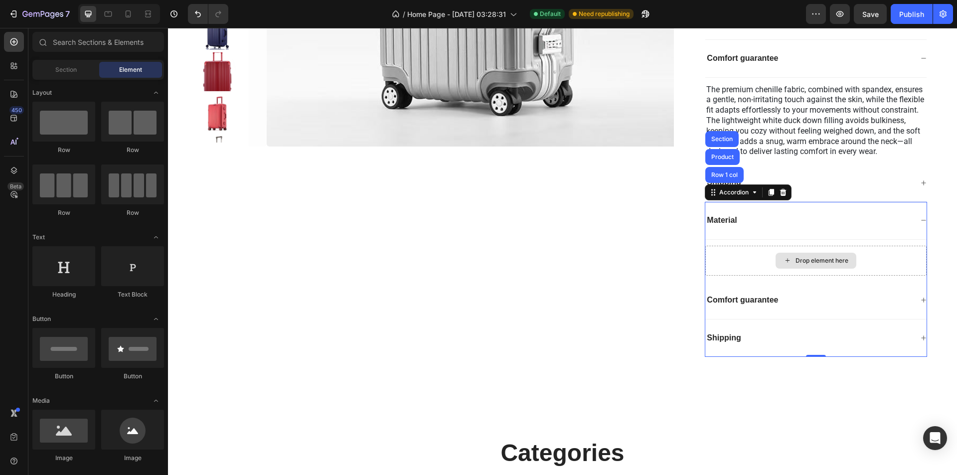
click at [784, 265] on icon at bounding box center [788, 260] width 8 height 8
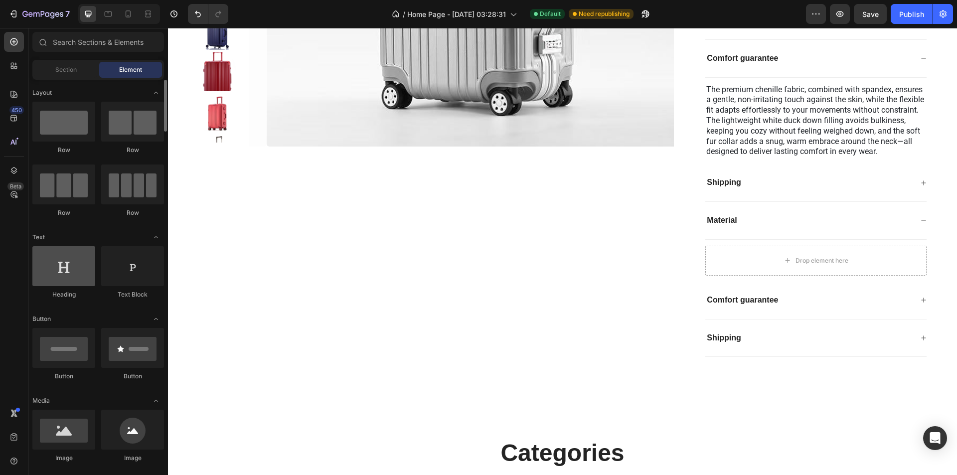
click at [81, 264] on div at bounding box center [63, 266] width 63 height 40
click at [128, 268] on div at bounding box center [132, 266] width 63 height 40
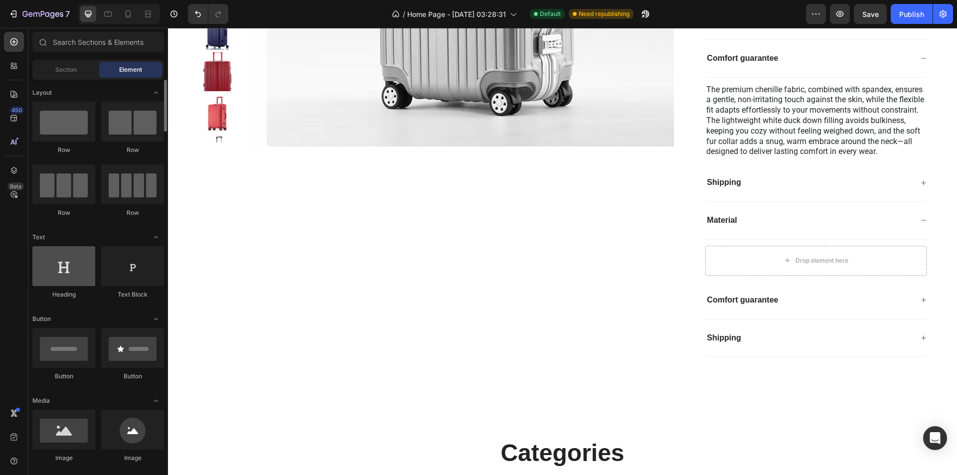
click at [35, 280] on div at bounding box center [63, 266] width 63 height 40
click at [75, 272] on div at bounding box center [63, 266] width 63 height 40
click at [812, 265] on div "Drop element here" at bounding box center [822, 261] width 53 height 8
click at [784, 265] on icon at bounding box center [788, 260] width 8 height 8
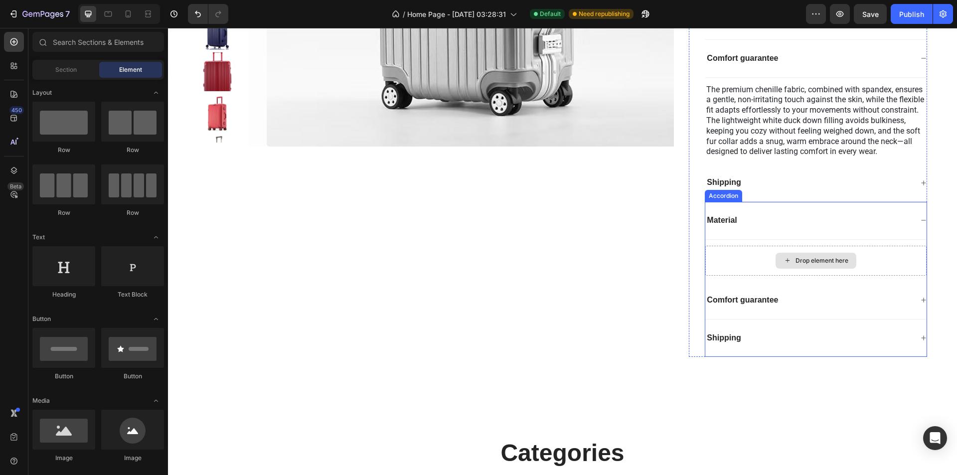
click at [764, 255] on div "Drop element here" at bounding box center [816, 261] width 221 height 42
click at [800, 269] on div "Drop element here" at bounding box center [816, 261] width 81 height 16
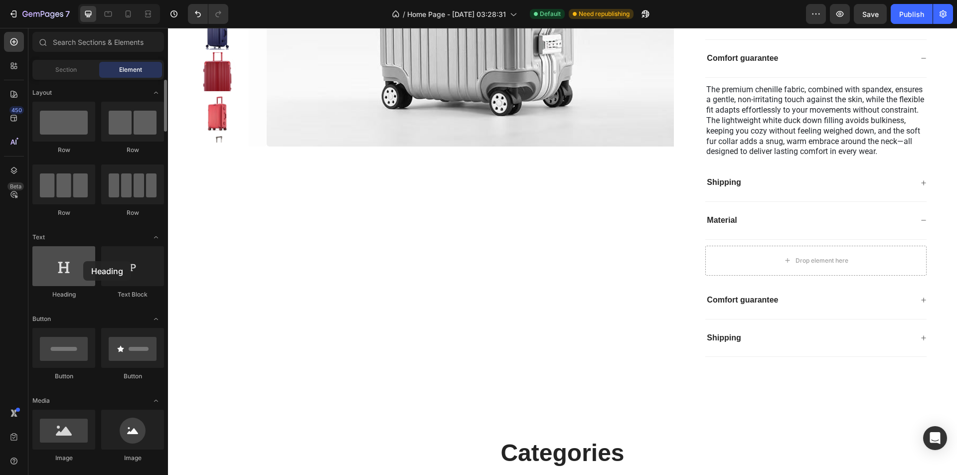
click at [83, 261] on div at bounding box center [63, 266] width 63 height 40
click at [91, 47] on input "text" at bounding box center [98, 42] width 132 height 20
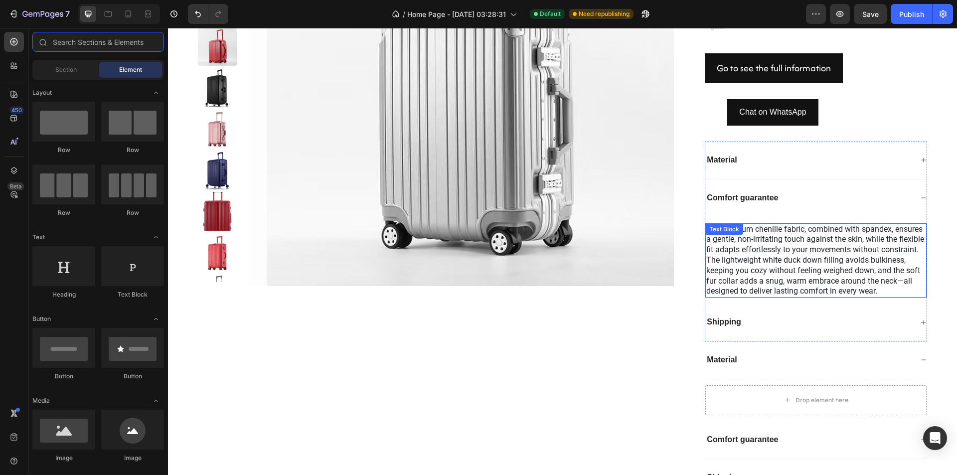
scroll to position [865, 0]
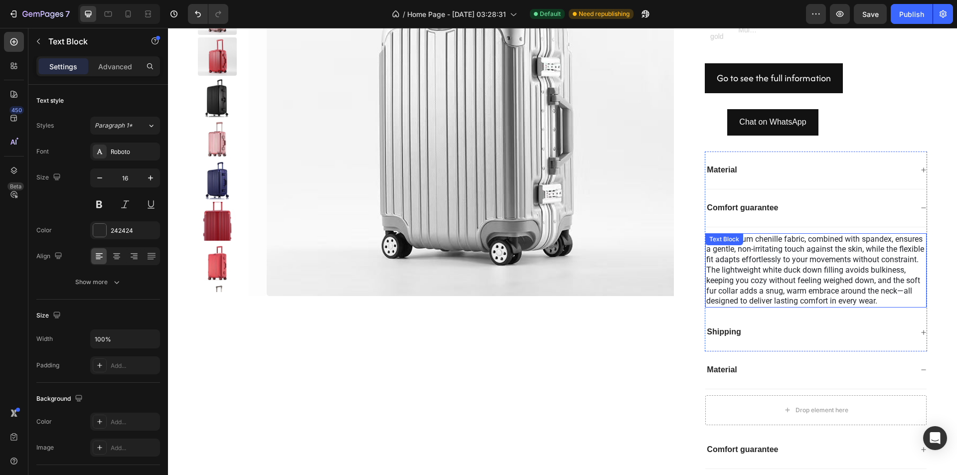
click at [786, 277] on span "The premium chenille fabric, combined with spandex, ensures a gentle, non-irrit…" at bounding box center [816, 270] width 218 height 72
click at [781, 245] on icon at bounding box center [784, 242] width 6 height 7
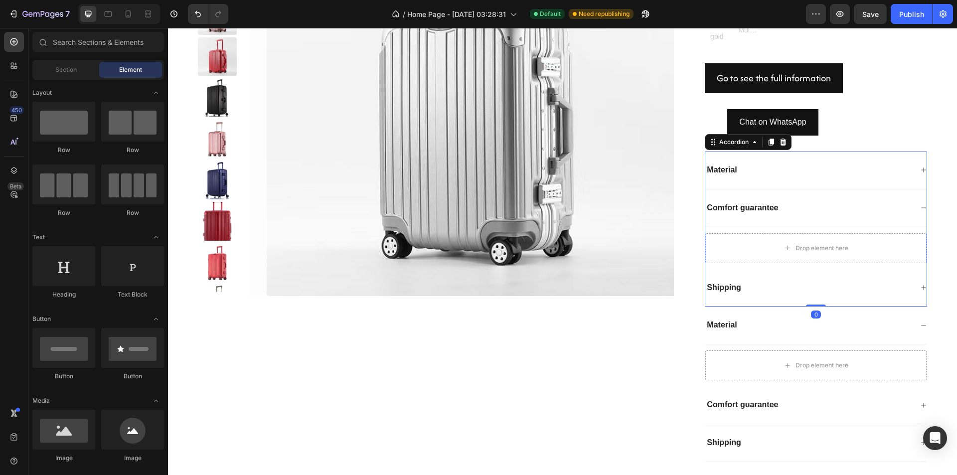
click at [768, 177] on div "Material" at bounding box center [816, 171] width 221 height 38
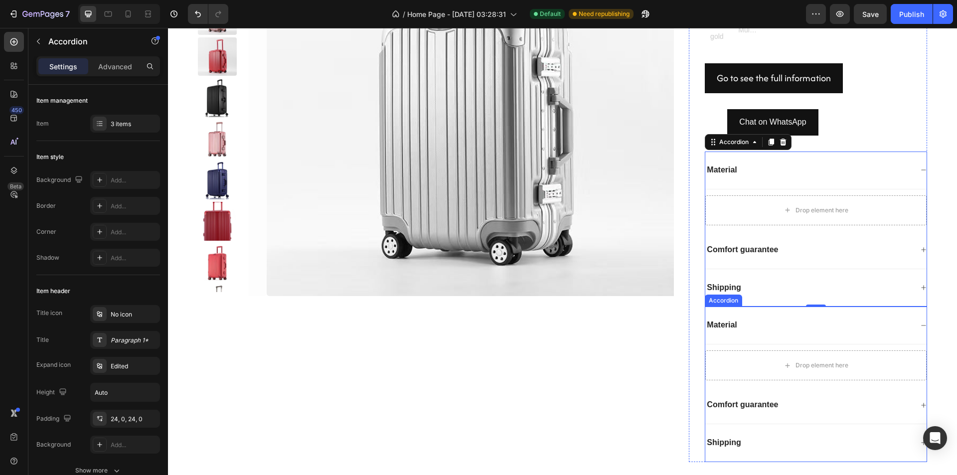
click at [777, 400] on p "Comfort guarantee" at bounding box center [742, 405] width 71 height 10
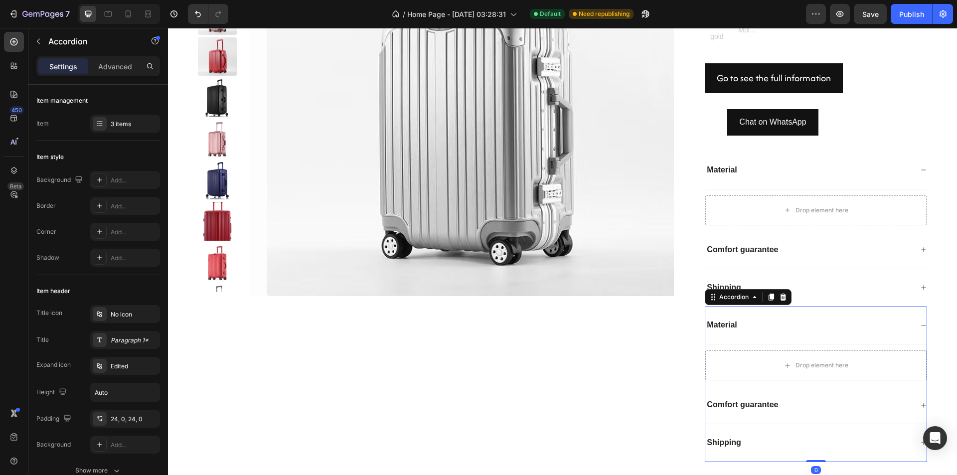
click at [803, 406] on div "Comfort guarantee" at bounding box center [809, 404] width 207 height 13
click at [791, 429] on div "Shipping" at bounding box center [816, 443] width 221 height 38
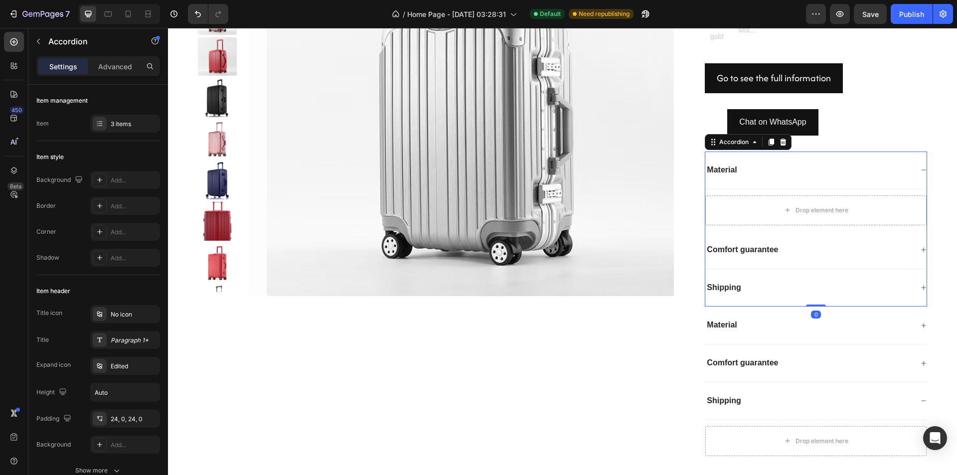
click at [818, 286] on div "Shipping" at bounding box center [809, 287] width 207 height 13
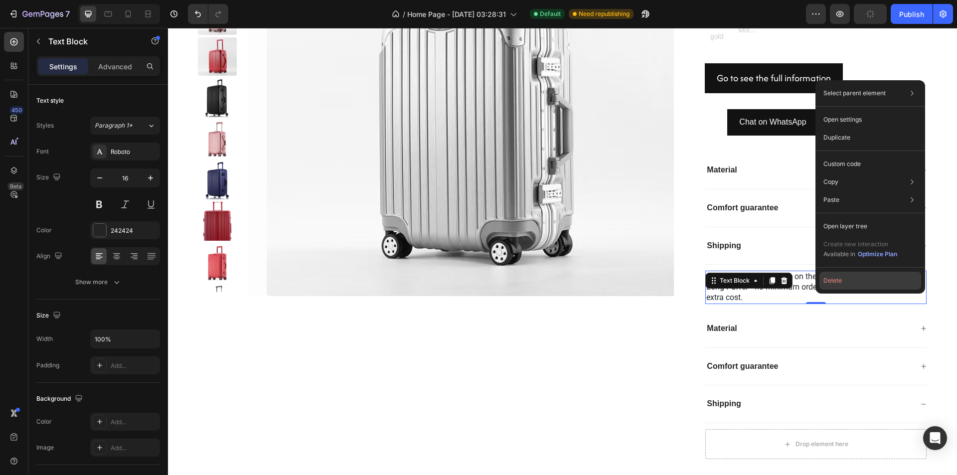
click at [839, 282] on button "Delete" at bounding box center [871, 281] width 102 height 18
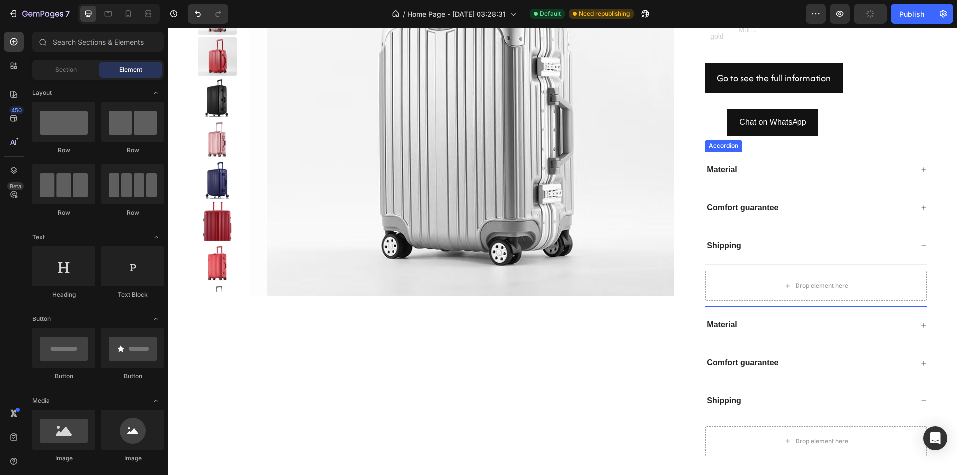
click at [765, 247] on div "Shipping" at bounding box center [809, 245] width 207 height 13
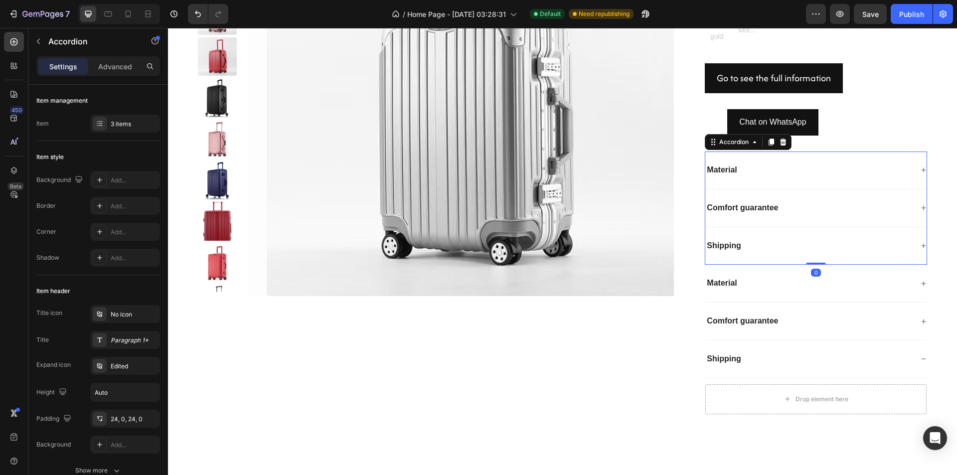
click at [771, 208] on p "Comfort guarantee" at bounding box center [742, 208] width 71 height 10
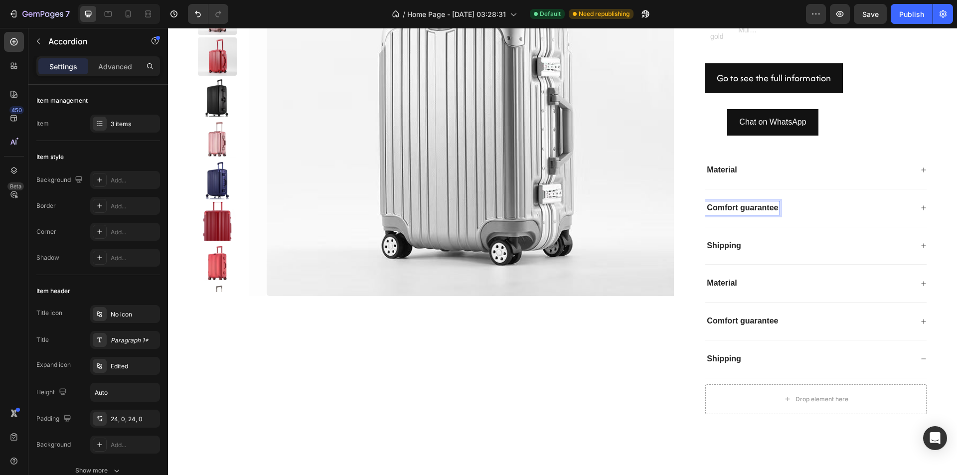
click at [806, 216] on div "Comfort guarantee" at bounding box center [816, 208] width 221 height 38
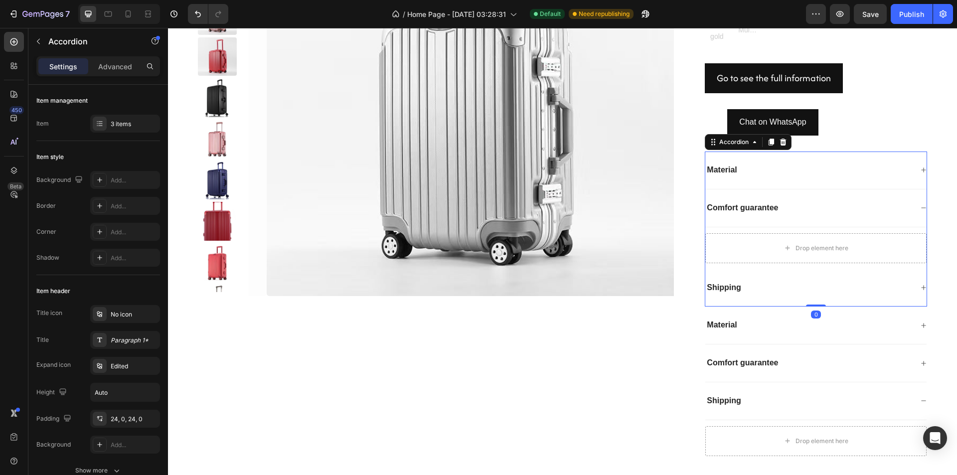
click at [787, 176] on div "Material" at bounding box center [809, 170] width 207 height 13
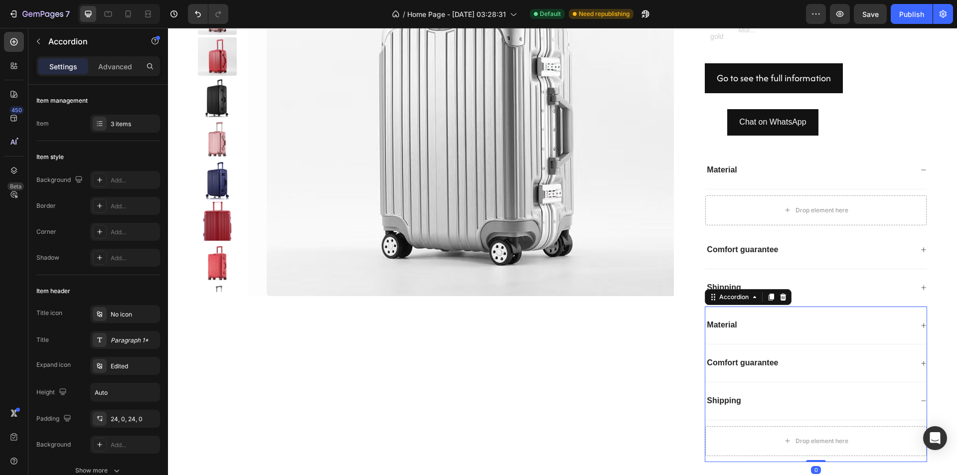
click at [784, 343] on div "Material" at bounding box center [816, 326] width 221 height 38
click at [792, 407] on div "Comfort guarantee" at bounding box center [809, 404] width 207 height 13
click at [805, 433] on div "Shipping" at bounding box center [816, 443] width 221 height 38
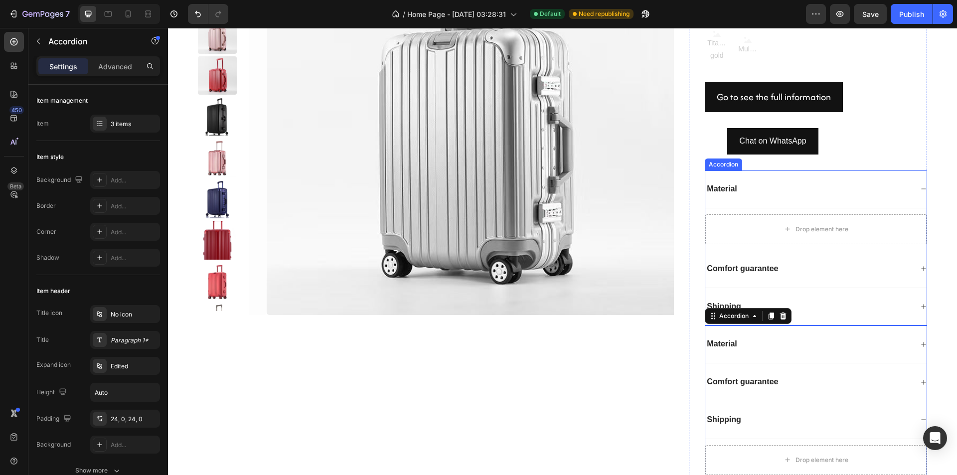
scroll to position [815, 0]
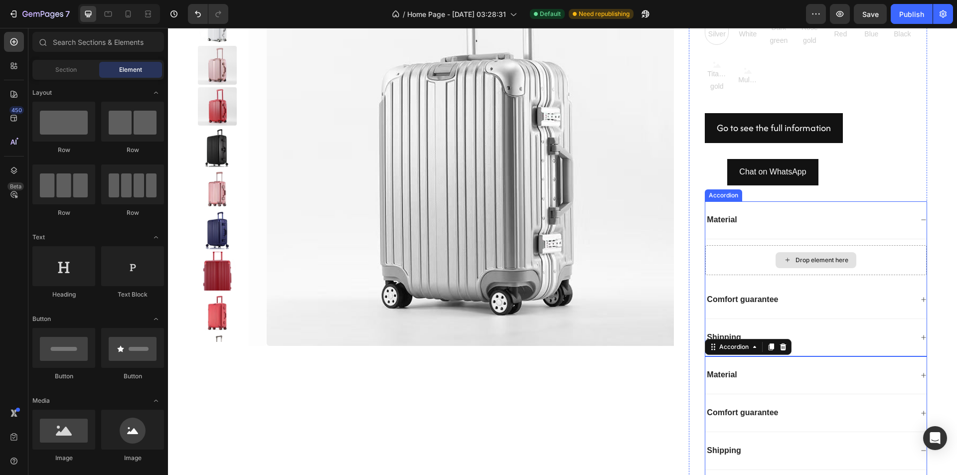
click at [804, 255] on div "Drop element here" at bounding box center [816, 260] width 81 height 16
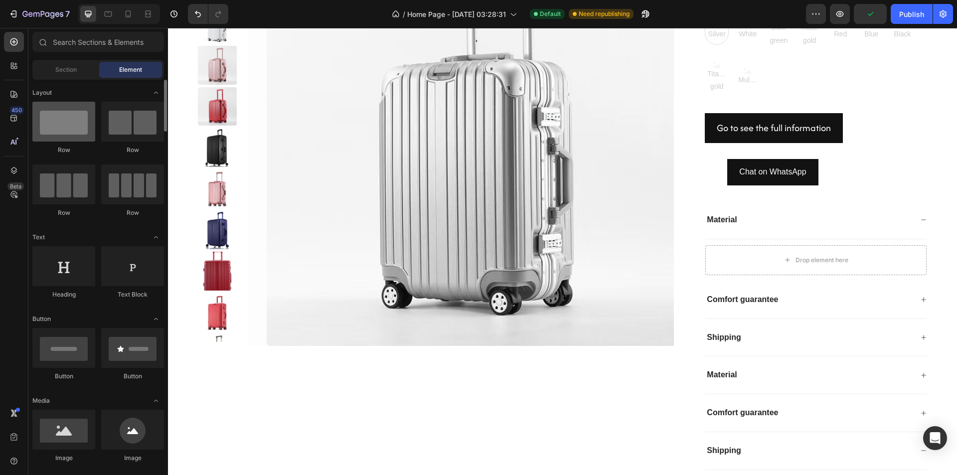
click at [81, 134] on div at bounding box center [63, 122] width 63 height 40
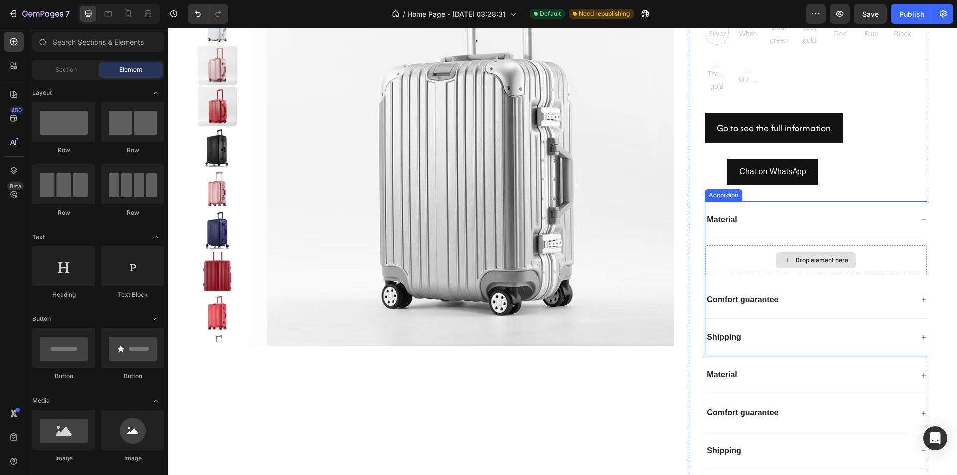
click at [784, 259] on icon at bounding box center [788, 260] width 8 height 8
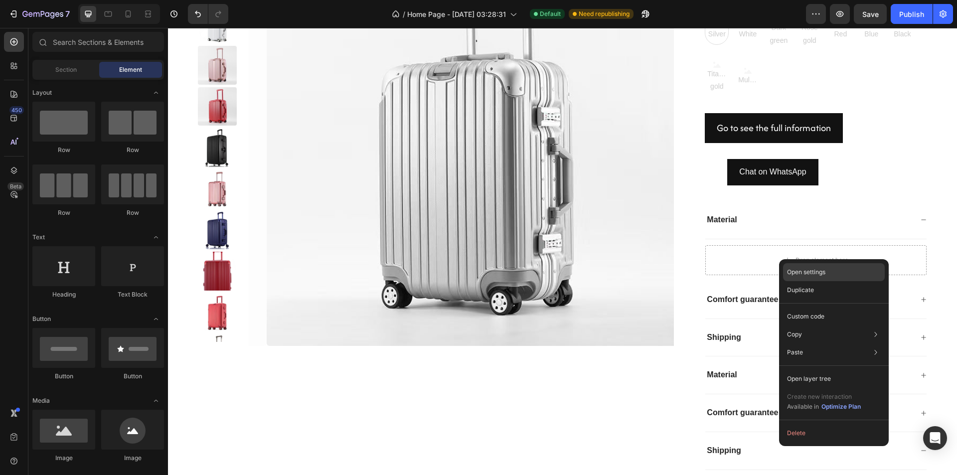
click at [797, 265] on div "Open settings" at bounding box center [834, 272] width 102 height 18
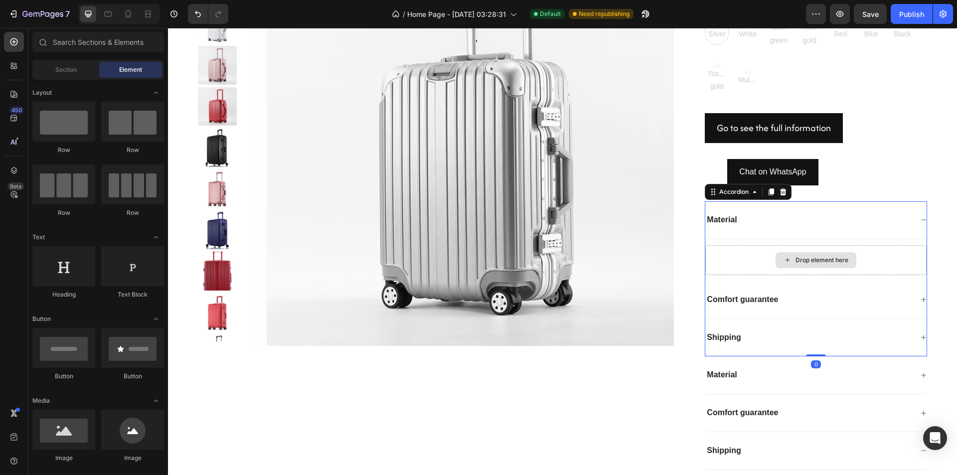
click at [796, 261] on div "Drop element here" at bounding box center [822, 260] width 53 height 8
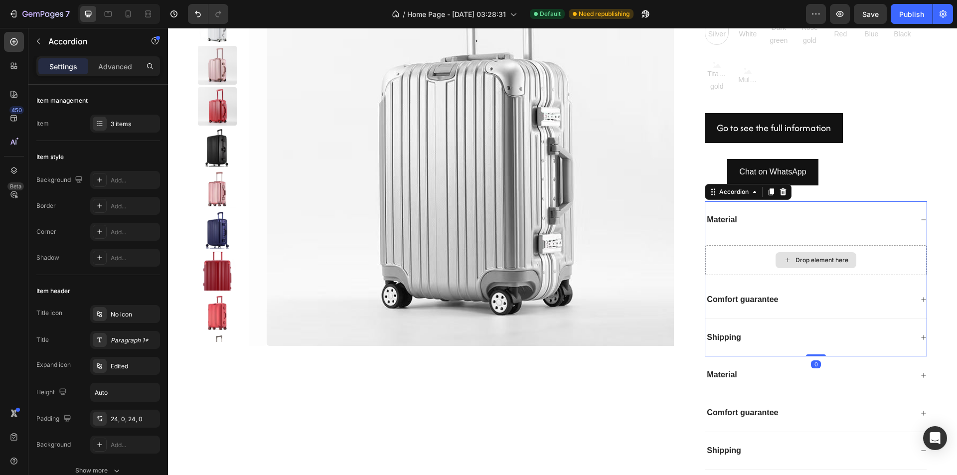
click at [717, 256] on div "Drop element here" at bounding box center [816, 260] width 221 height 30
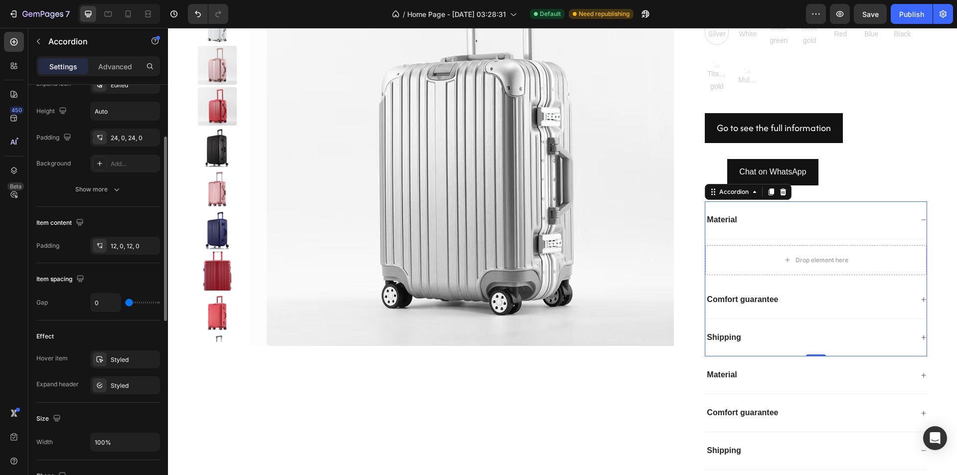
scroll to position [231, 0]
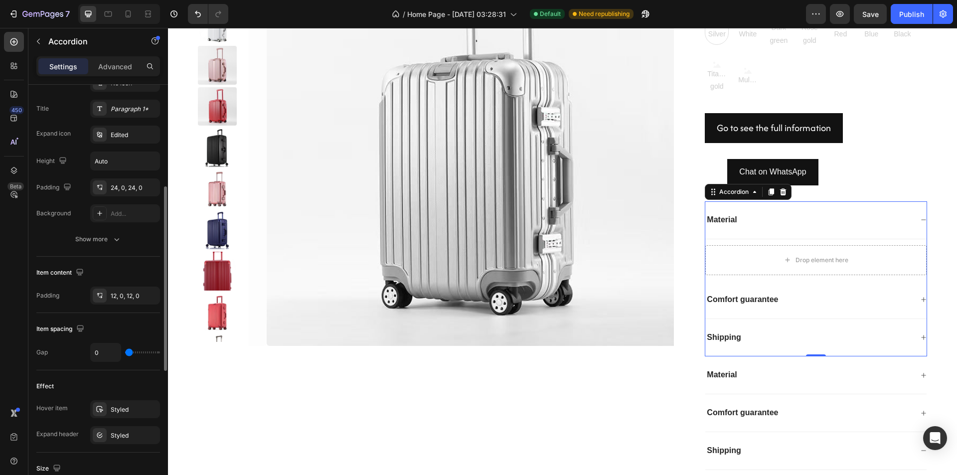
drag, startPoint x: 278, startPoint y: 389, endPoint x: 320, endPoint y: 257, distance: 138.0
click at [333, 262] on img at bounding box center [480, 134] width 426 height 426
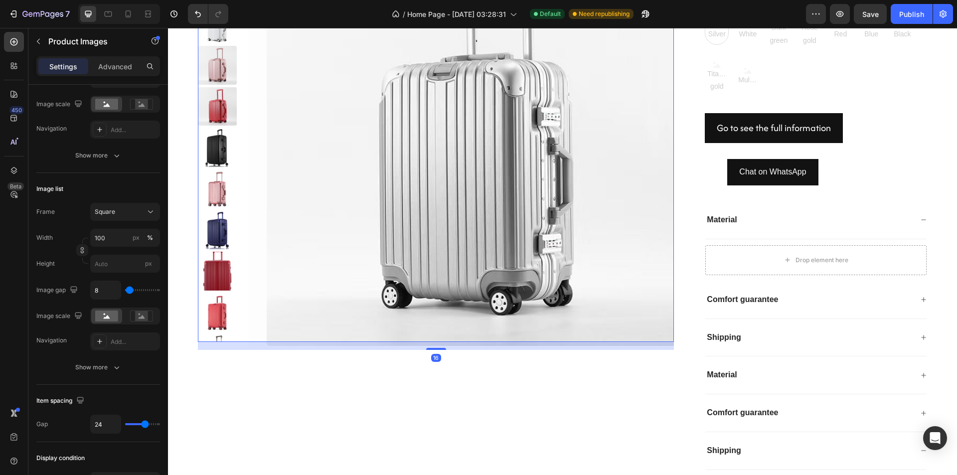
scroll to position [0, 0]
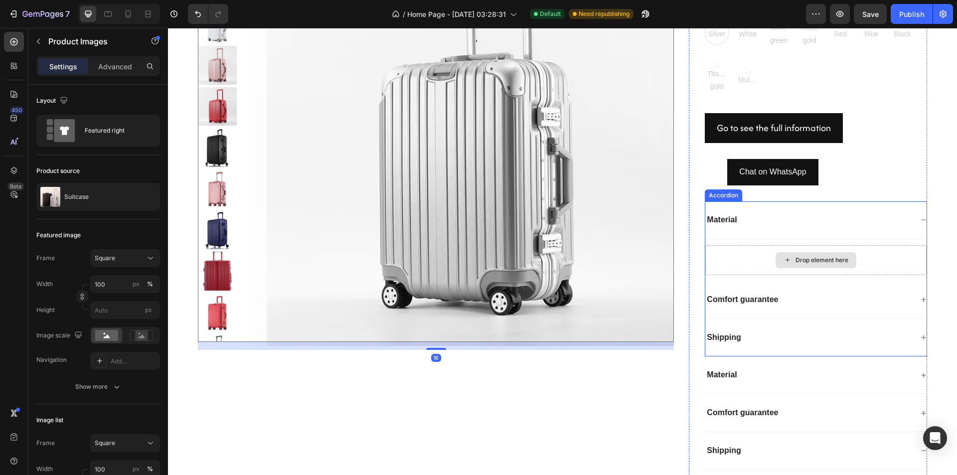
click at [769, 267] on div "Drop element here" at bounding box center [816, 260] width 221 height 30
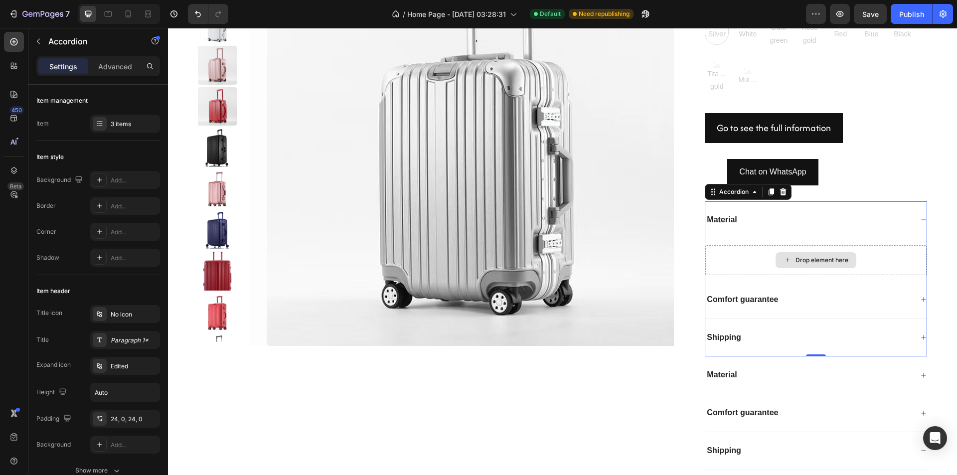
click at [796, 259] on div "Drop element here" at bounding box center [822, 260] width 53 height 8
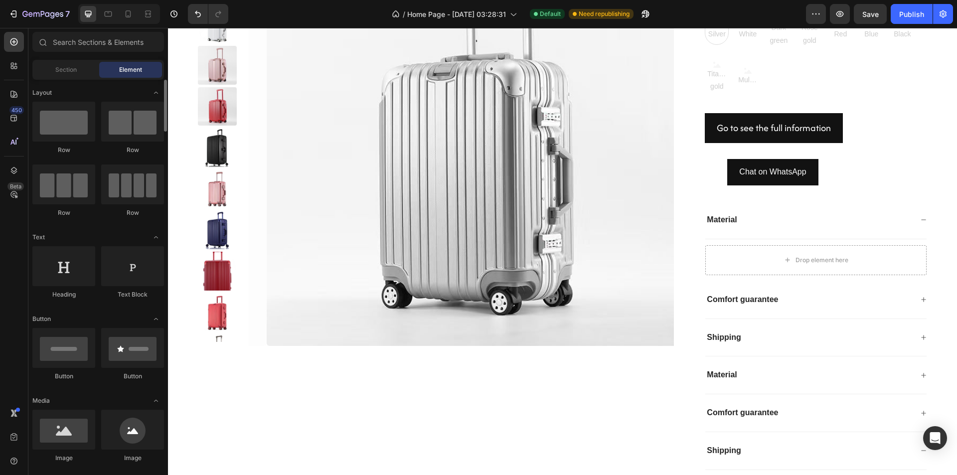
click at [82, 144] on div "Row" at bounding box center [63, 128] width 63 height 53
click at [81, 129] on div at bounding box center [63, 122] width 63 height 40
click at [68, 264] on div at bounding box center [63, 266] width 63 height 40
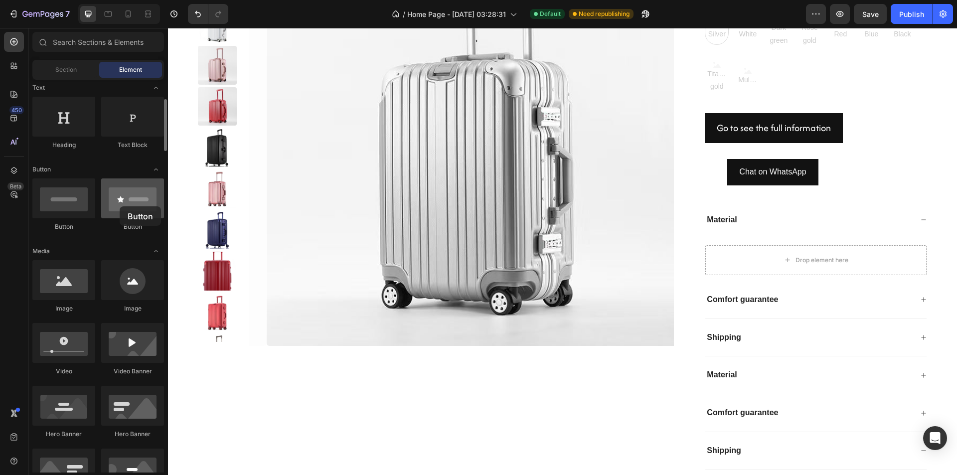
click at [120, 206] on div at bounding box center [132, 199] width 63 height 40
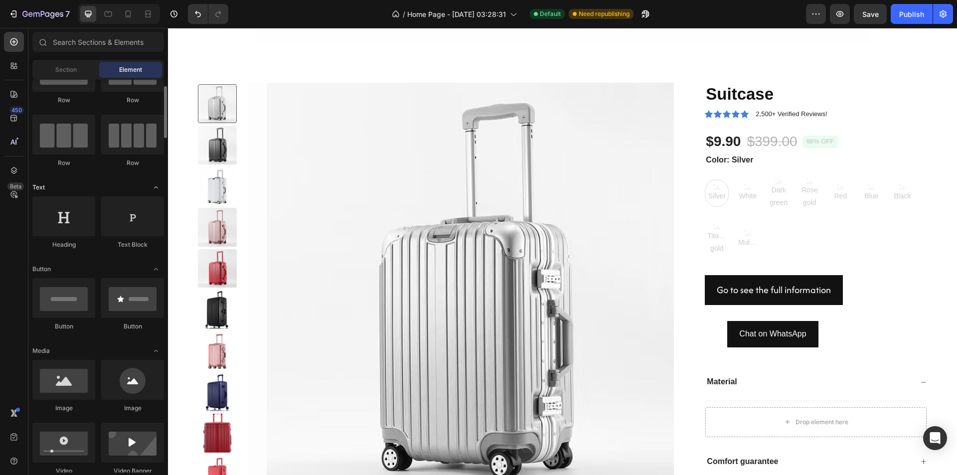
scroll to position [0, 0]
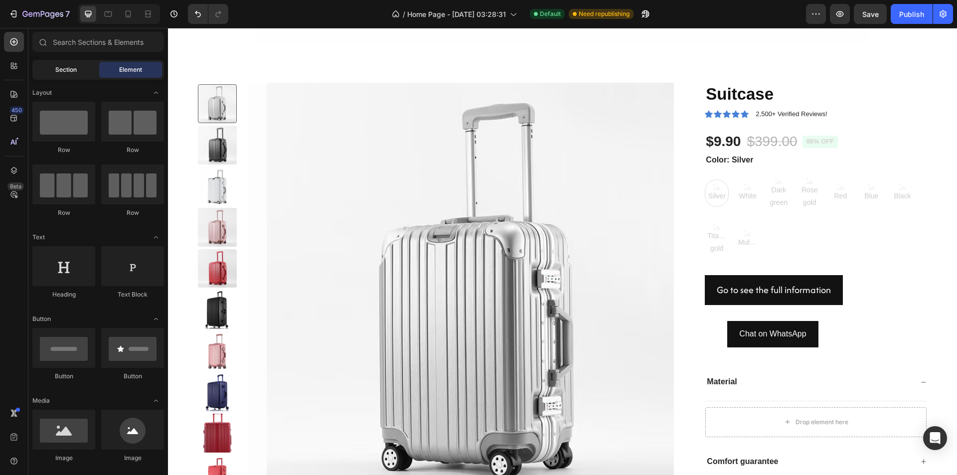
click at [79, 67] on div "Section" at bounding box center [65, 70] width 63 height 16
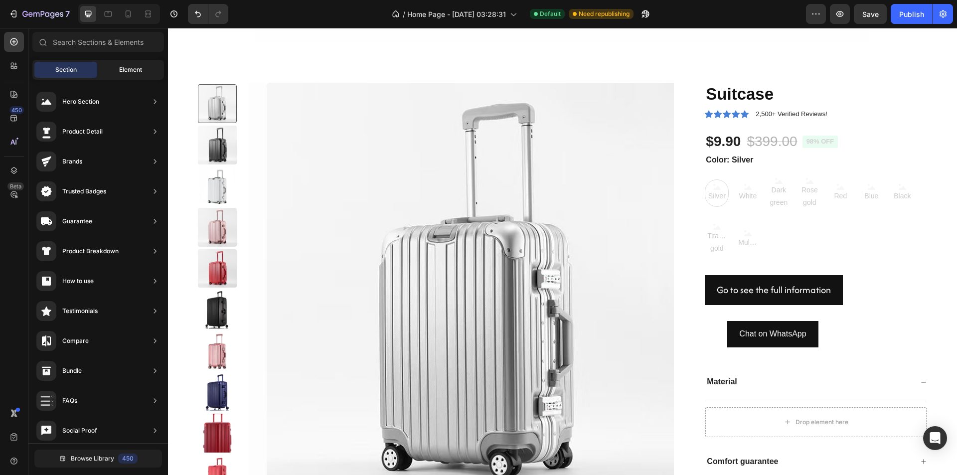
click at [119, 71] on span "Element" at bounding box center [130, 69] width 23 height 9
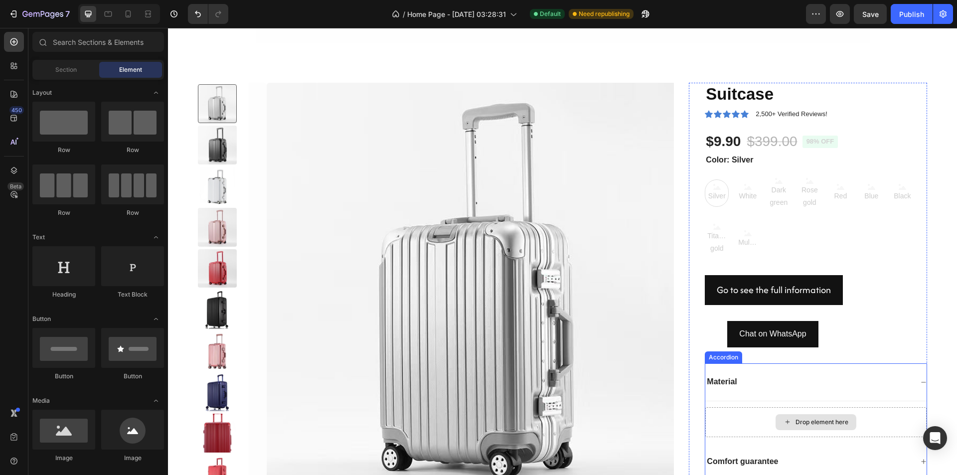
click at [796, 418] on div "Drop element here" at bounding box center [822, 422] width 53 height 8
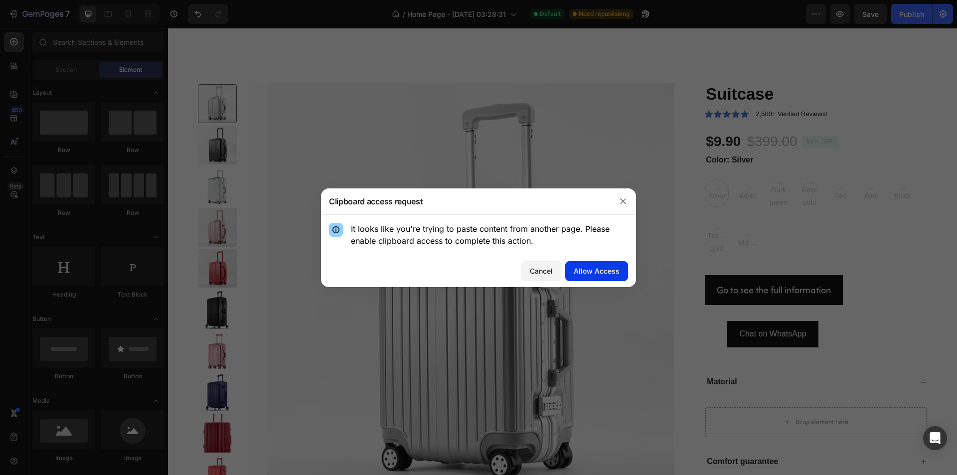
click at [606, 272] on div "Allow Access" at bounding box center [597, 271] width 46 height 10
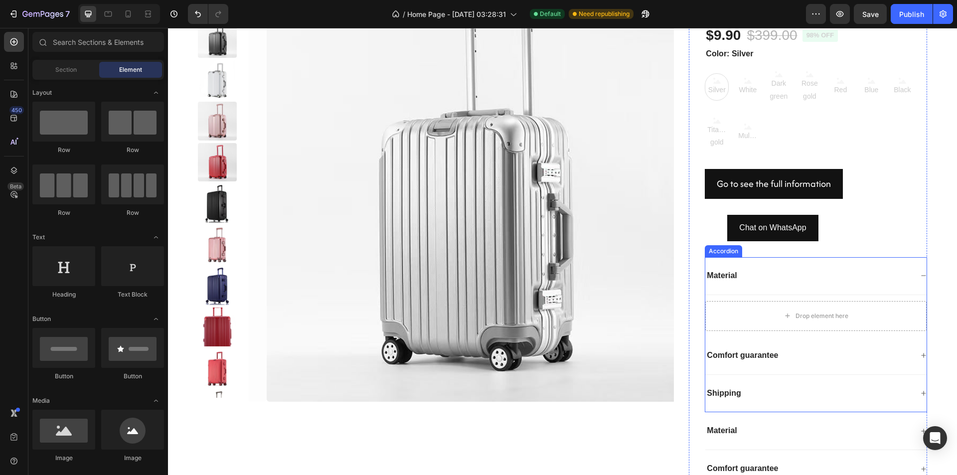
scroll to position [765, 0]
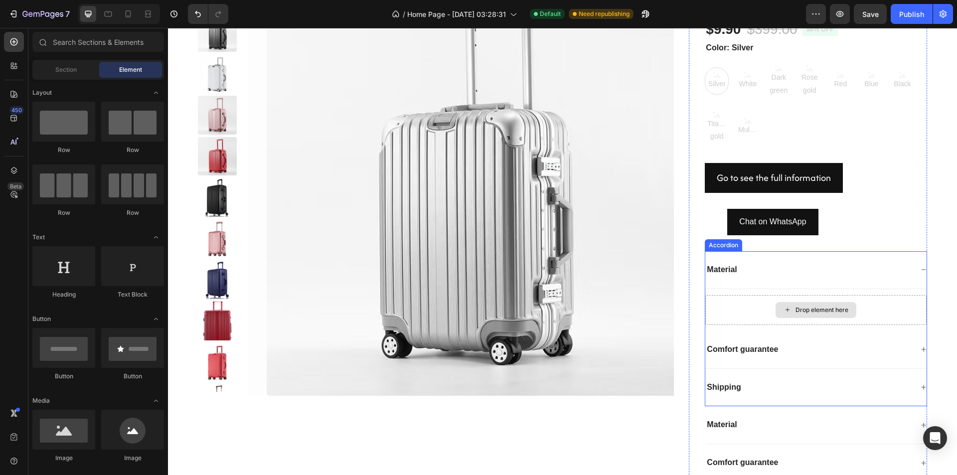
click at [800, 309] on div "Drop element here" at bounding box center [822, 310] width 53 height 8
click at [796, 310] on div "Drop element here" at bounding box center [822, 310] width 53 height 8
click at [803, 308] on div "Drop element here" at bounding box center [822, 310] width 53 height 8
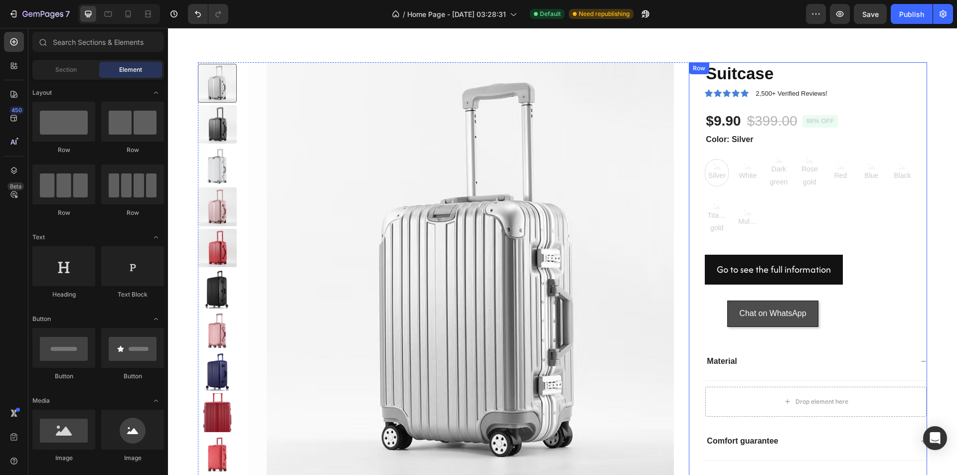
scroll to position [665, 0]
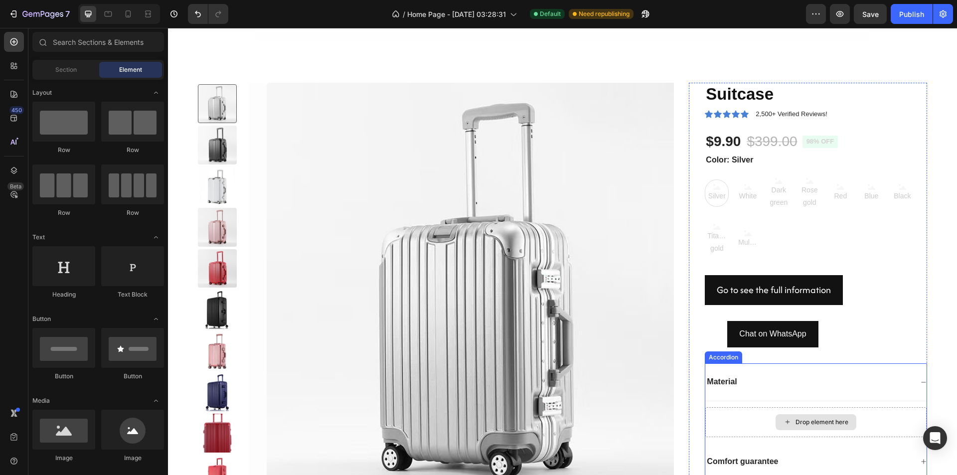
click at [776, 414] on div "Drop element here" at bounding box center [816, 422] width 81 height 16
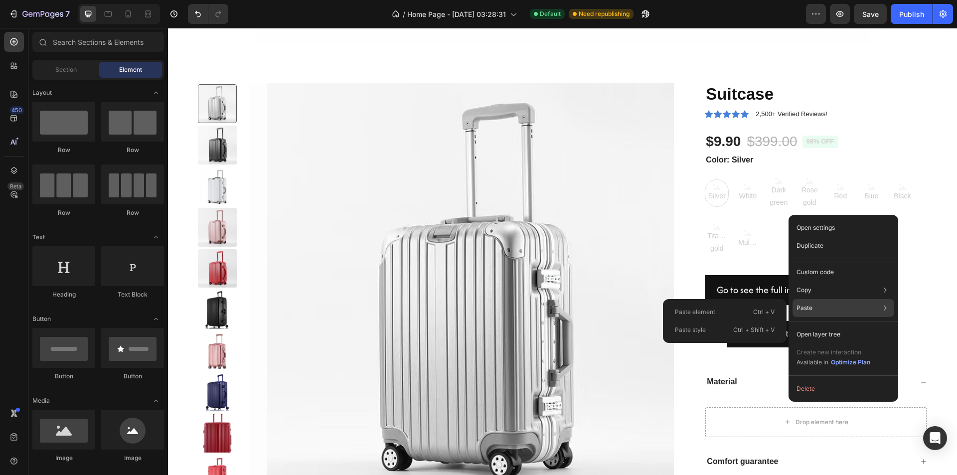
click at [820, 326] on div "Paste Paste element Ctrl + V Paste style Ctrl + Shift + V" at bounding box center [844, 335] width 102 height 18
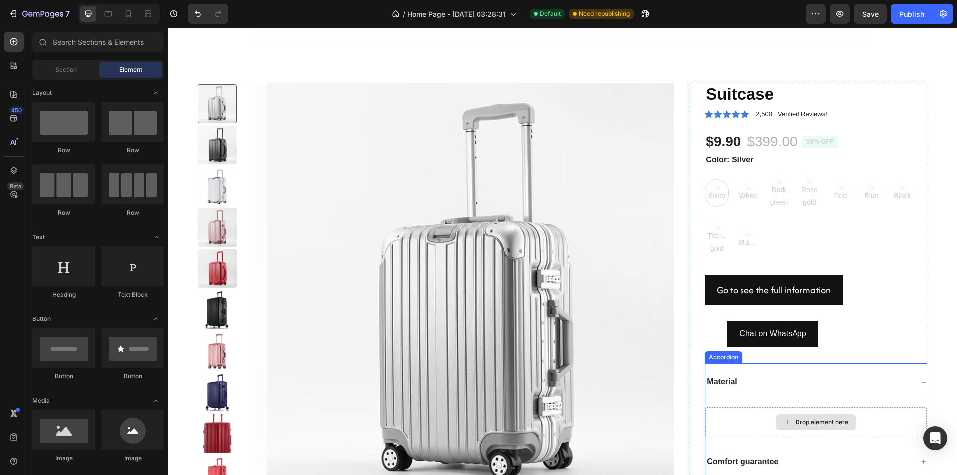
click at [796, 418] on div "Drop element here" at bounding box center [822, 422] width 53 height 8
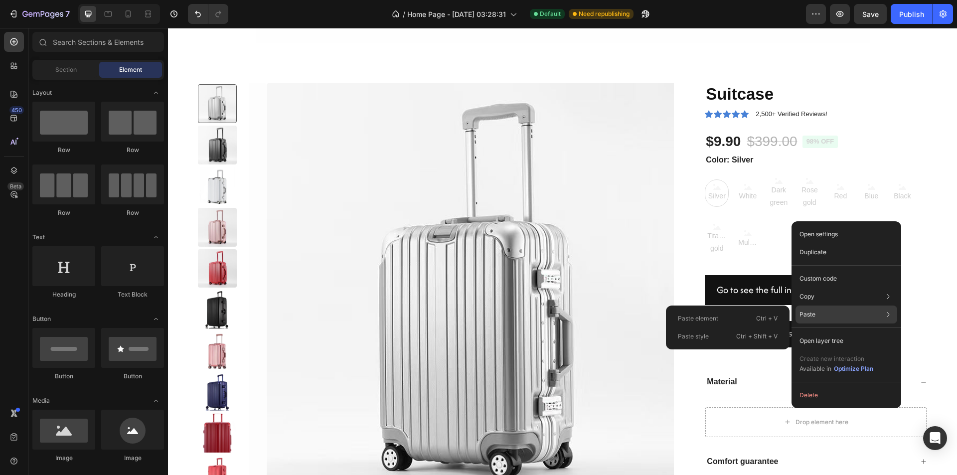
click at [817, 332] on div "Paste Paste element Ctrl + V Paste style Ctrl + Shift + V" at bounding box center [847, 341] width 102 height 18
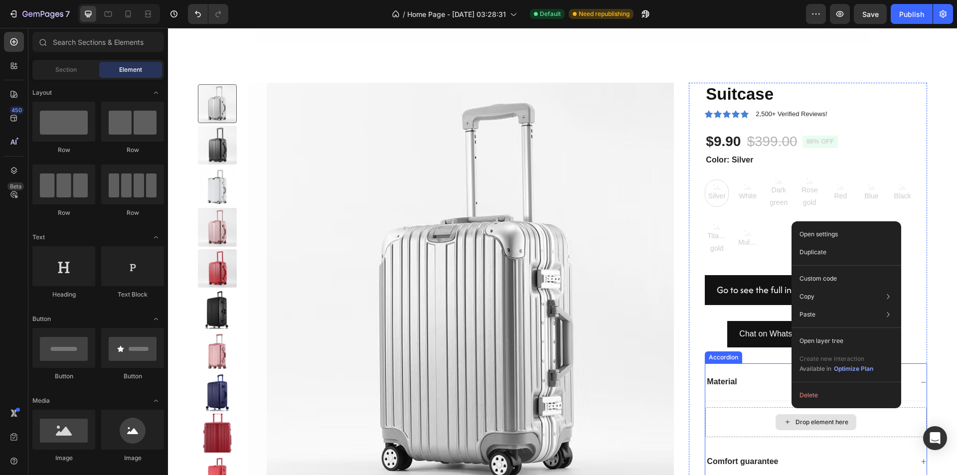
click at [761, 407] on div "Drop element here" at bounding box center [816, 422] width 221 height 30
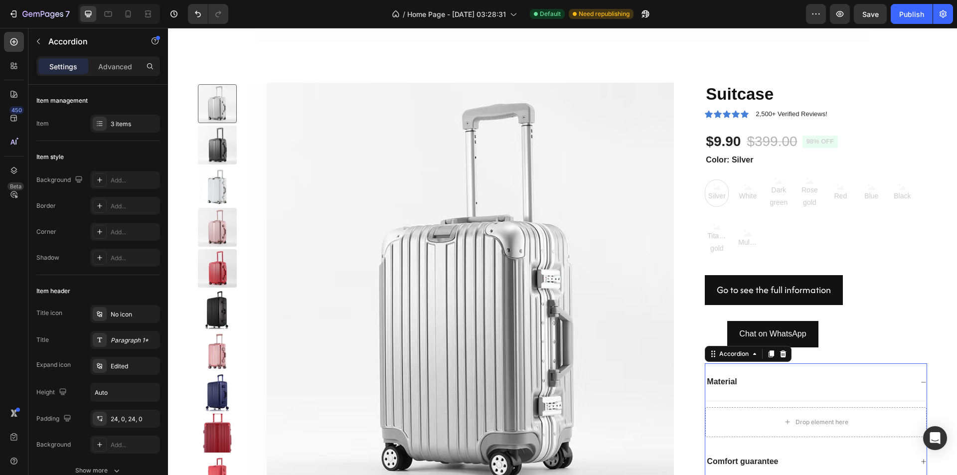
click at [752, 377] on div "Material" at bounding box center [816, 382] width 221 height 38
drag, startPoint x: 867, startPoint y: 362, endPoint x: 851, endPoint y: 371, distance: 19.0
click at [868, 363] on div "Material" at bounding box center [816, 382] width 221 height 38
click at [921, 379] on icon at bounding box center [924, 382] width 6 height 6
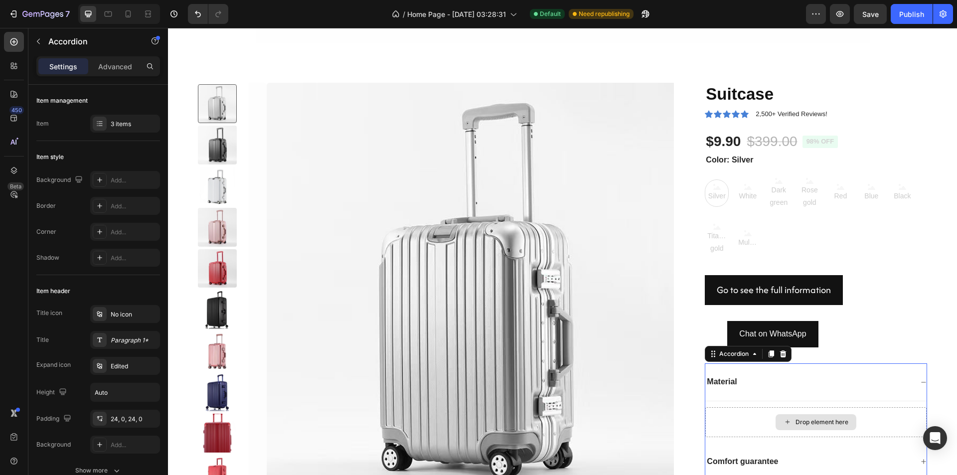
click at [741, 416] on div "Drop element here" at bounding box center [816, 422] width 221 height 30
click at [725, 416] on div "Drop element here" at bounding box center [816, 422] width 221 height 30
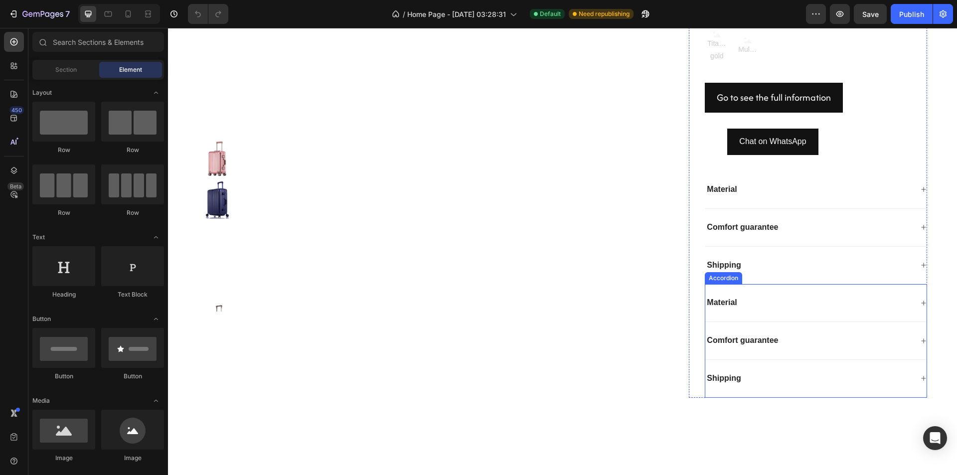
scroll to position [848, 0]
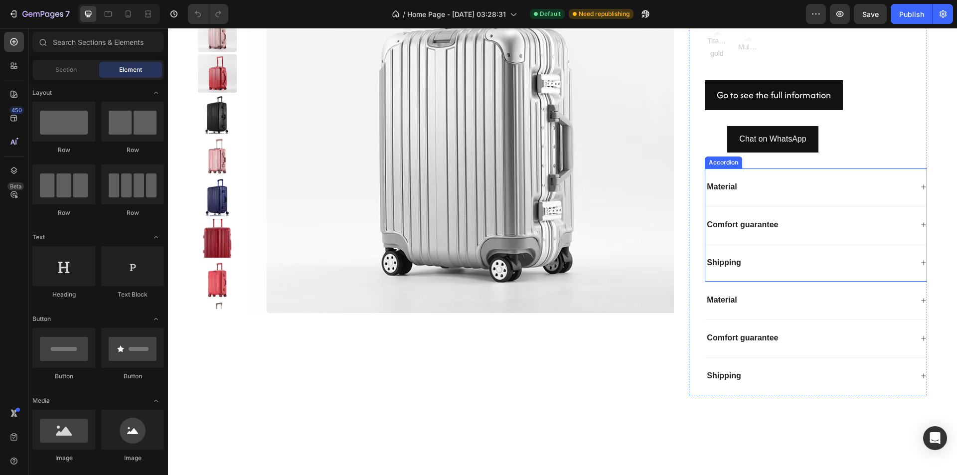
click at [746, 185] on div "Material" at bounding box center [809, 187] width 207 height 13
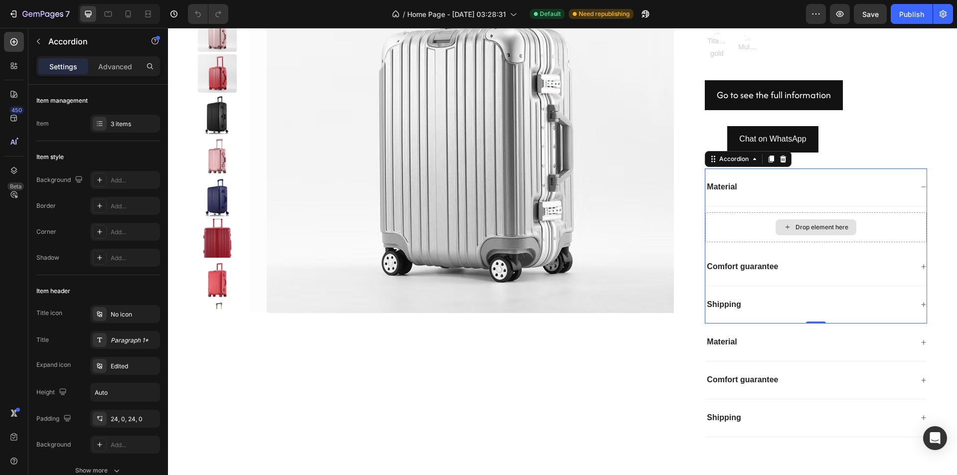
click at [767, 230] on div "Drop element here" at bounding box center [816, 227] width 221 height 30
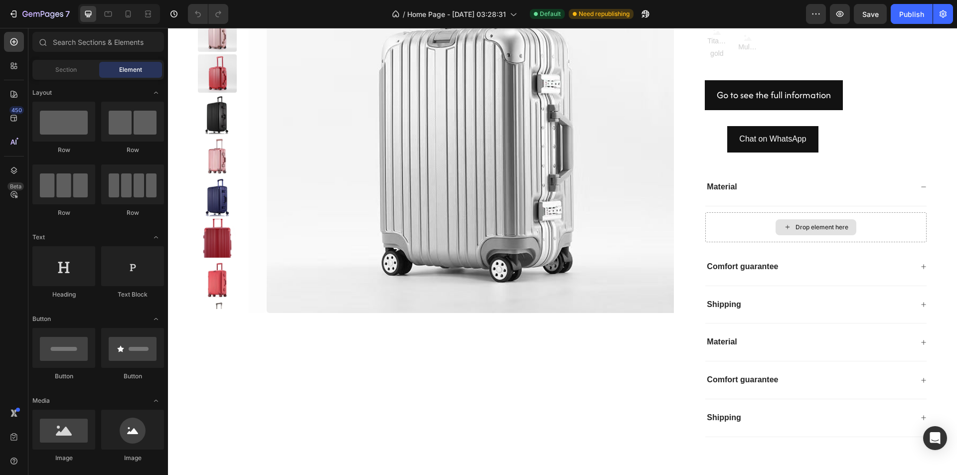
click at [784, 226] on icon at bounding box center [788, 227] width 8 height 8
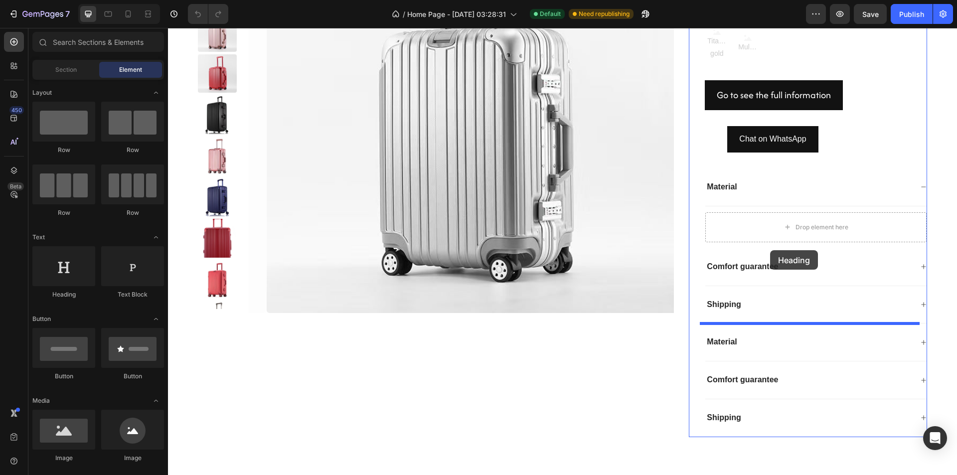
drag, startPoint x: 228, startPoint y: 298, endPoint x: 770, endPoint y: 250, distance: 544.1
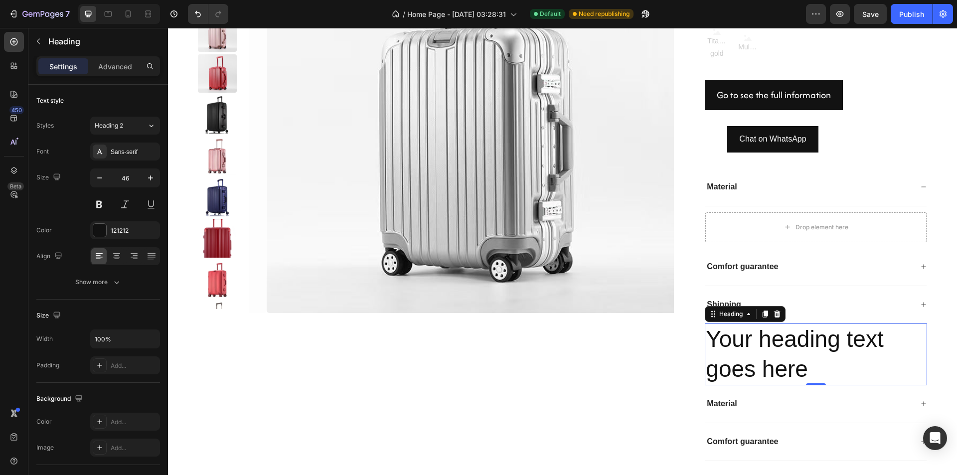
click at [793, 369] on h2 "Your heading text goes here" at bounding box center [816, 355] width 222 height 62
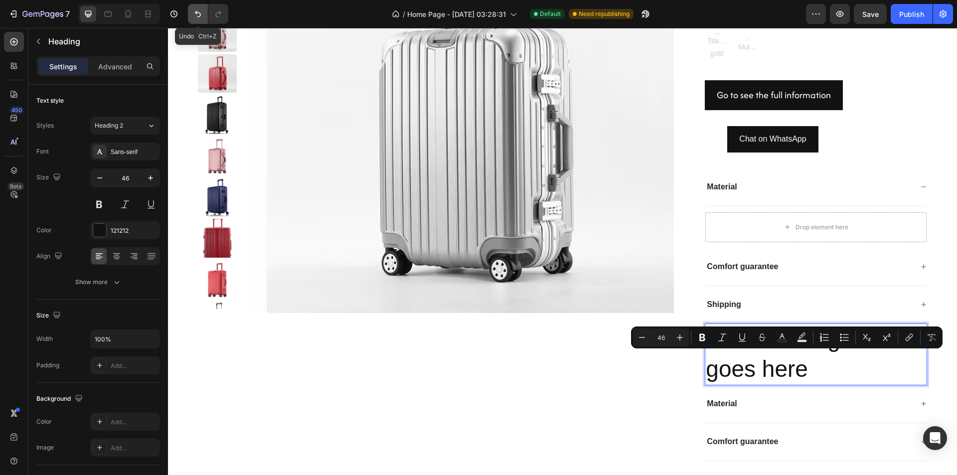
click at [198, 16] on icon "Undo/Redo" at bounding box center [198, 14] width 10 height 10
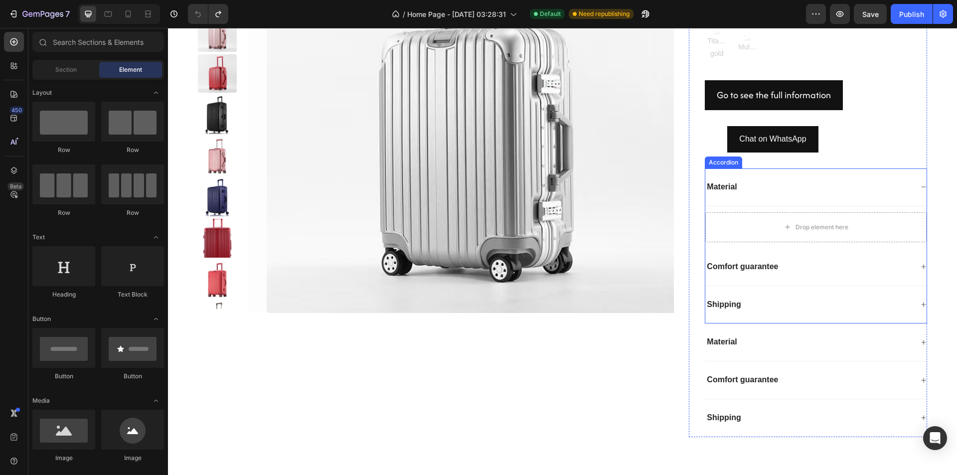
click at [808, 278] on div "Comfort guarantee" at bounding box center [816, 267] width 221 height 38
click at [822, 261] on div "Drop element here" at bounding box center [822, 265] width 53 height 8
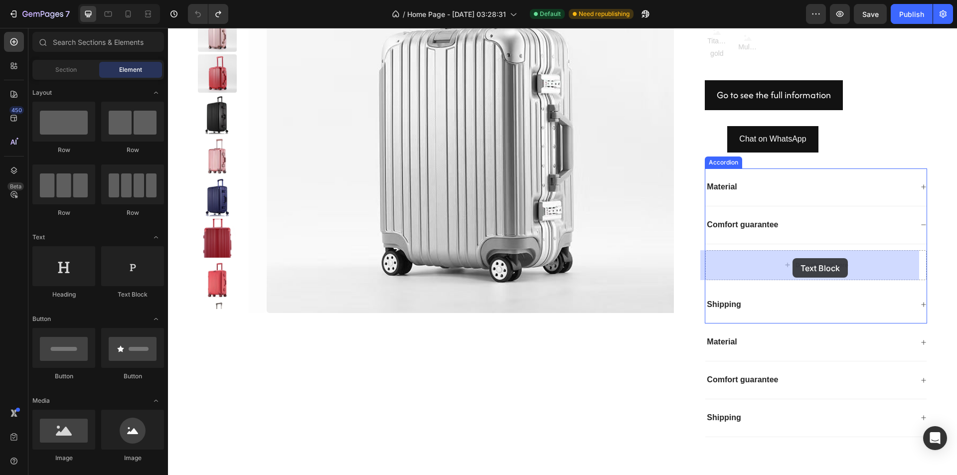
drag, startPoint x: 299, startPoint y: 308, endPoint x: 793, endPoint y: 258, distance: 496.6
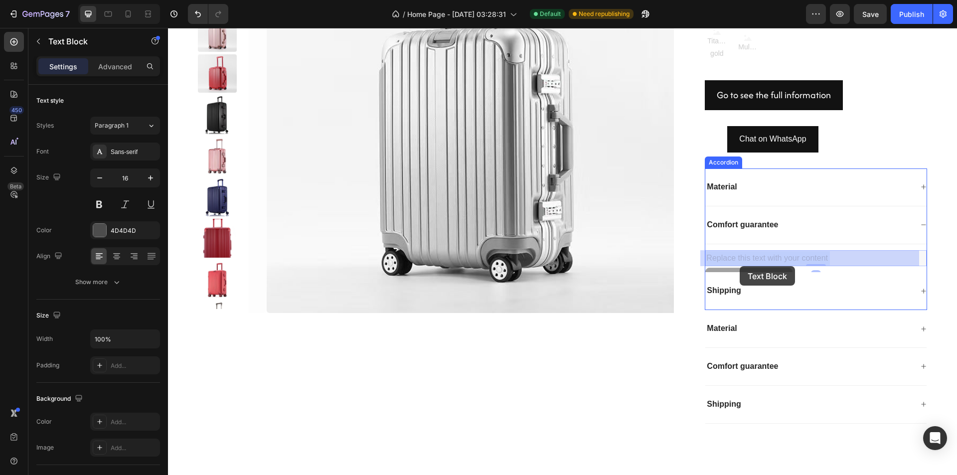
drag, startPoint x: 836, startPoint y: 256, endPoint x: 740, endPoint y: 266, distance: 96.3
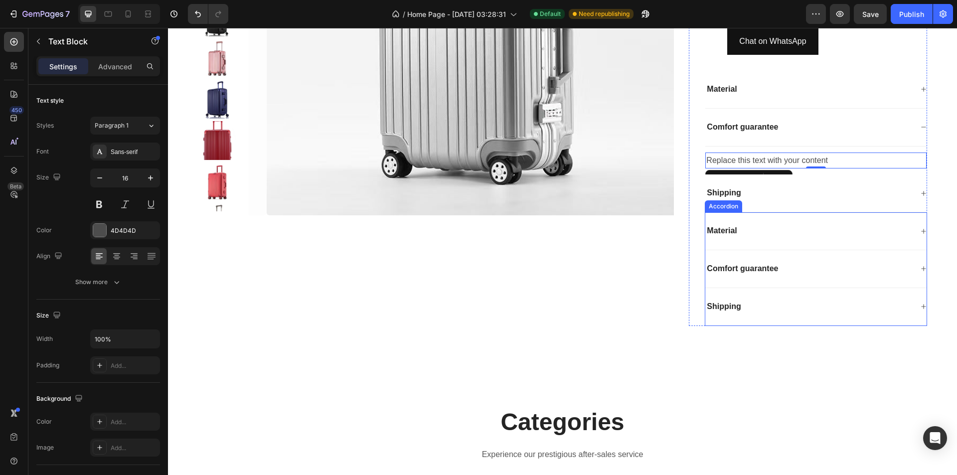
scroll to position [947, 0]
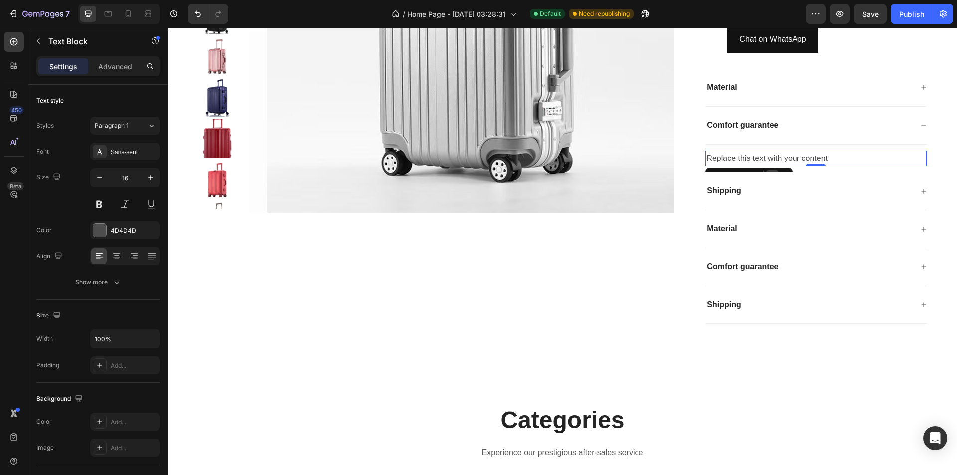
click at [766, 170] on div at bounding box center [772, 176] width 12 height 12
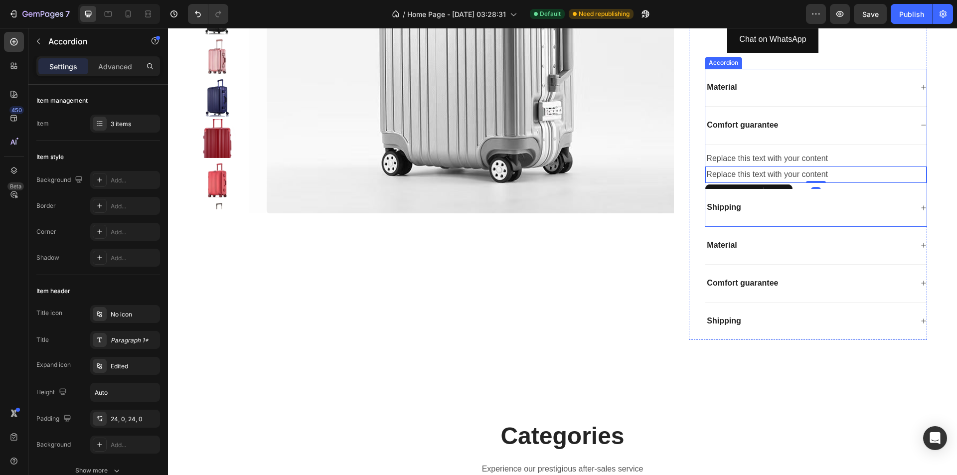
click at [764, 220] on div "Shipping" at bounding box center [816, 208] width 221 height 38
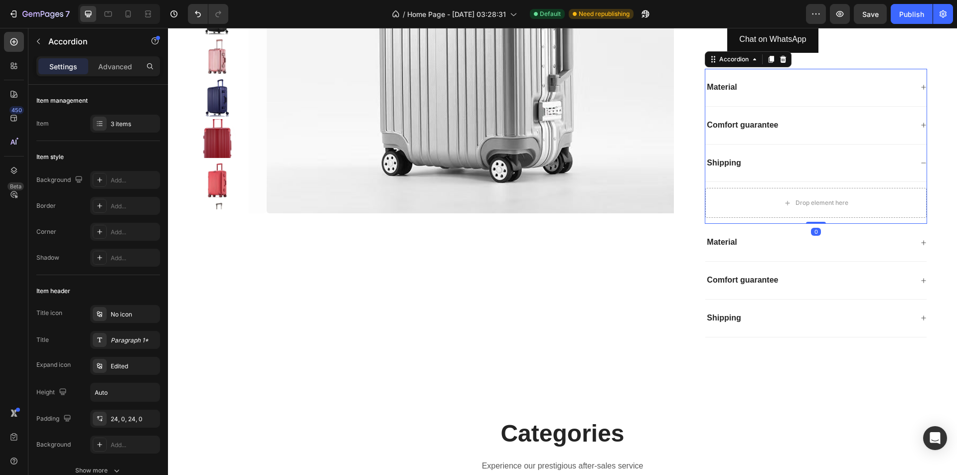
click at [768, 126] on p "Comfort guarantee" at bounding box center [742, 125] width 71 height 10
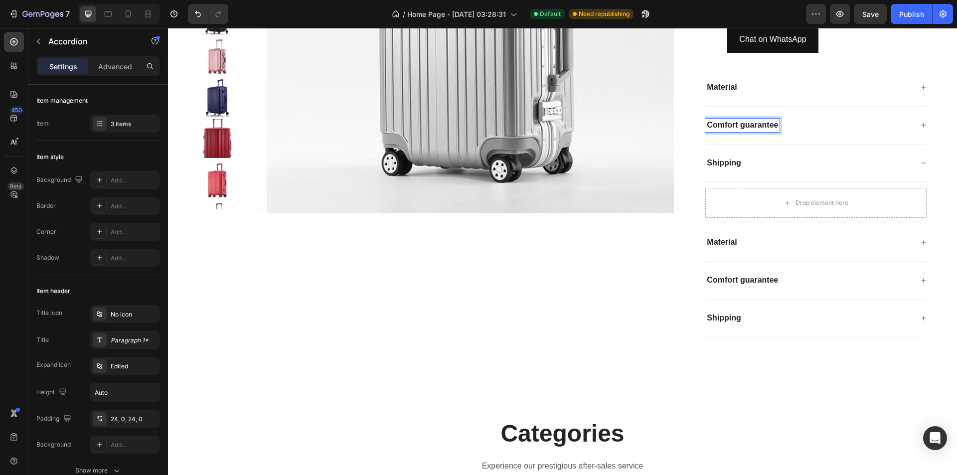
click at [779, 127] on div "Comfort guarantee" at bounding box center [743, 125] width 74 height 13
click at [799, 127] on div "Comfort guarantee" at bounding box center [809, 125] width 207 height 13
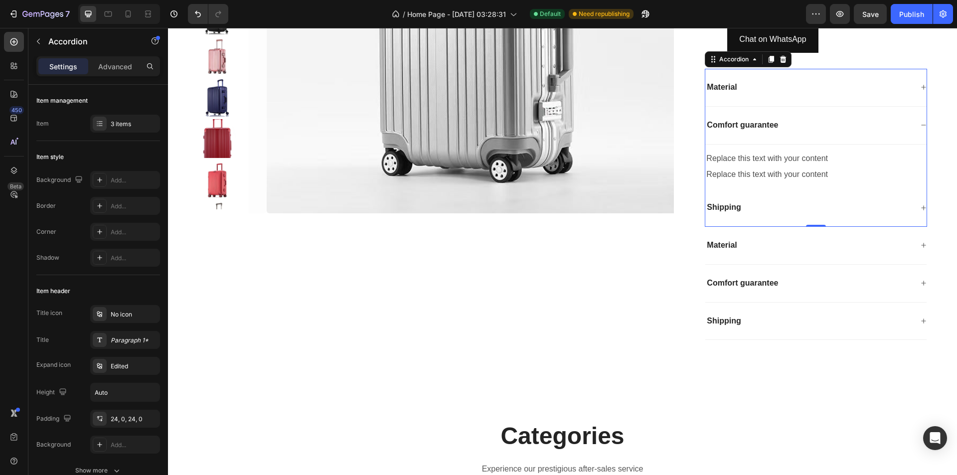
click at [783, 88] on div "Material" at bounding box center [809, 87] width 207 height 13
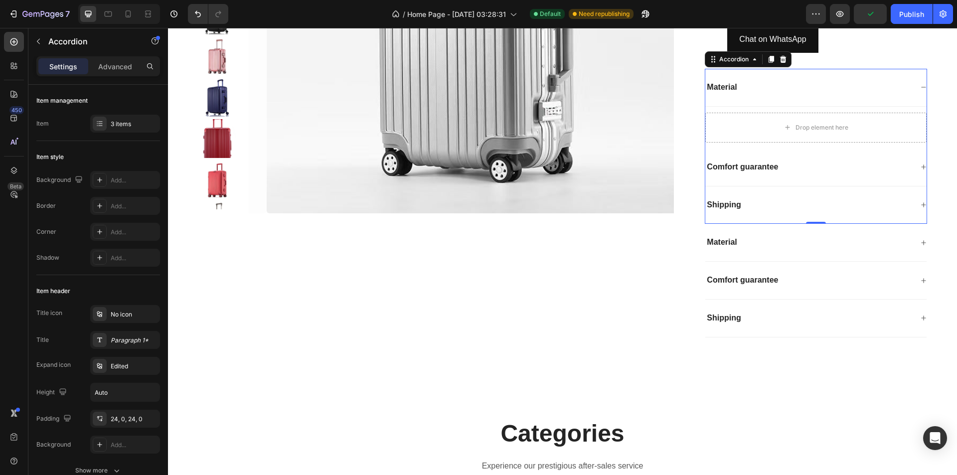
click at [799, 167] on div "Comfort guarantee" at bounding box center [809, 167] width 207 height 13
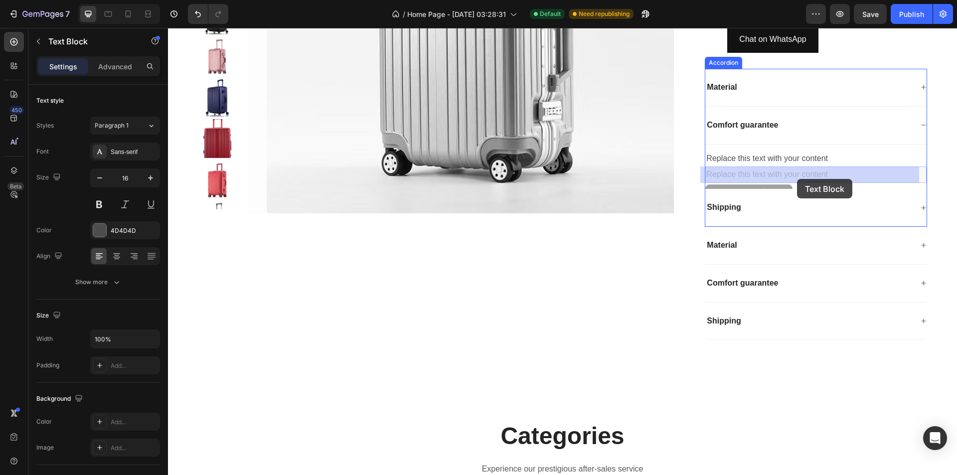
drag, startPoint x: 838, startPoint y: 174, endPoint x: 797, endPoint y: 179, distance: 40.8
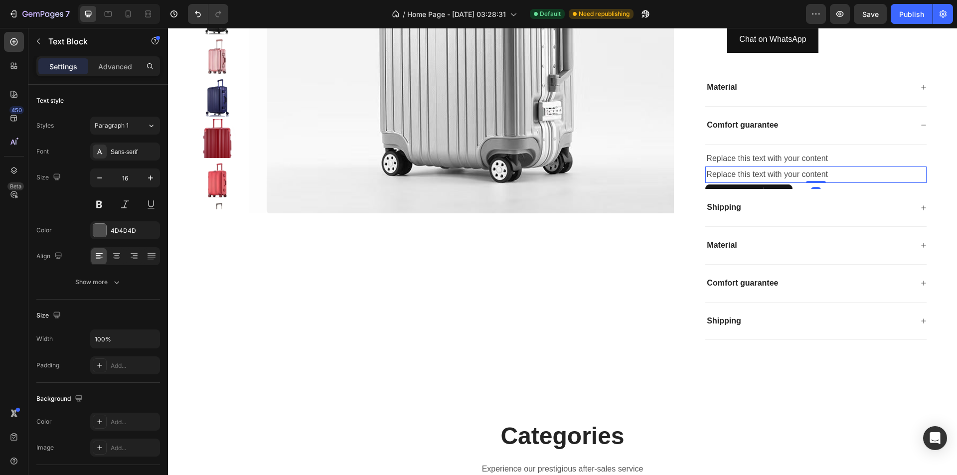
click at [815, 177] on div "Replace this text with your content" at bounding box center [816, 175] width 221 height 16
click at [823, 183] on div "Replace this text with your content Text Block Replace this text with your cont…" at bounding box center [816, 167] width 221 height 45
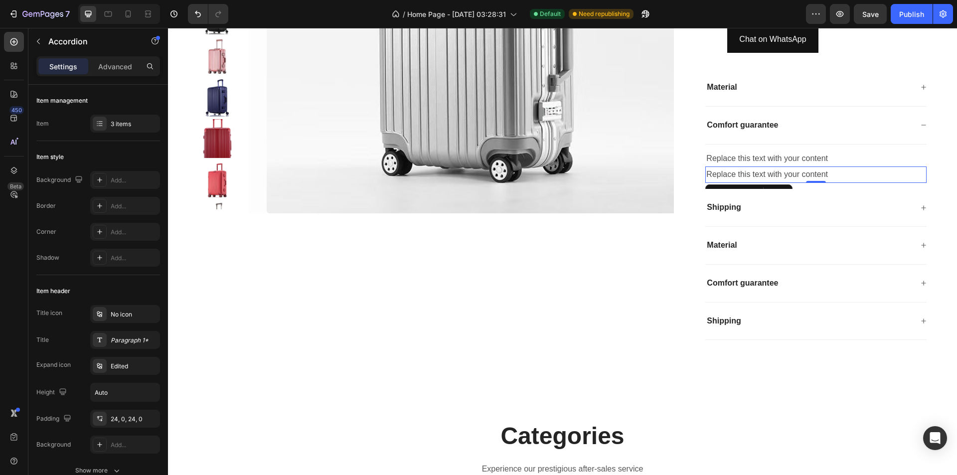
click at [826, 167] on div "Replace this text with your content" at bounding box center [816, 175] width 221 height 16
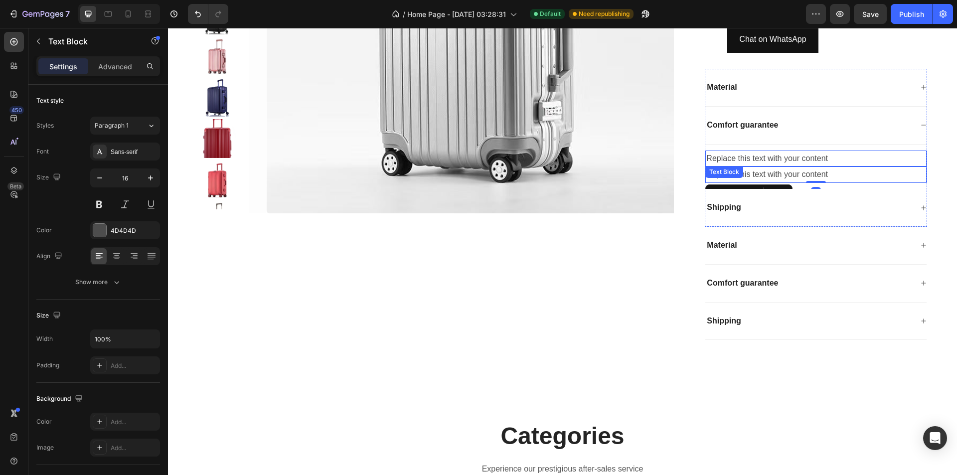
click at [834, 156] on div "Replace this text with your content" at bounding box center [816, 159] width 221 height 16
click at [819, 176] on p "Replace this text with your content" at bounding box center [816, 175] width 219 height 14
click at [812, 174] on p "Replace this text with your content" at bounding box center [816, 175] width 219 height 14
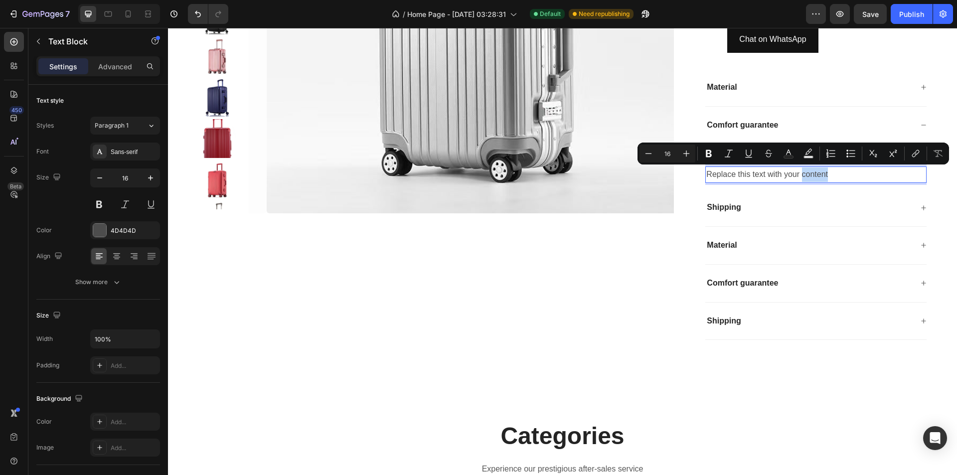
click at [869, 174] on p "Replace this text with your content" at bounding box center [816, 175] width 219 height 14
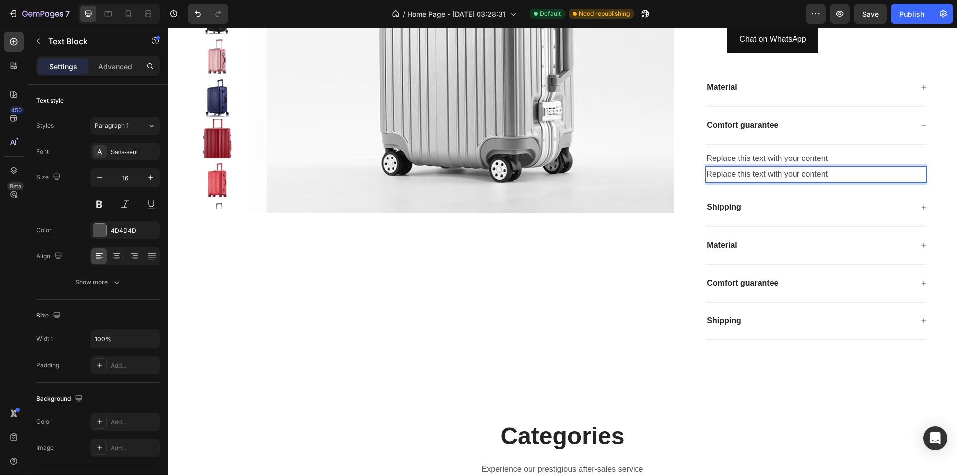
click at [860, 176] on p "Replace this text with your content" at bounding box center [816, 175] width 219 height 14
drag, startPoint x: 848, startPoint y: 176, endPoint x: 650, endPoint y: 187, distance: 198.8
click at [650, 187] on div "Product Images Suitcase Product Title Icon Icon Icon Icon Icon Icon List 2,500+…" at bounding box center [562, 68] width 729 height 560
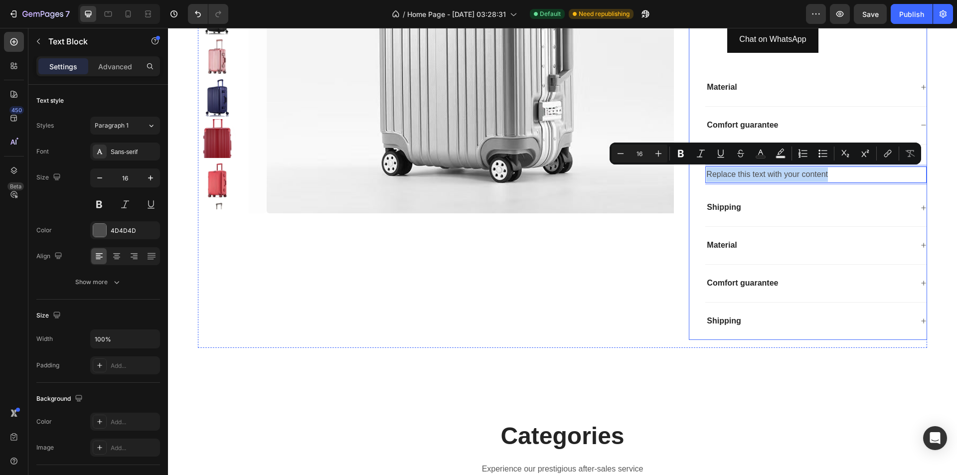
drag, startPoint x: 855, startPoint y: 173, endPoint x: 696, endPoint y: 194, distance: 160.6
click at [696, 194] on div "Suitcase Product Title Icon Icon Icon Icon Icon Icon List 2,500+ Verified Revie…" at bounding box center [808, 64] width 238 height 552
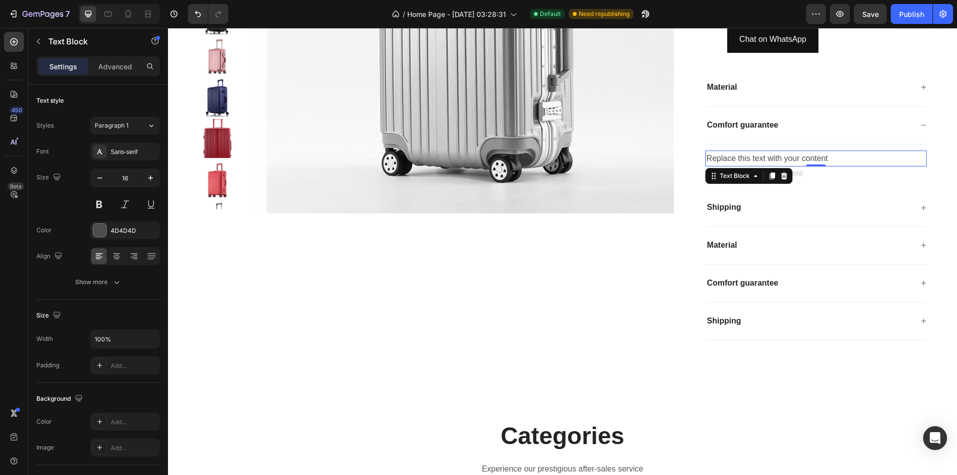
click at [815, 158] on p "Replace this text with your content" at bounding box center [816, 159] width 219 height 14
click at [784, 175] on div at bounding box center [784, 176] width 12 height 12
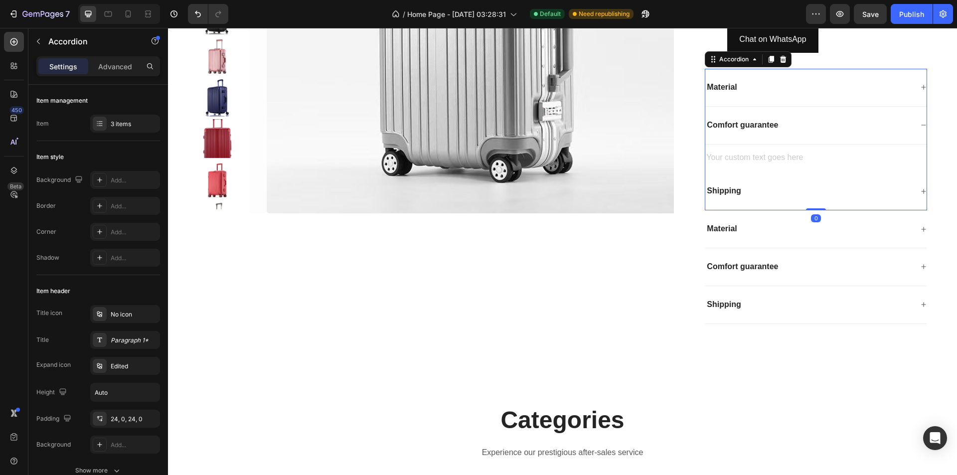
click at [776, 170] on div "Text Block" at bounding box center [816, 159] width 221 height 28
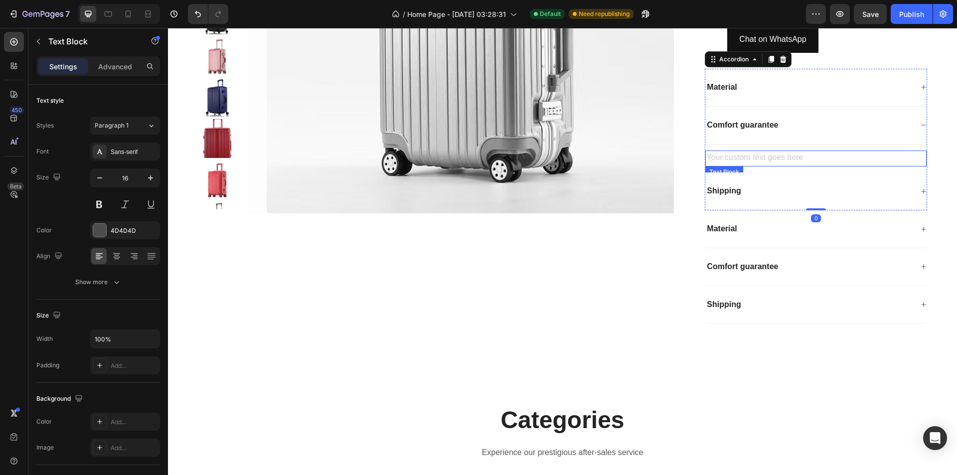
click at [778, 158] on div "Rich Text Editor. Editing area: main" at bounding box center [816, 159] width 221 height 16
click at [801, 171] on div "Text Block" at bounding box center [816, 159] width 221 height 28
click at [790, 163] on p "Rich Text Editor. Editing area: main" at bounding box center [816, 159] width 219 height 14
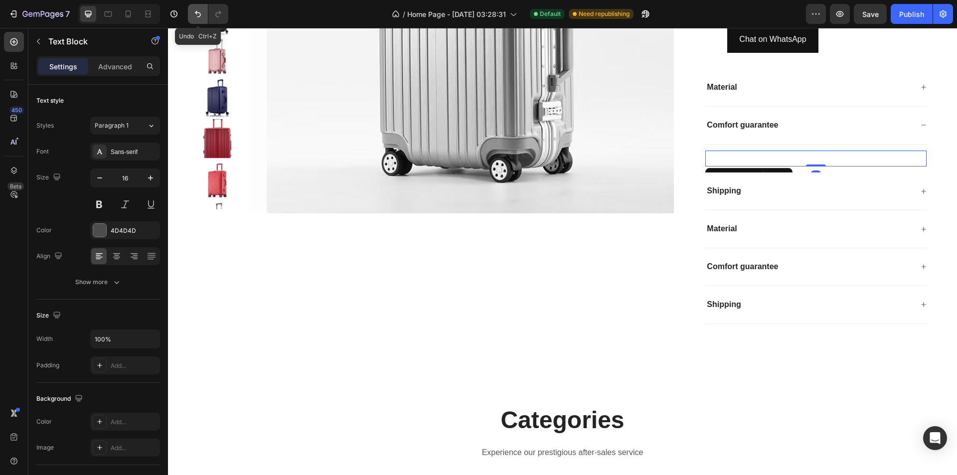
click at [192, 20] on button "Undo/Redo" at bounding box center [198, 14] width 20 height 20
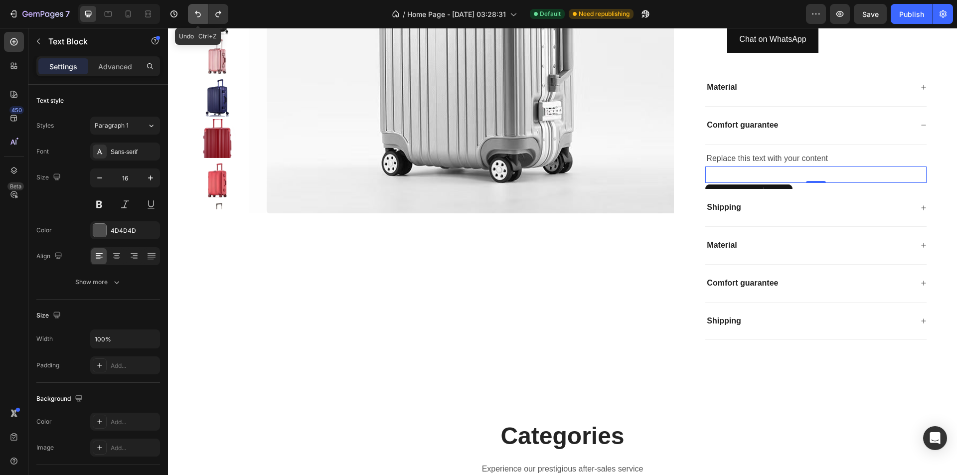
click at [192, 20] on button "Undo/Redo" at bounding box center [198, 14] width 20 height 20
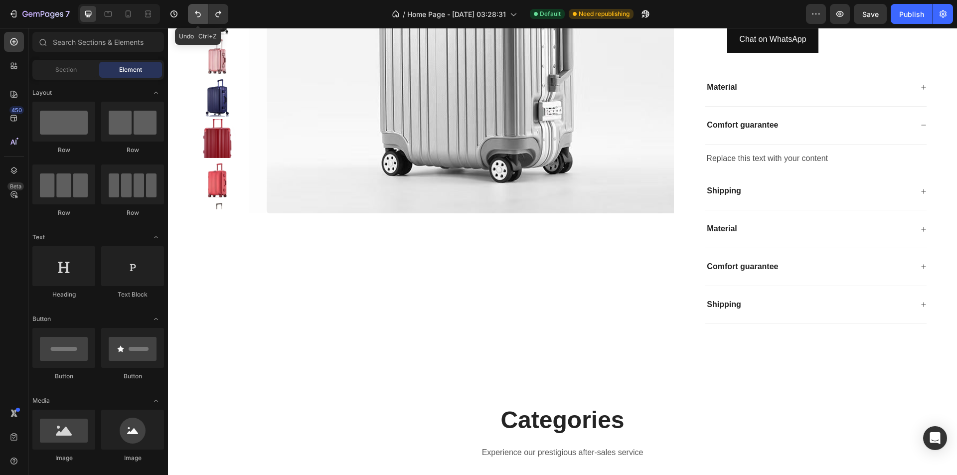
click at [192, 20] on button "Undo/Redo" at bounding box center [198, 14] width 20 height 20
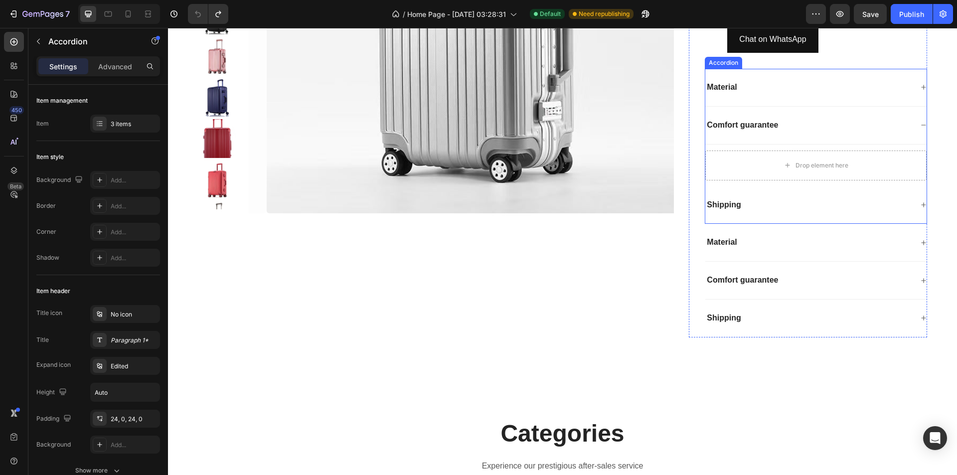
click at [734, 89] on p "Material" at bounding box center [722, 87] width 30 height 10
click at [756, 89] on div "Material" at bounding box center [809, 87] width 207 height 13
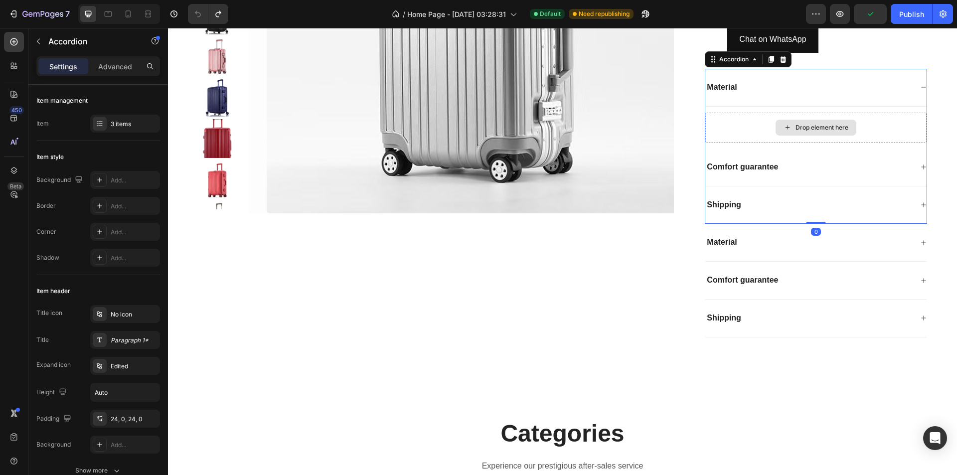
click at [796, 125] on div "Drop element here" at bounding box center [822, 128] width 53 height 8
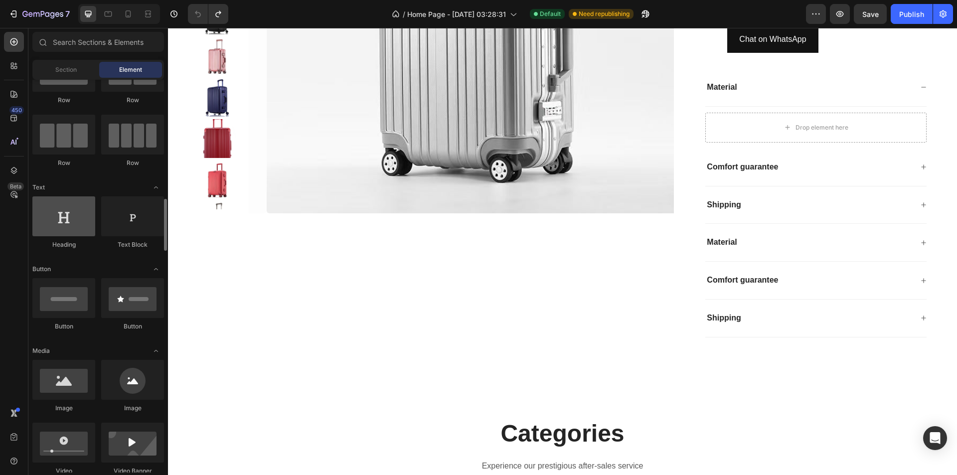
scroll to position [0, 0]
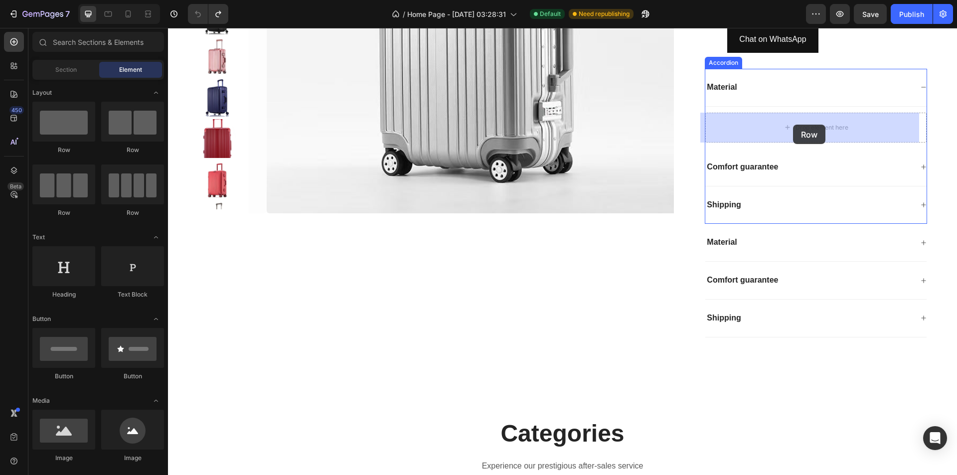
drag, startPoint x: 219, startPoint y: 160, endPoint x: 790, endPoint y: 125, distance: 572.0
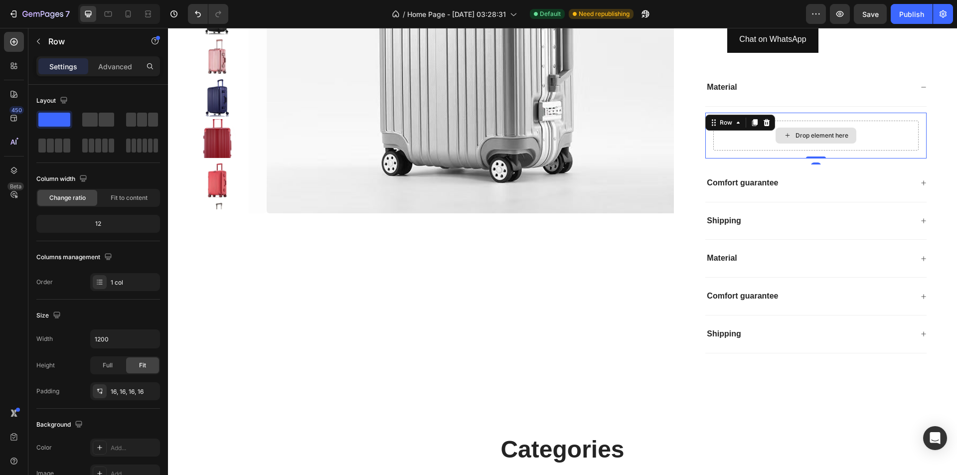
click at [863, 134] on div "Drop element here" at bounding box center [816, 136] width 205 height 30
click at [817, 139] on div "Drop element here" at bounding box center [822, 136] width 53 height 8
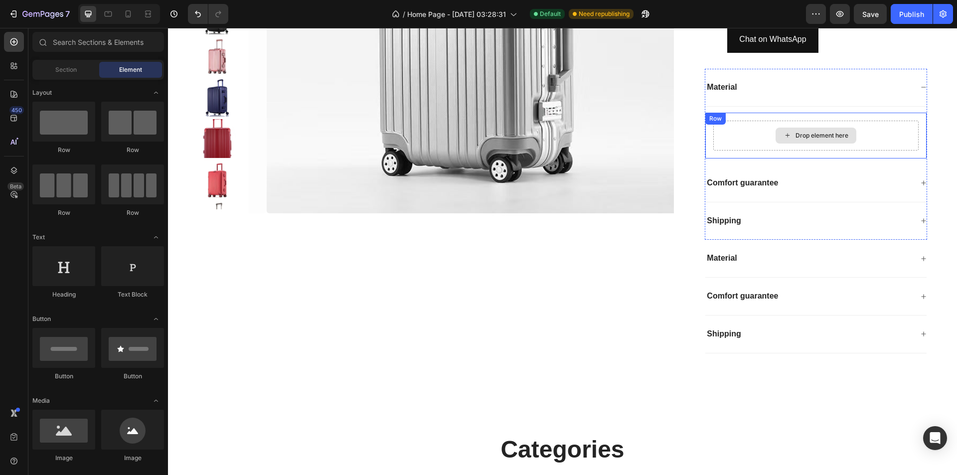
click at [786, 135] on icon at bounding box center [788, 135] width 4 height 4
click at [159, 234] on icon "Toggle open" at bounding box center [156, 237] width 8 height 8
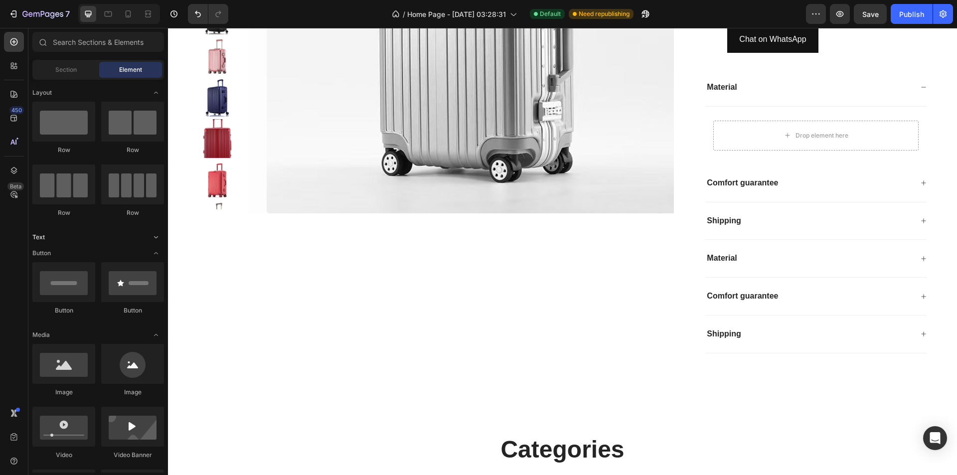
click at [157, 237] on icon "Toggle open" at bounding box center [156, 237] width 8 height 8
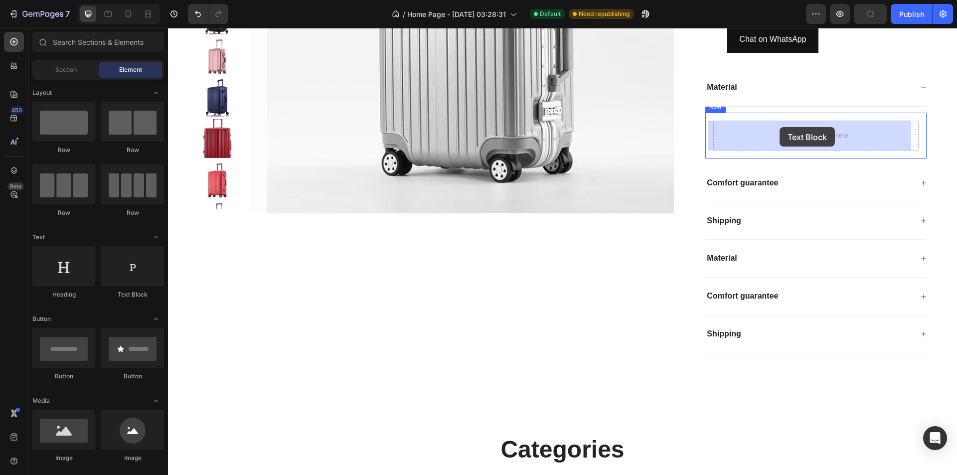
drag, startPoint x: 308, startPoint y: 294, endPoint x: 780, endPoint y: 127, distance: 500.4
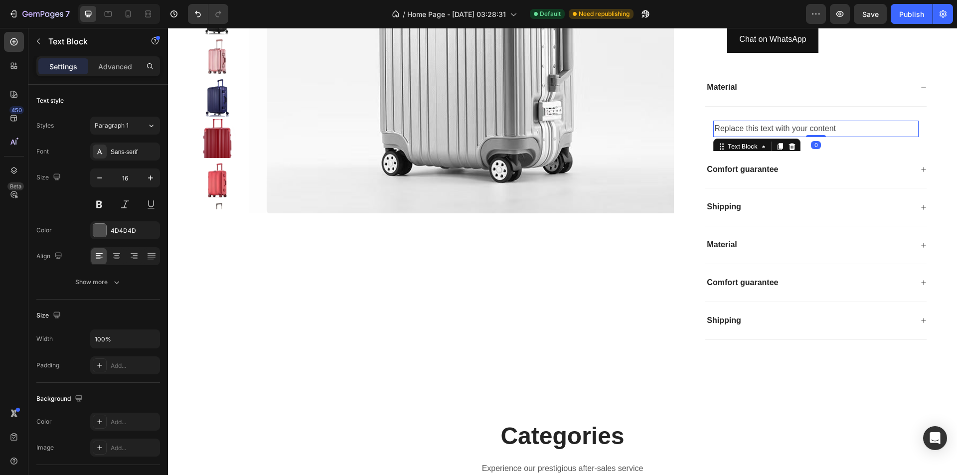
click at [774, 130] on div "Replace this text with your content" at bounding box center [816, 129] width 205 height 16
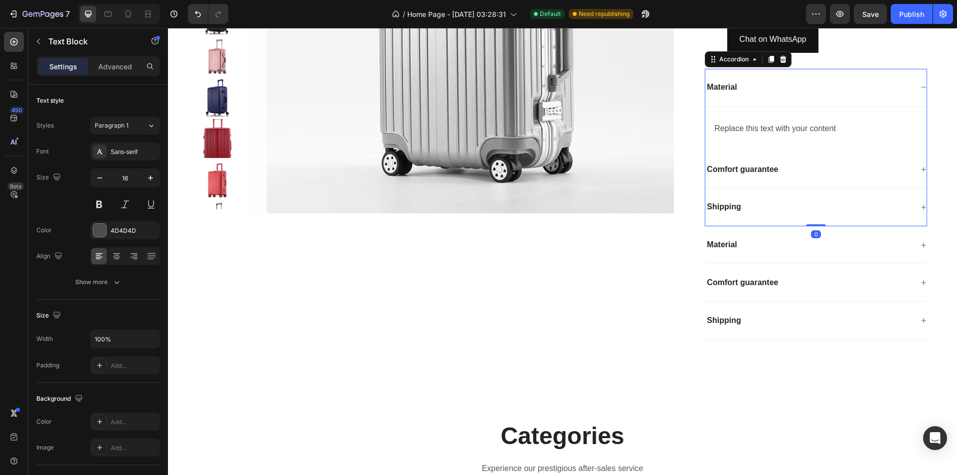
click at [784, 171] on div "Comfort guarantee" at bounding box center [809, 169] width 207 height 13
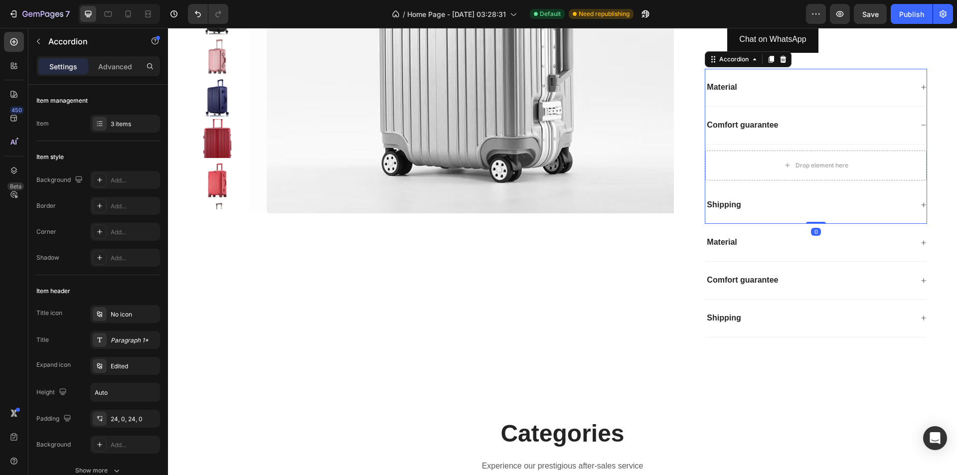
click at [790, 108] on div "Comfort guarantee" at bounding box center [816, 126] width 221 height 38
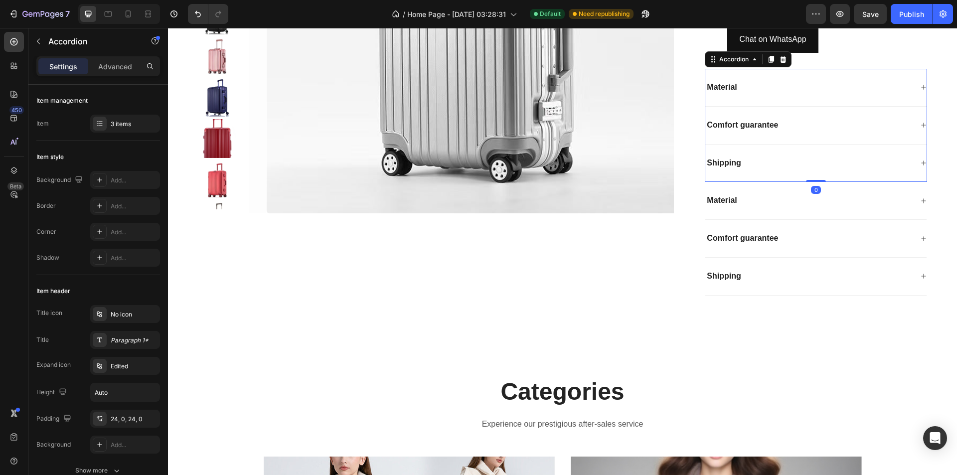
click at [788, 91] on div "Material" at bounding box center [809, 87] width 207 height 13
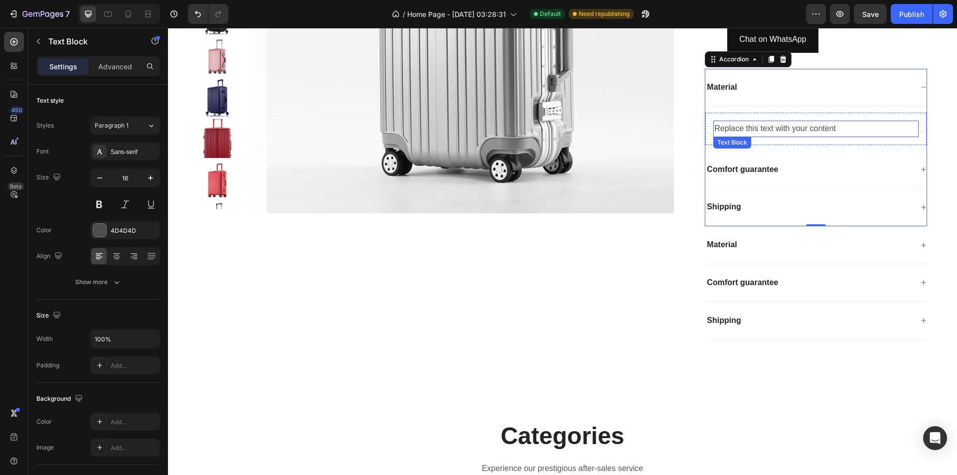
click at [806, 127] on div "Replace this text with your content" at bounding box center [816, 129] width 205 height 16
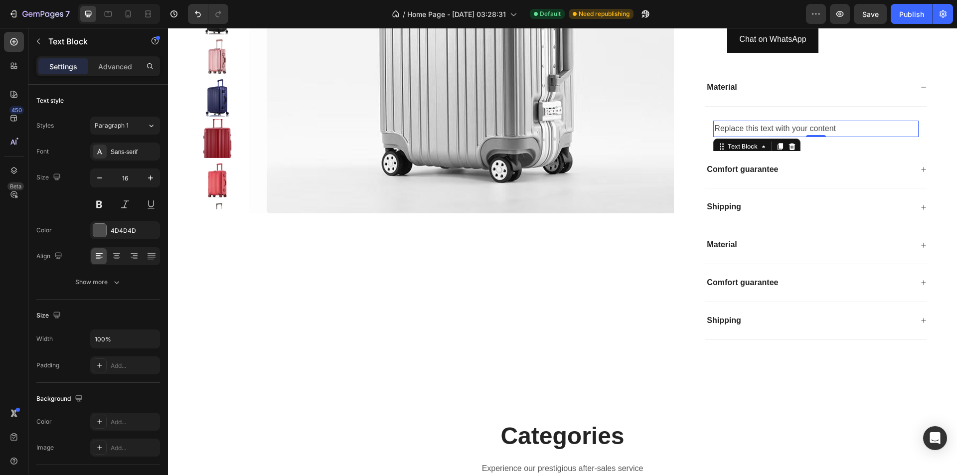
click at [844, 128] on div "Replace this text with your content" at bounding box center [816, 129] width 205 height 16
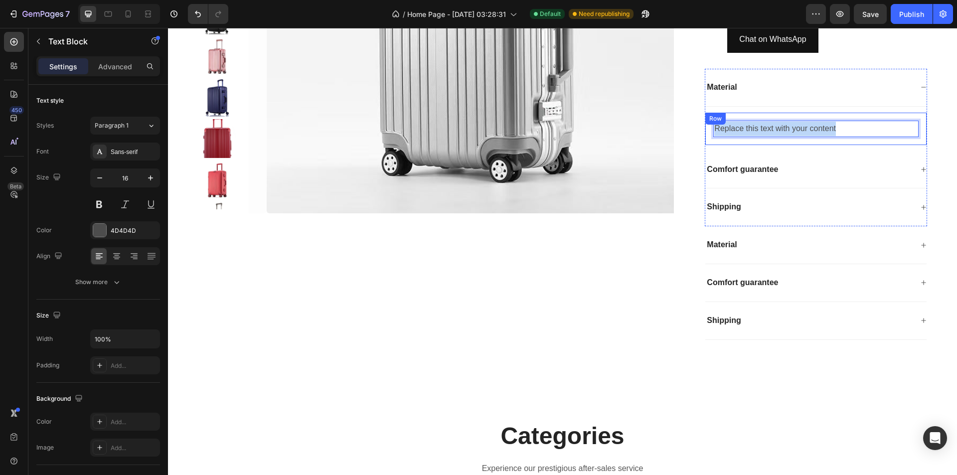
drag, startPoint x: 848, startPoint y: 128, endPoint x: 704, endPoint y: 132, distance: 144.2
click at [706, 132] on div "Replace this text with your content Text Block 0 Row" at bounding box center [816, 129] width 221 height 32
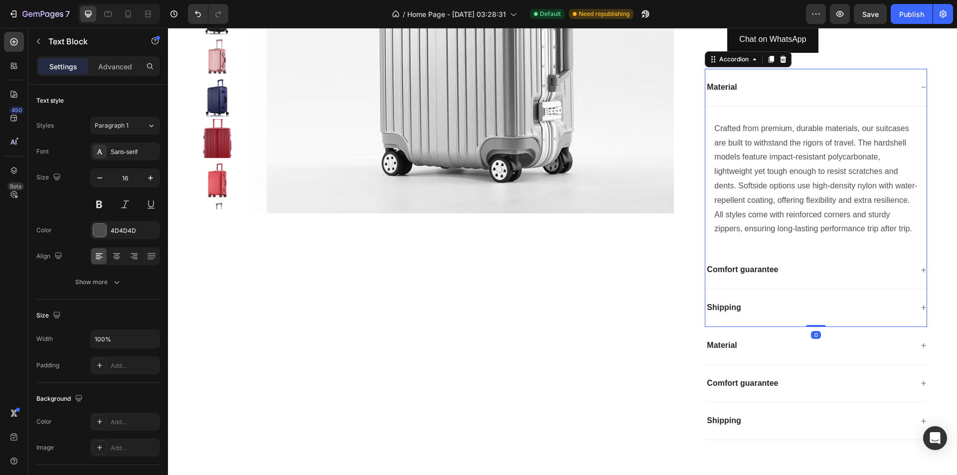
click at [808, 277] on div "Comfort guarantee" at bounding box center [809, 269] width 207 height 13
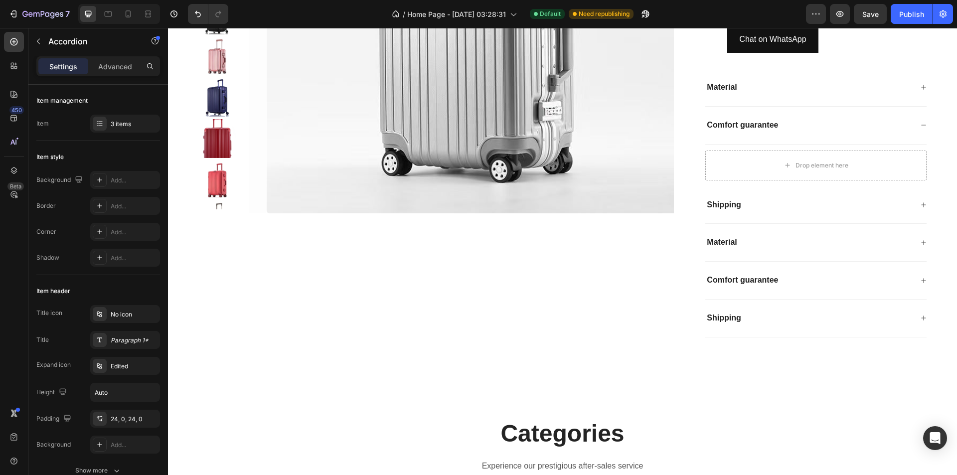
drag, startPoint x: 764, startPoint y: 125, endPoint x: 852, endPoint y: 119, distance: 87.5
click at [852, 119] on div "Comfort guarantee" at bounding box center [809, 125] width 207 height 13
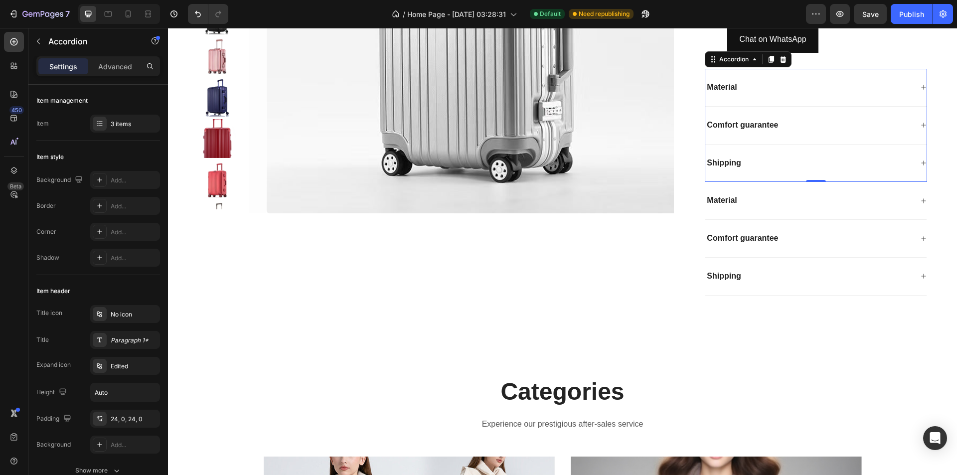
click at [767, 128] on p "Comfort guarantee" at bounding box center [742, 125] width 71 height 10
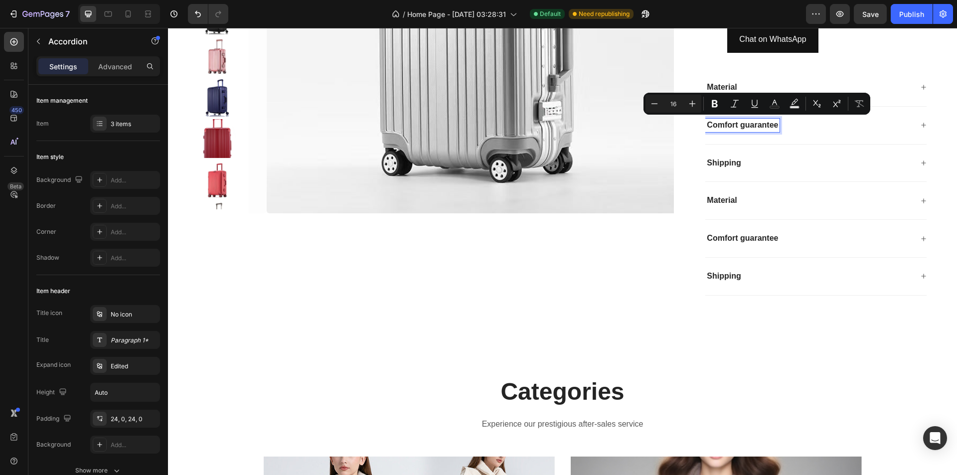
drag, startPoint x: 816, startPoint y: 139, endPoint x: 809, endPoint y: 137, distance: 7.7
click at [816, 139] on div "Comfort guarantee" at bounding box center [816, 126] width 221 height 38
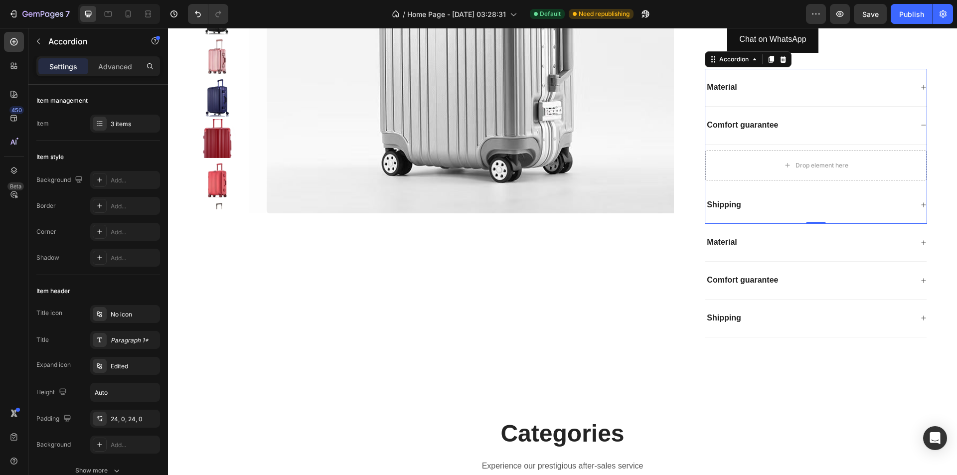
click at [765, 128] on p "Comfort guarantee" at bounding box center [742, 125] width 71 height 10
click at [723, 126] on p "Comfort guarantee" at bounding box center [742, 125] width 71 height 10
click at [759, 126] on p "Comfort guarantee" at bounding box center [742, 125] width 71 height 10
click at [792, 125] on div "Comfort guarantee" at bounding box center [809, 125] width 207 height 13
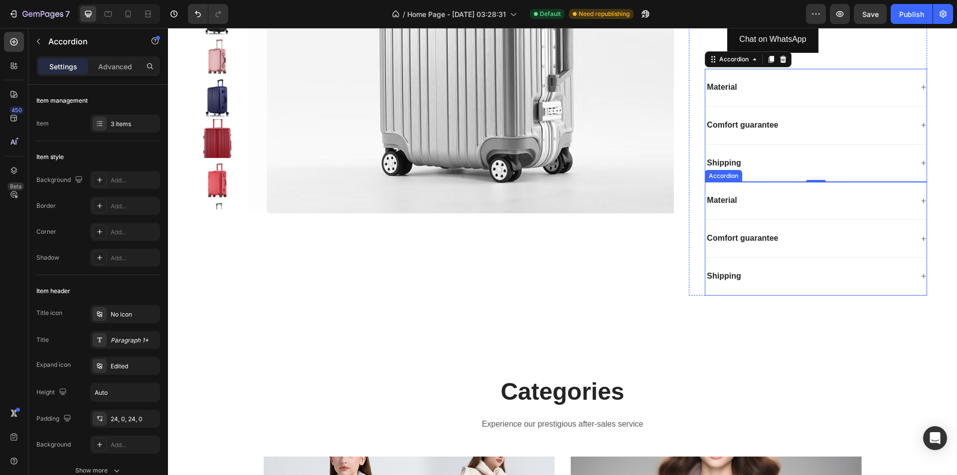
click at [772, 198] on div "Material" at bounding box center [809, 200] width 207 height 13
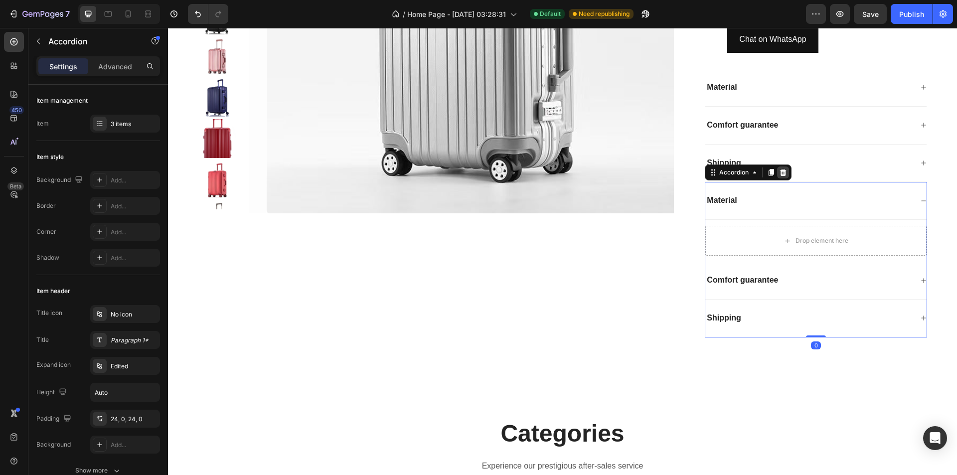
click at [780, 172] on icon at bounding box center [783, 172] width 6 height 7
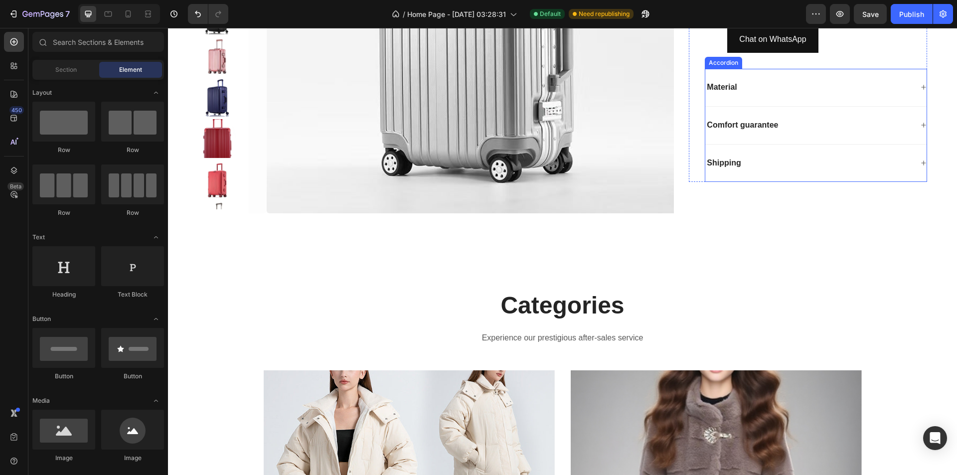
click at [770, 129] on p "Comfort guarantee" at bounding box center [742, 125] width 71 height 10
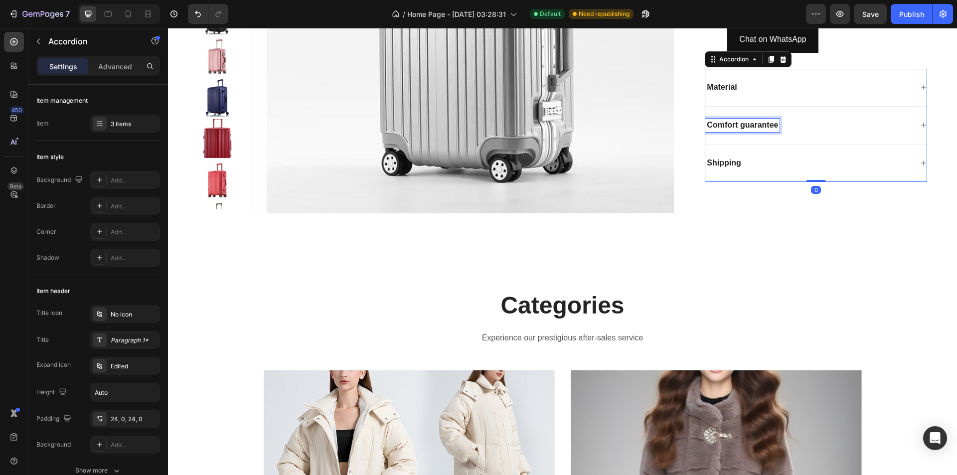
click at [774, 128] on p "Comfort guarantee" at bounding box center [742, 125] width 71 height 10
drag, startPoint x: 776, startPoint y: 127, endPoint x: 716, endPoint y: 133, distance: 61.1
click at [716, 133] on div "Comfort guarantee" at bounding box center [816, 126] width 221 height 38
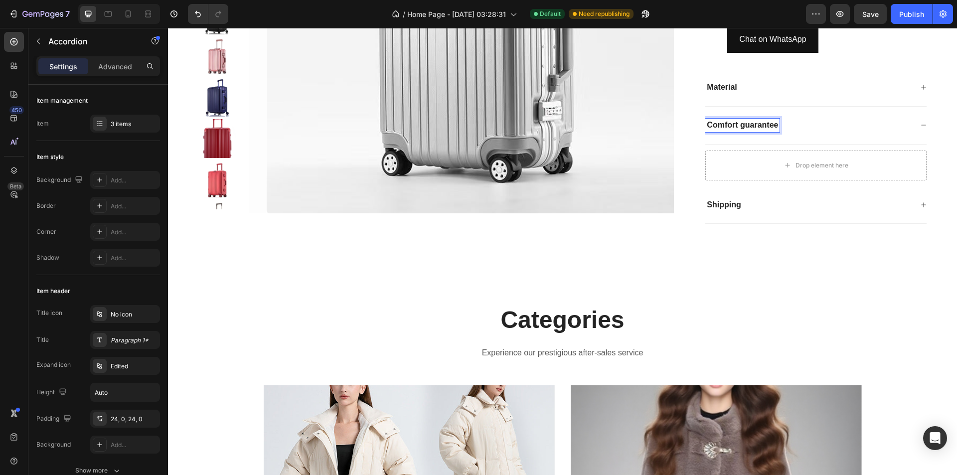
click at [773, 126] on p "Comfort guarantee" at bounding box center [742, 125] width 71 height 10
click at [775, 126] on p "Comfort guarantee" at bounding box center [742, 125] width 71 height 10
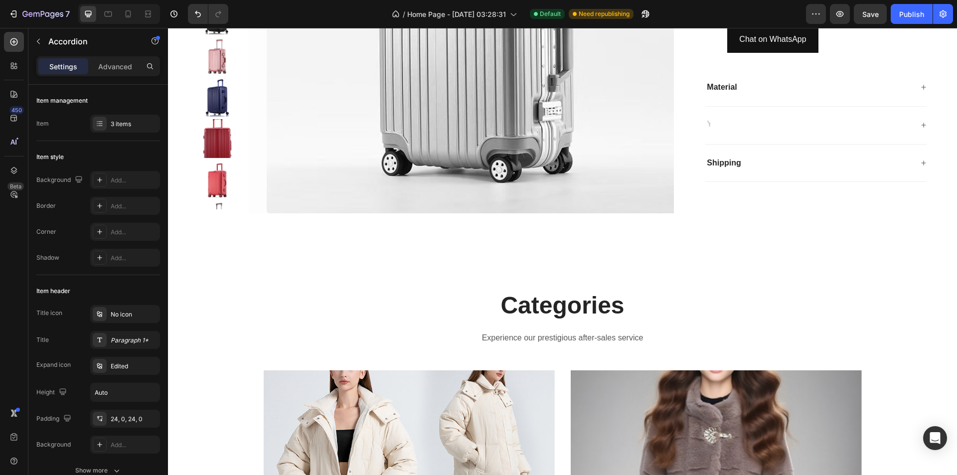
scroll to position [946, 0]
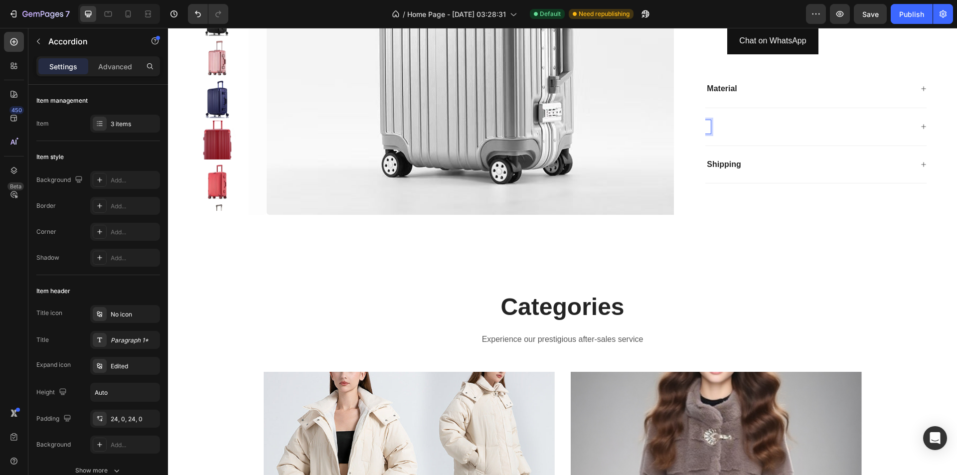
click at [707, 127] on p "Rich Text Editor. Editing area: main" at bounding box center [708, 127] width 2 height 10
drag, startPoint x: 789, startPoint y: 127, endPoint x: 831, endPoint y: 129, distance: 42.0
click at [789, 127] on div "Quality guarantee" at bounding box center [809, 126] width 207 height 13
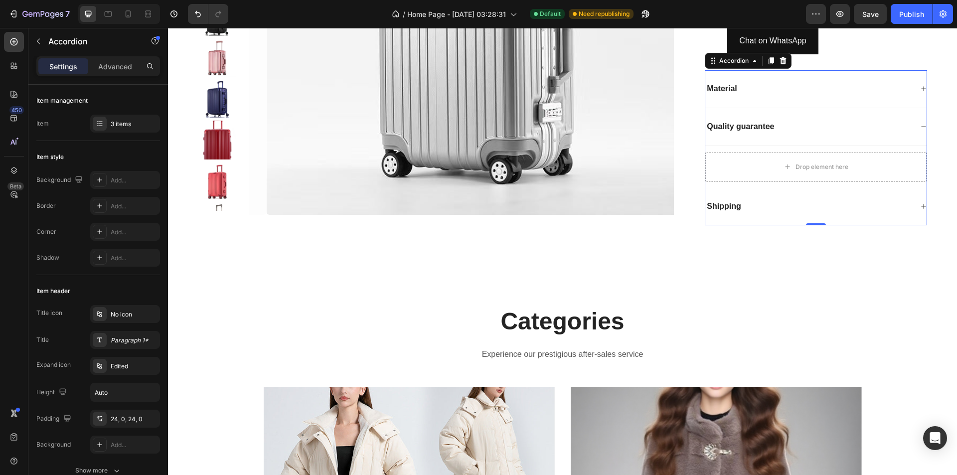
click at [827, 100] on div "Material" at bounding box center [816, 89] width 221 height 38
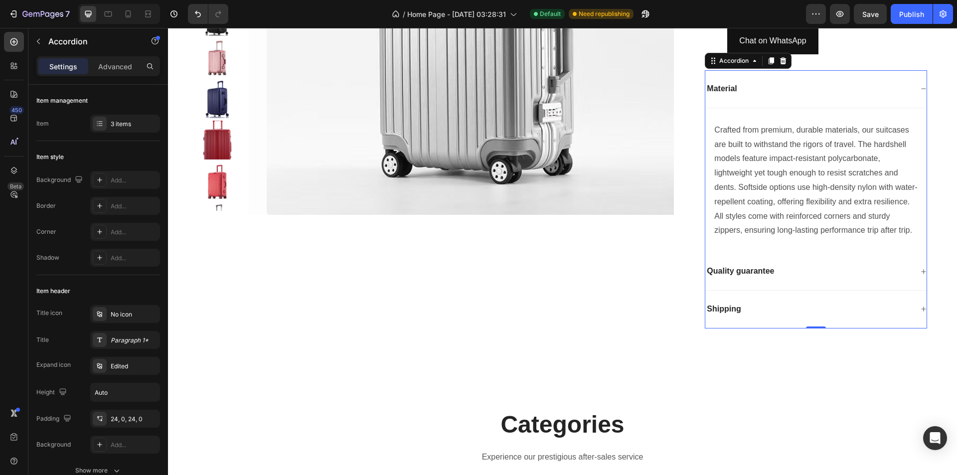
click at [793, 278] on div "Quality guarantee" at bounding box center [809, 271] width 207 height 13
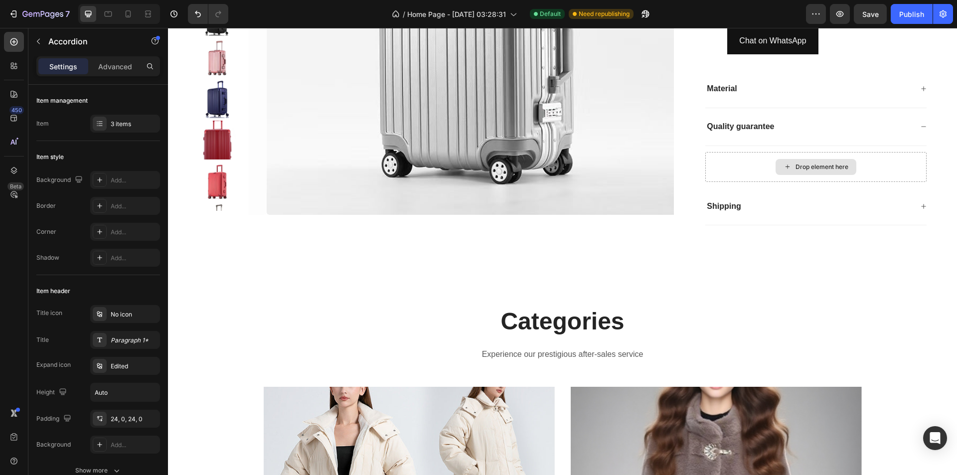
click at [806, 167] on div "Drop element here" at bounding box center [822, 167] width 53 height 8
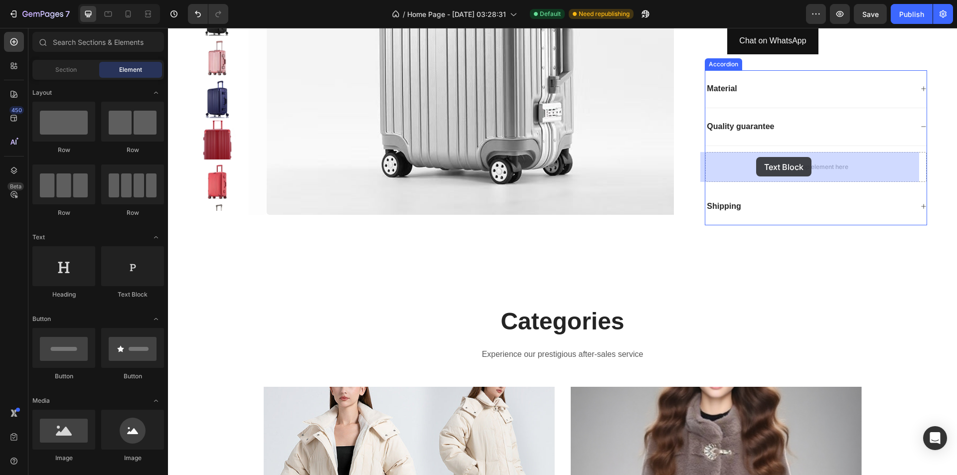
drag, startPoint x: 333, startPoint y: 291, endPoint x: 756, endPoint y: 157, distance: 444.1
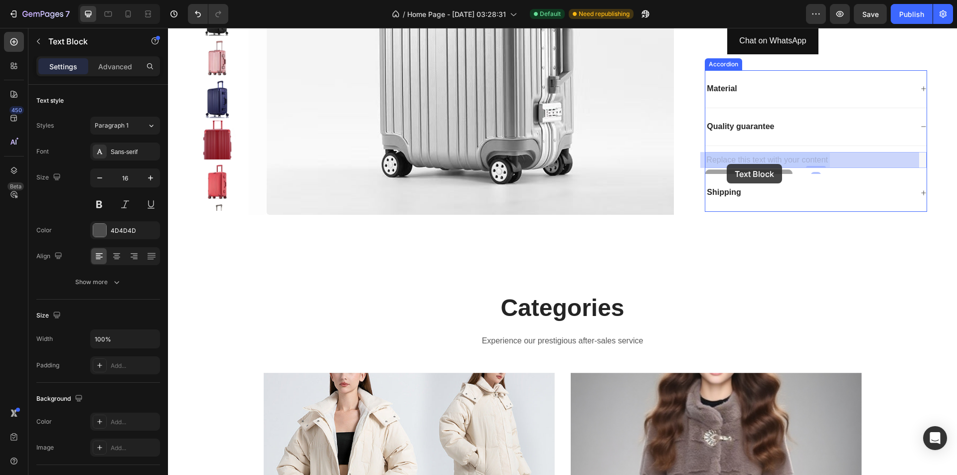
drag, startPoint x: 846, startPoint y: 162, endPoint x: 721, endPoint y: 165, distance: 124.7
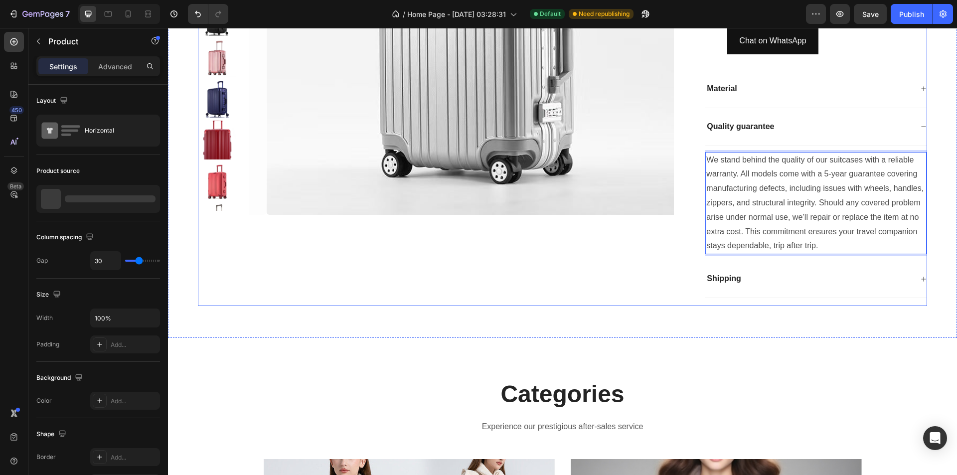
click at [740, 306] on div "Suitcase Product Title Icon Icon Icon Icon Icon Icon List 2,500+ Verified Revie…" at bounding box center [808, 48] width 238 height 517
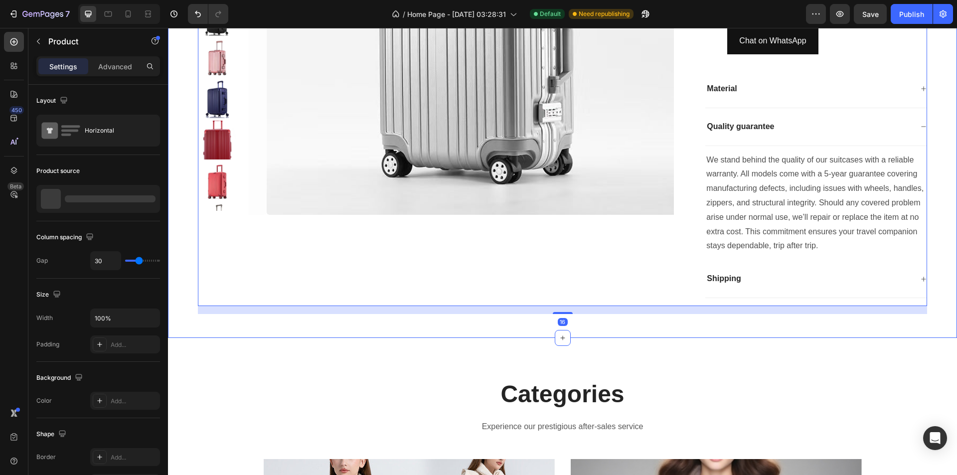
click at [741, 338] on div "Product Images Suitcase Product Title Icon Icon Icon Icon Icon Icon List 2,500+…" at bounding box center [562, 44] width 789 height 588
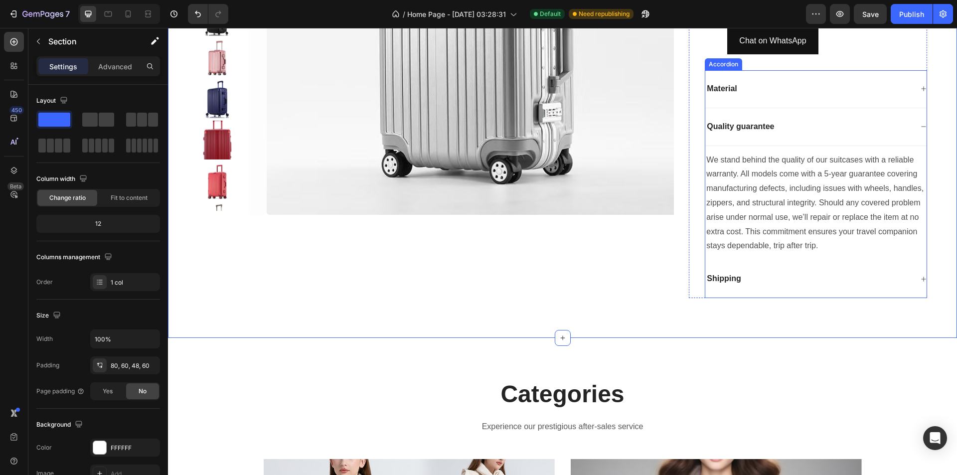
click at [770, 286] on div "Shipping" at bounding box center [809, 278] width 207 height 13
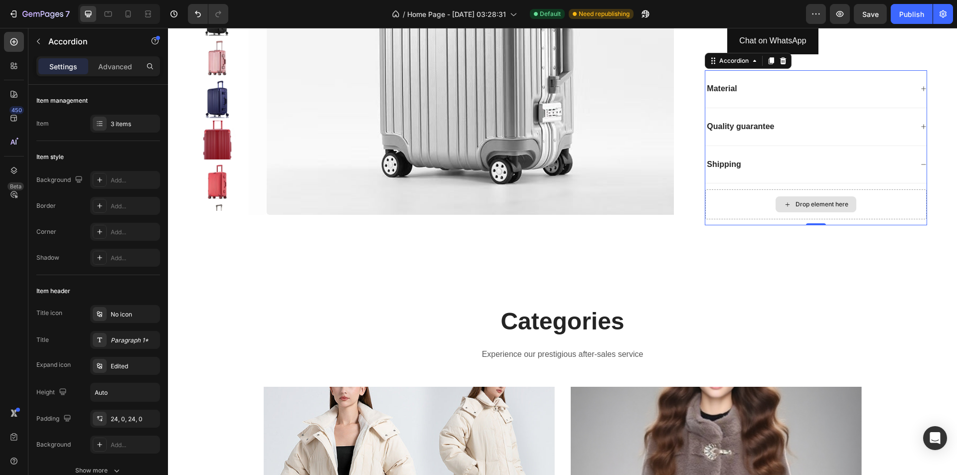
click at [810, 205] on div "Drop element here" at bounding box center [822, 204] width 53 height 8
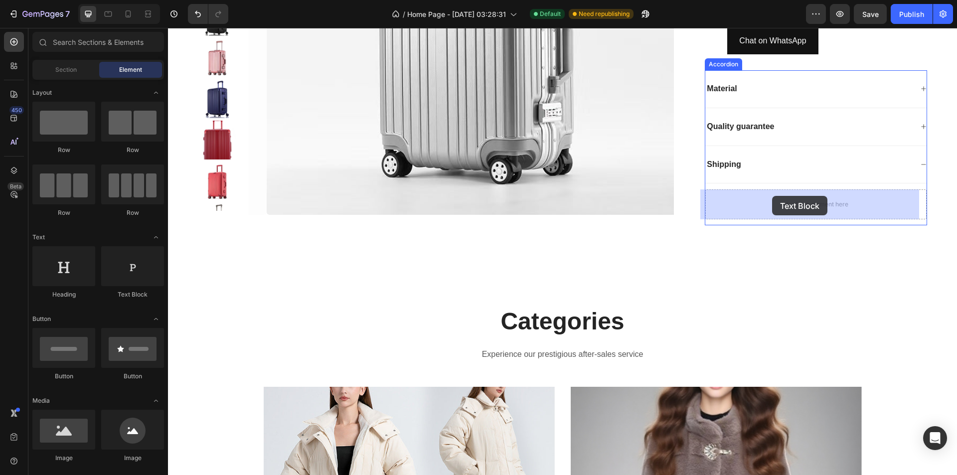
drag, startPoint x: 304, startPoint y: 296, endPoint x: 772, endPoint y: 196, distance: 478.7
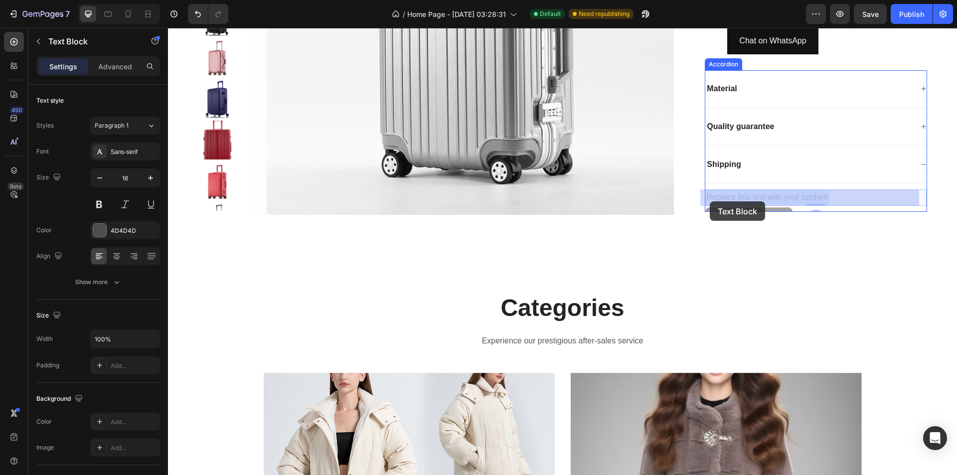
drag, startPoint x: 842, startPoint y: 196, endPoint x: 708, endPoint y: 202, distance: 133.7
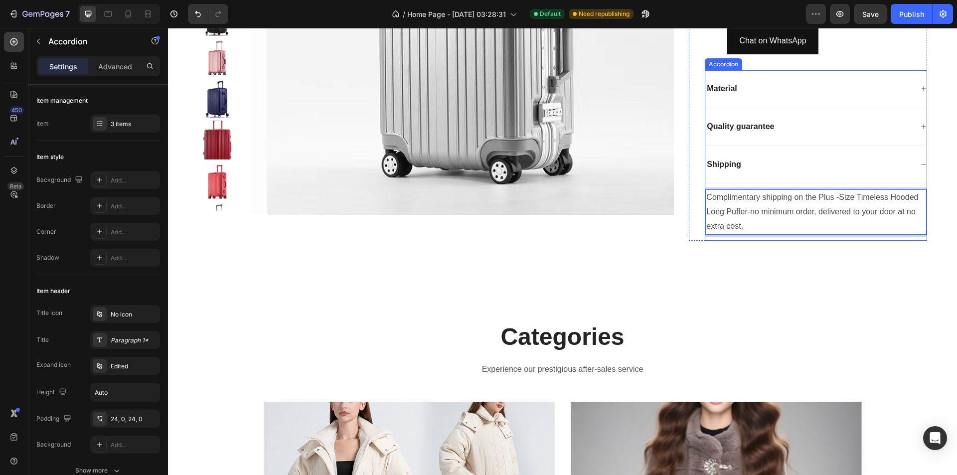
click at [785, 135] on div "Quality guarantee" at bounding box center [816, 127] width 221 height 38
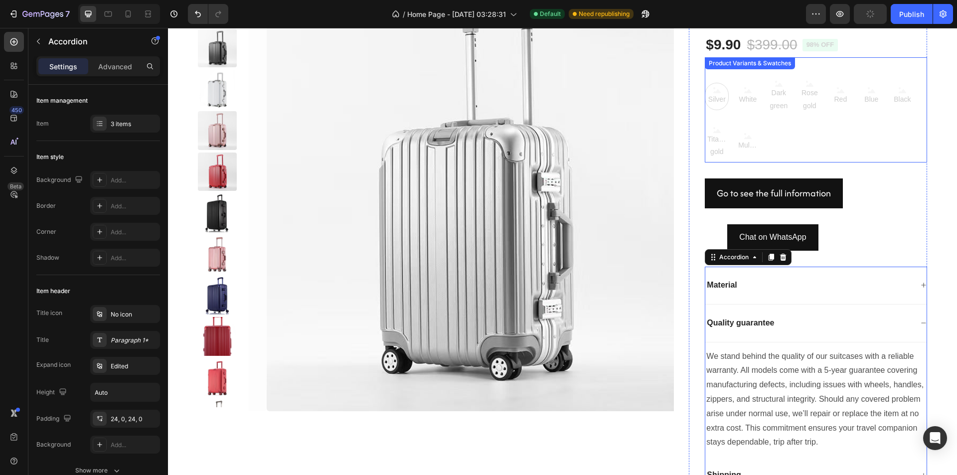
scroll to position [746, 0]
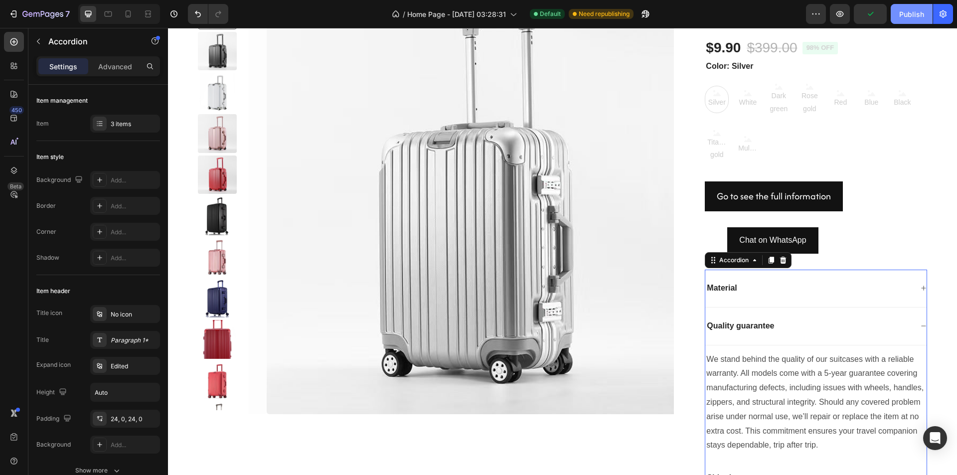
click at [902, 10] on div "Publish" at bounding box center [912, 14] width 25 height 10
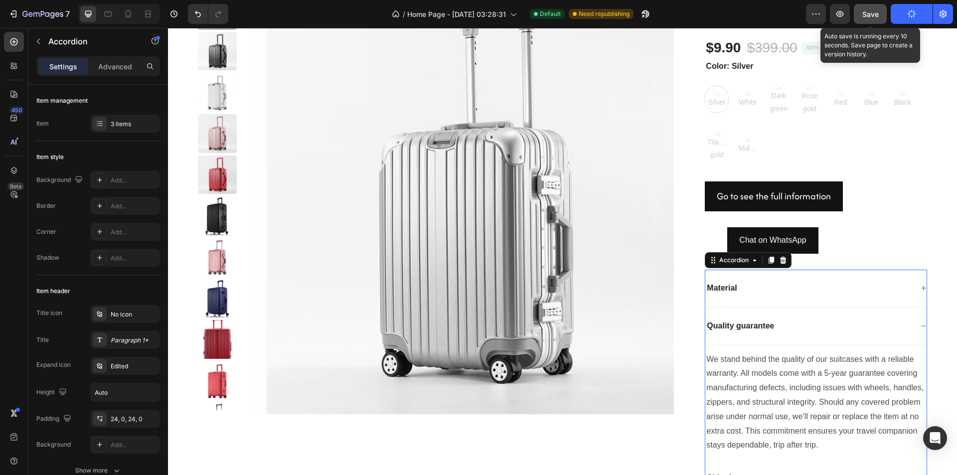
click at [879, 16] on span "Save" at bounding box center [871, 14] width 16 height 8
click at [873, 17] on span "Save" at bounding box center [871, 14] width 16 height 8
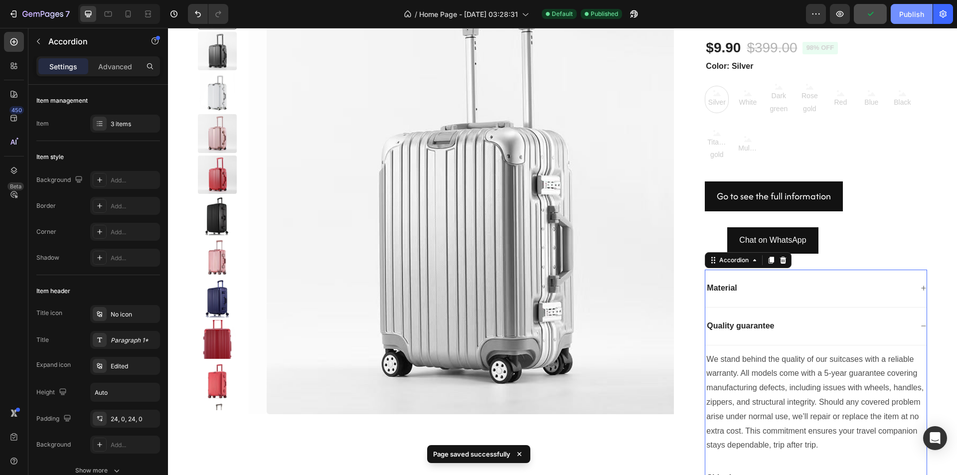
click at [901, 15] on div "Publish" at bounding box center [912, 14] width 25 height 10
